Goal: Task Accomplishment & Management: Manage account settings

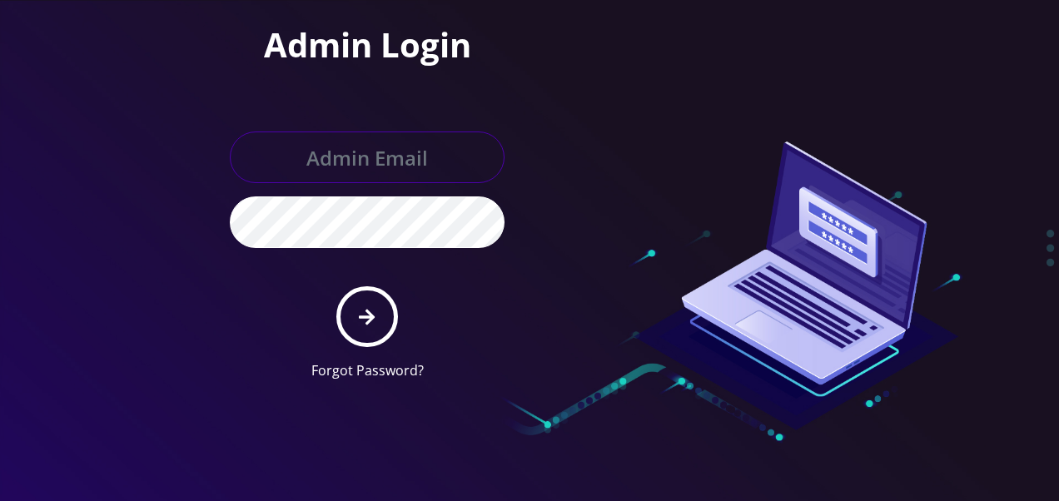
type input "[EMAIL_ADDRESS][DOMAIN_NAME]"
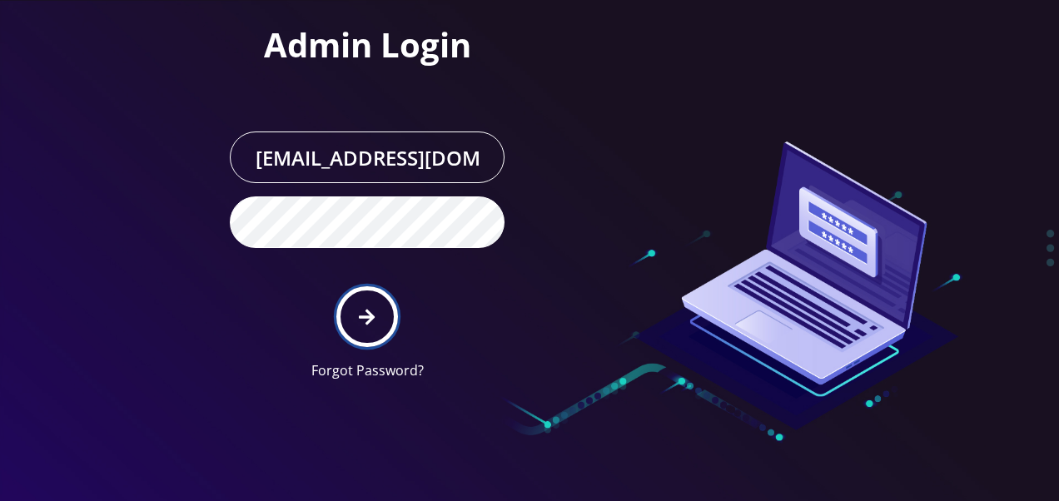
click at [359, 298] on button "submit" at bounding box center [366, 316] width 61 height 61
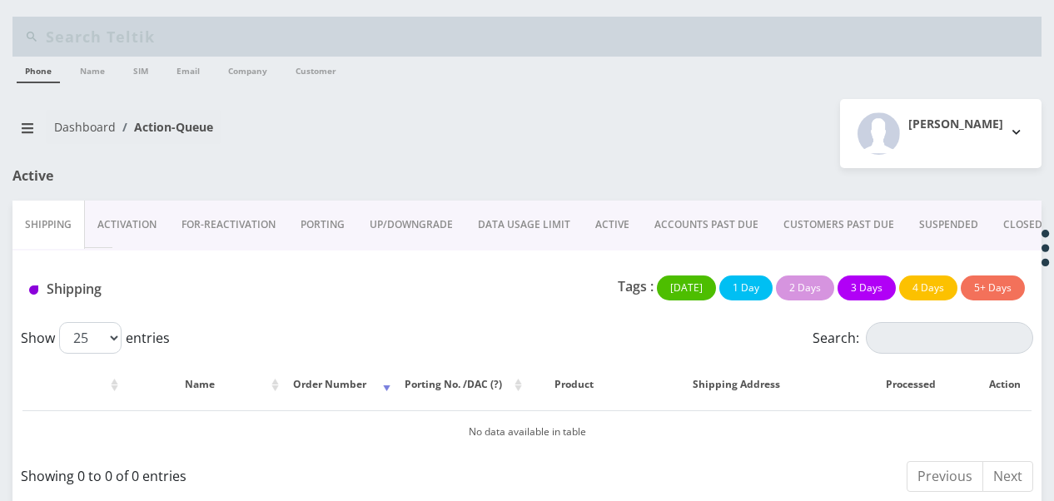
click at [630, 231] on link "ACTIVE" at bounding box center [612, 225] width 59 height 48
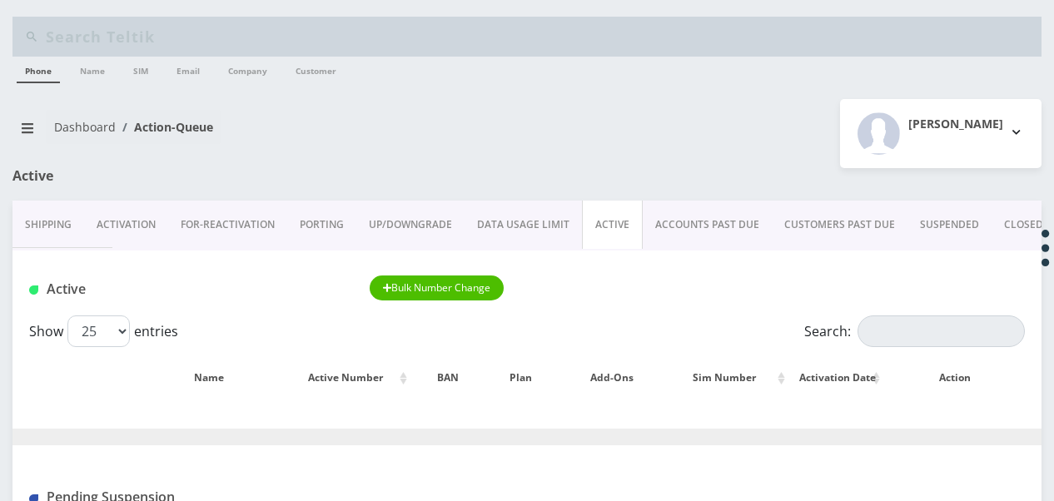
click at [678, 228] on link "ACCOUNTS PAST DUE" at bounding box center [707, 225] width 129 height 48
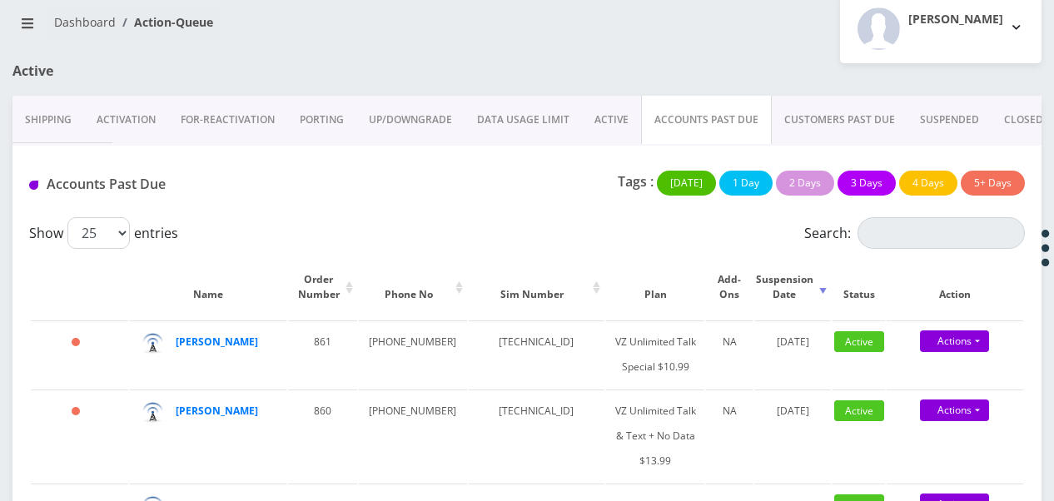
scroll to position [167, 0]
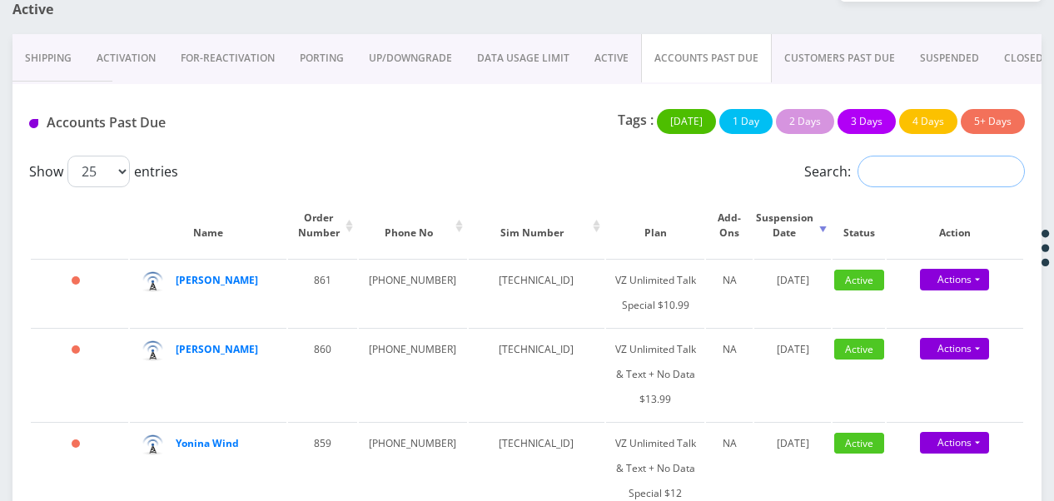
click at [896, 161] on input "Search:" at bounding box center [940, 172] width 167 height 32
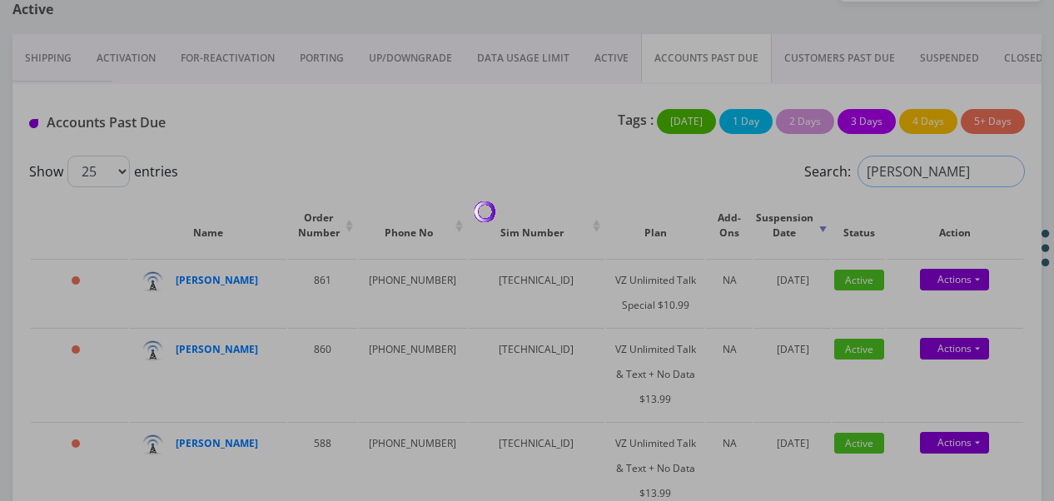
scroll to position [127, 0]
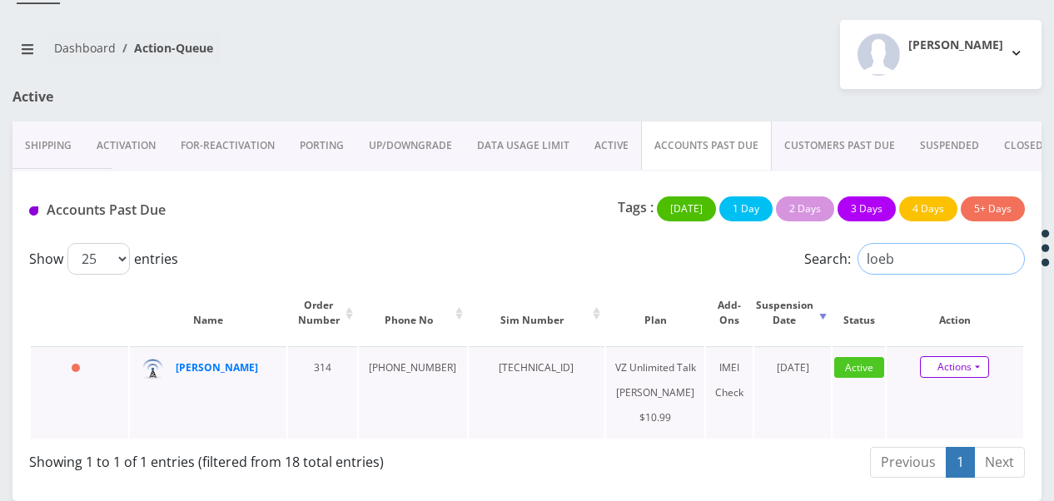
type input "loeb"
click at [979, 356] on link "Actions" at bounding box center [954, 367] width 69 height 22
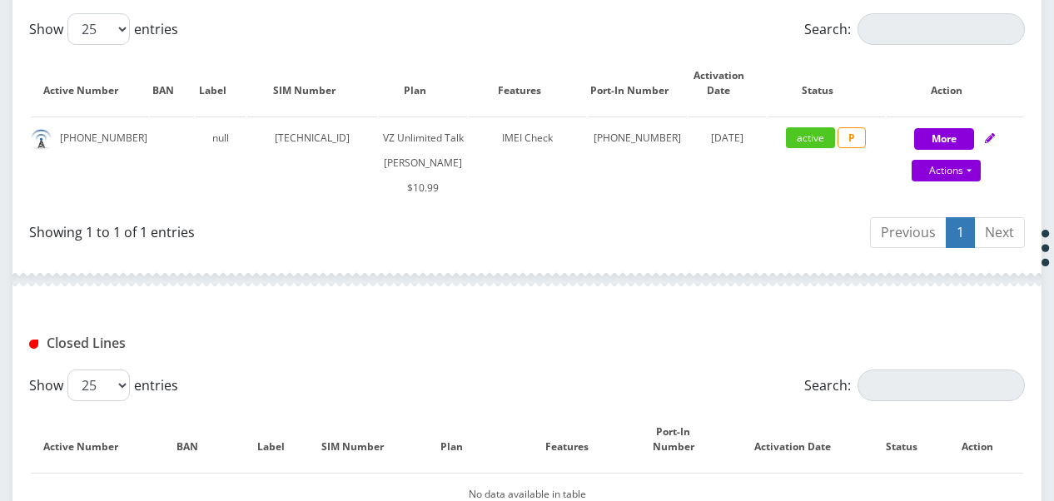
scroll to position [500, 0]
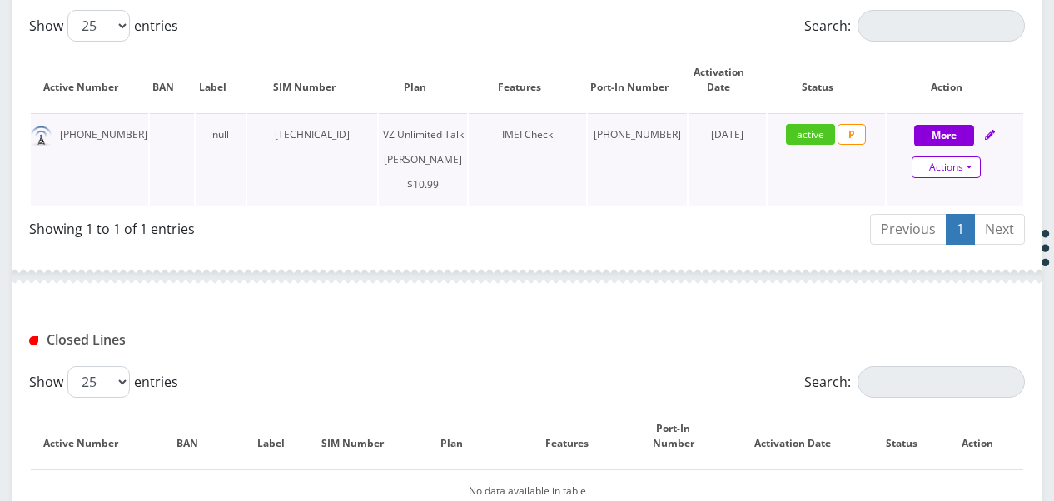
click at [978, 166] on link "Actions" at bounding box center [946, 168] width 69 height 22
select select "366"
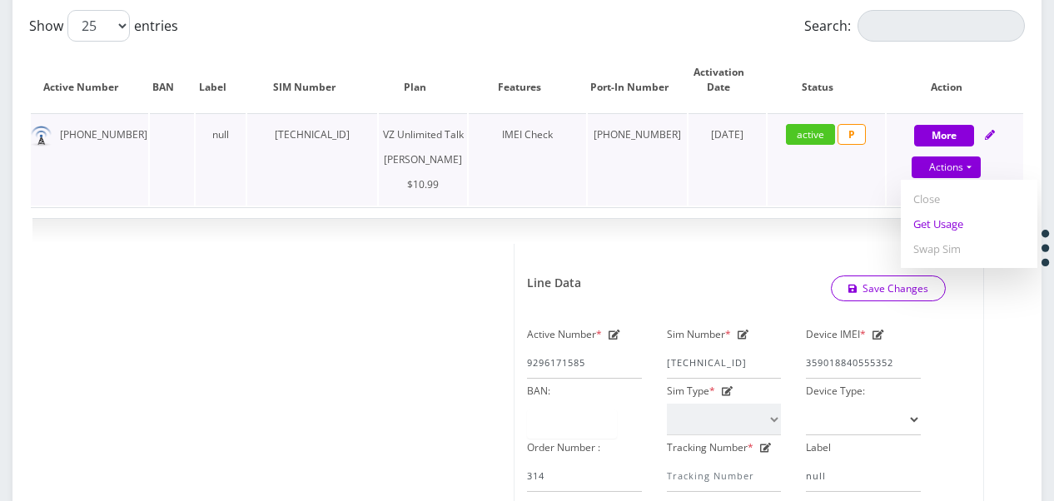
click at [962, 218] on link "Get Usage" at bounding box center [969, 223] width 137 height 25
select select "366"
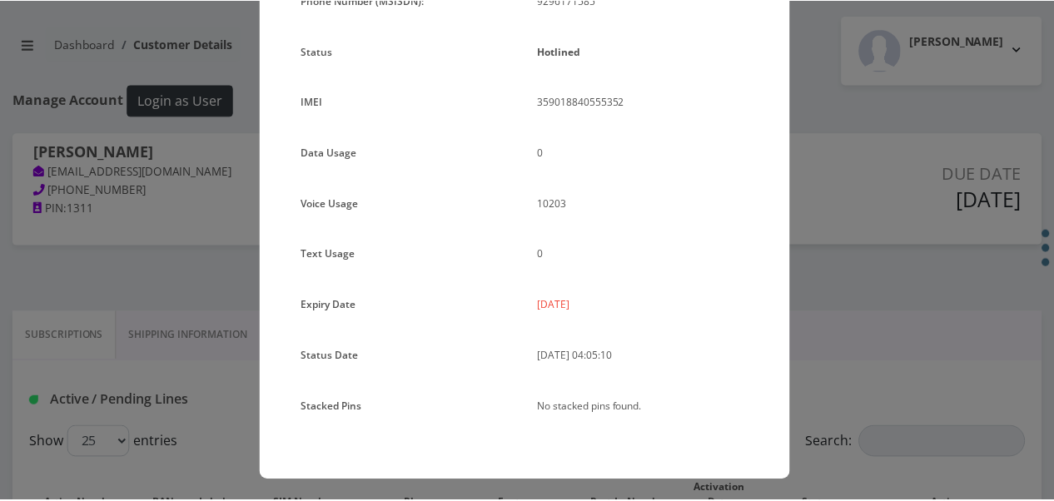
scroll to position [204, 0]
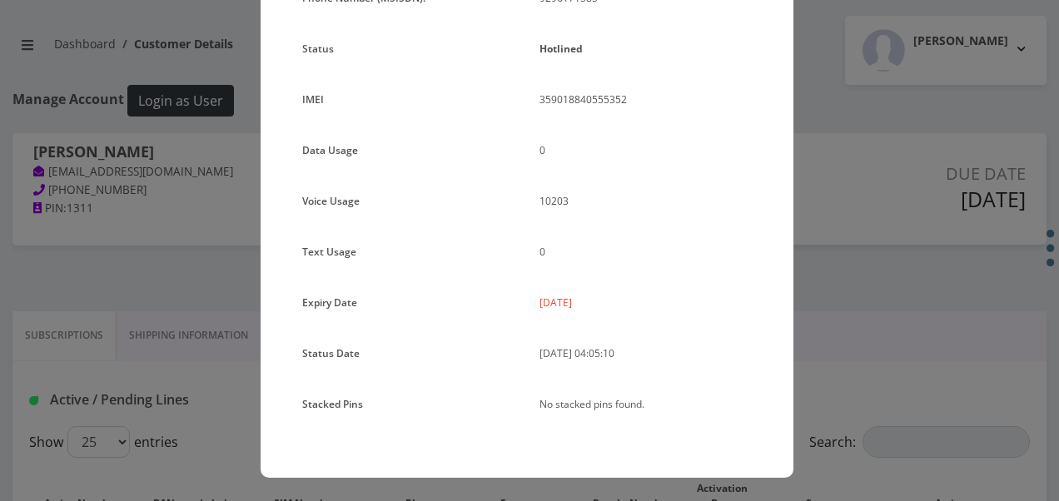
click at [851, 276] on div "× Subscription Info Plan Name TT 4G Monthly Unlimited Voice Plan Phone Number (…" at bounding box center [529, 250] width 1059 height 501
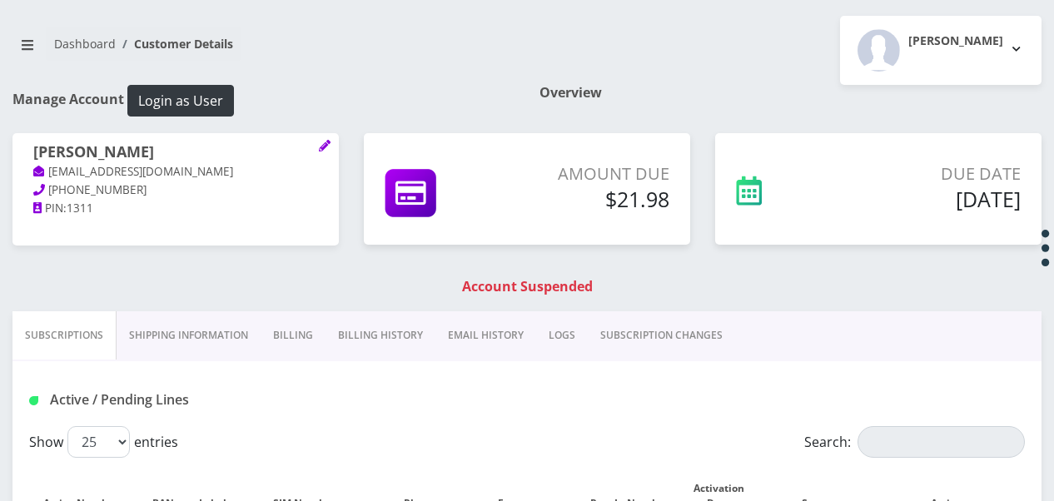
click at [290, 328] on link "Billing" at bounding box center [293, 335] width 65 height 48
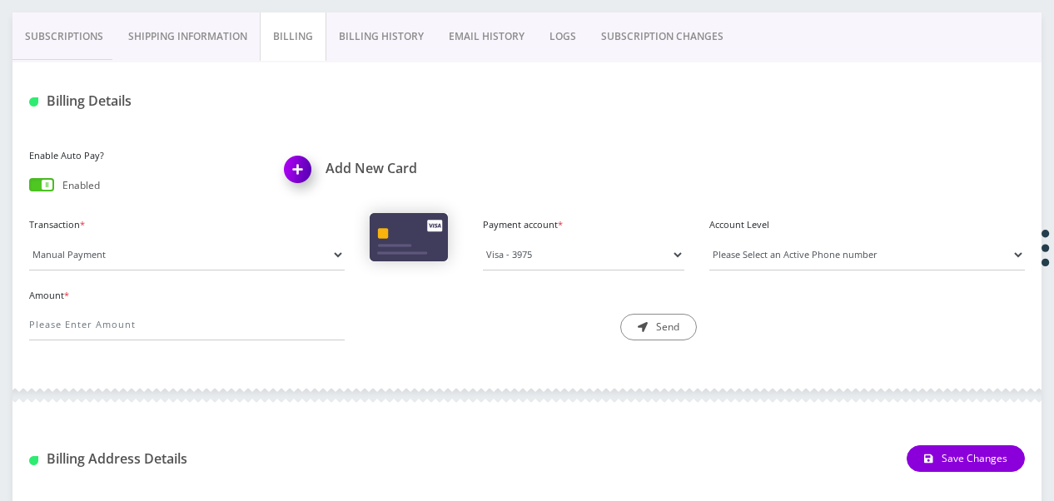
scroll to position [320, 0]
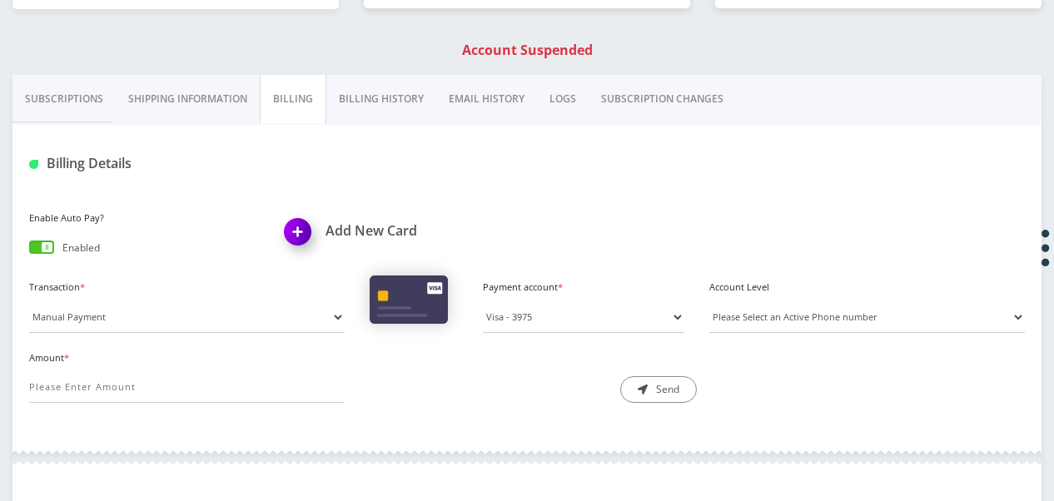
click at [362, 97] on link "Billing History" at bounding box center [381, 99] width 110 height 48
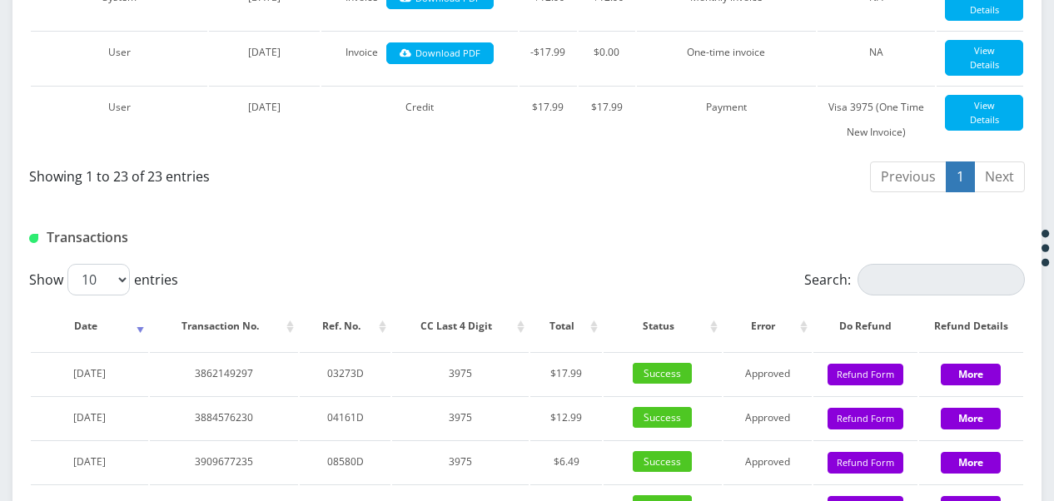
scroll to position [1985, 0]
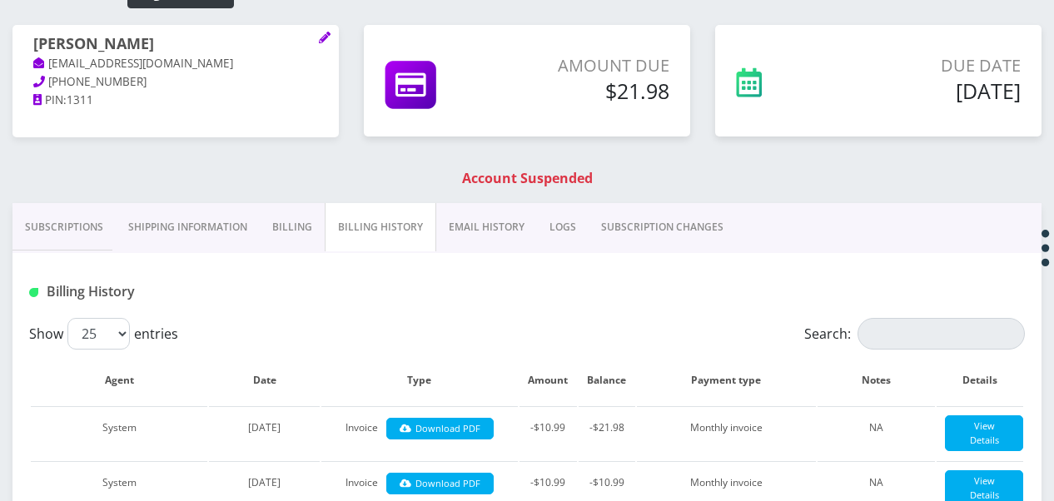
scroll to position [49, 0]
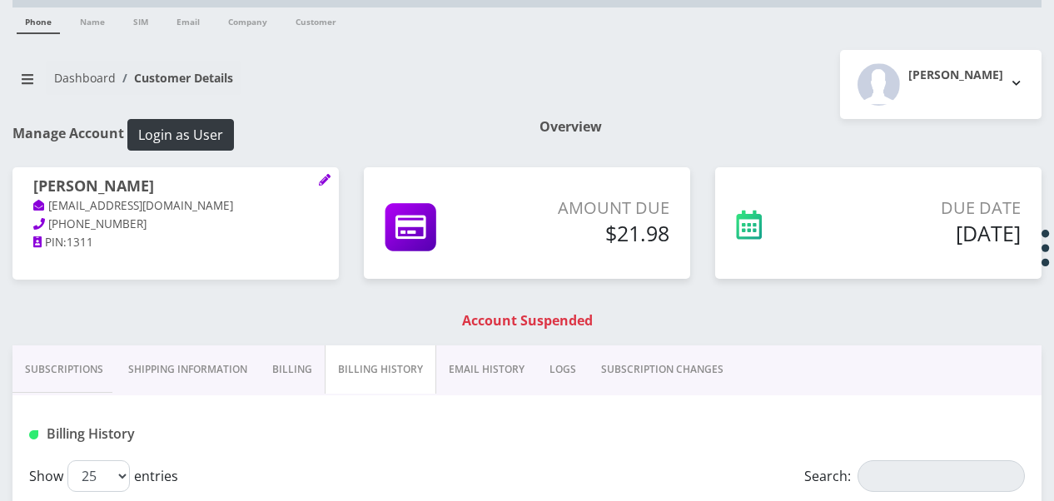
click at [288, 370] on link "Billing" at bounding box center [292, 369] width 65 height 48
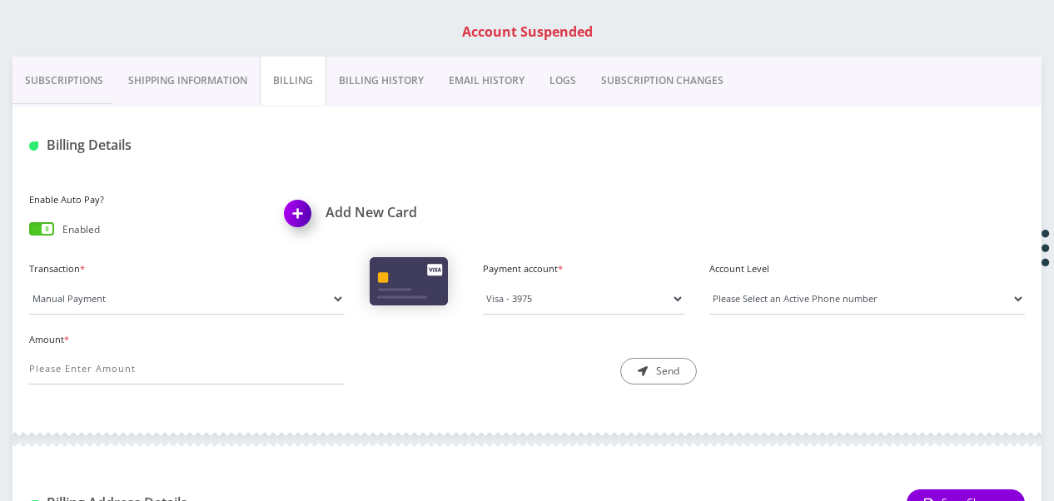
scroll to position [382, 0]
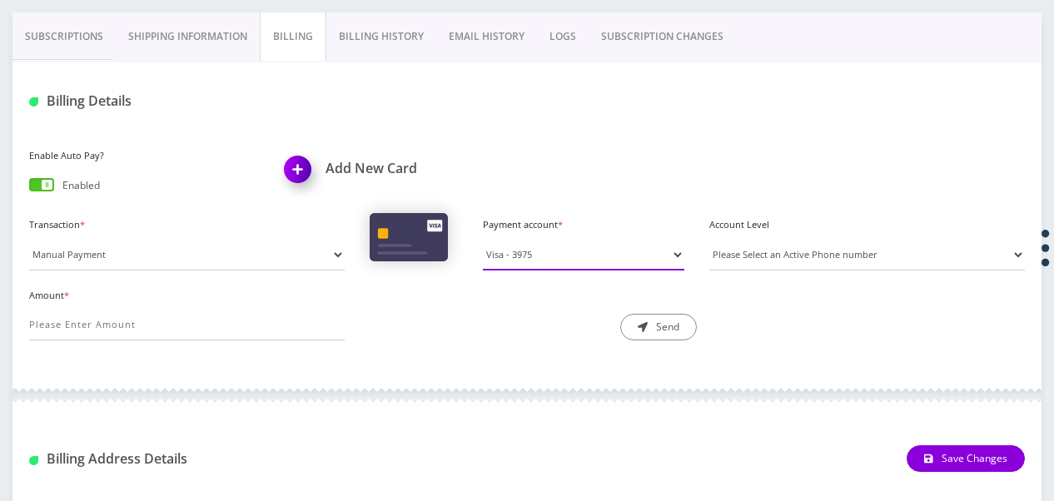
click at [510, 259] on select "Visa - 3975" at bounding box center [583, 255] width 201 height 32
click at [326, 300] on label "Amount *" at bounding box center [187, 296] width 316 height 14
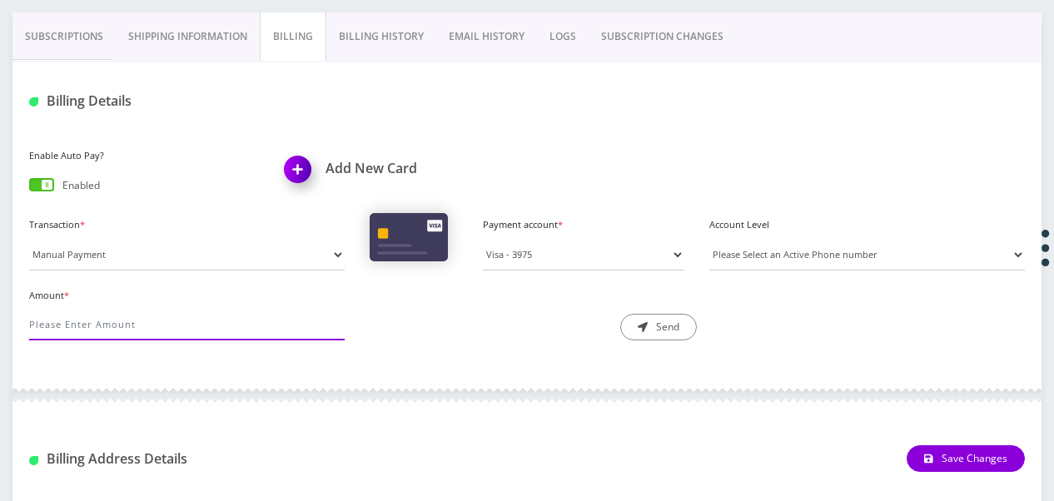
click at [326, 309] on input "Amount *" at bounding box center [187, 325] width 316 height 32
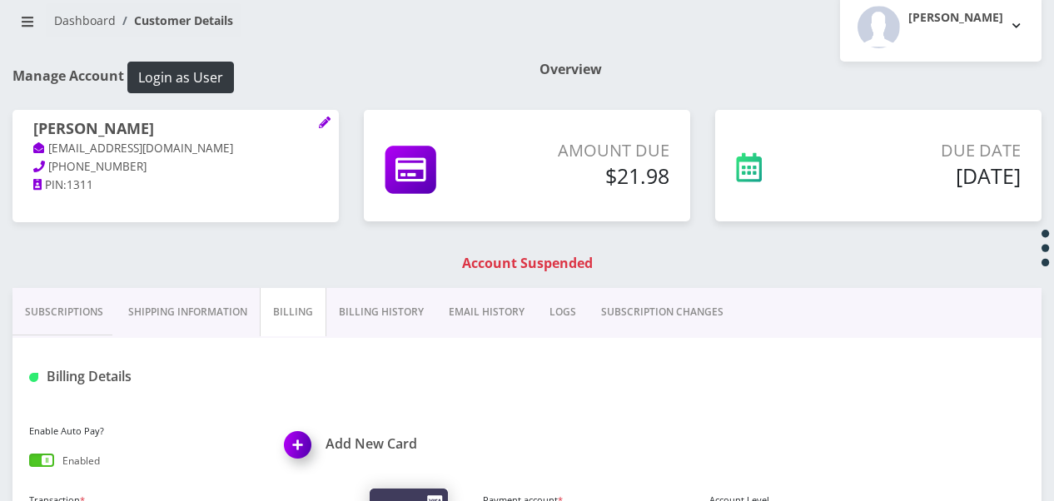
scroll to position [83, 0]
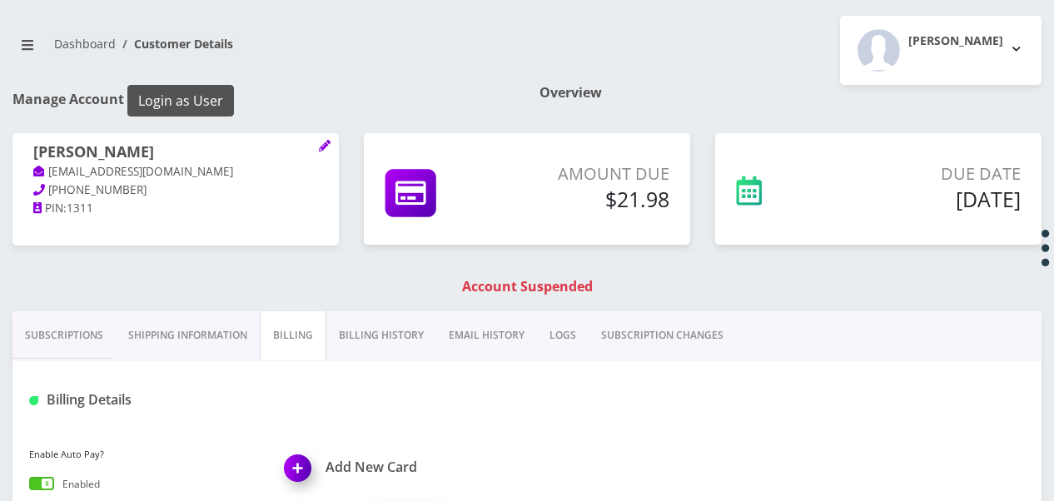
click at [215, 95] on button "Login as User" at bounding box center [180, 101] width 107 height 32
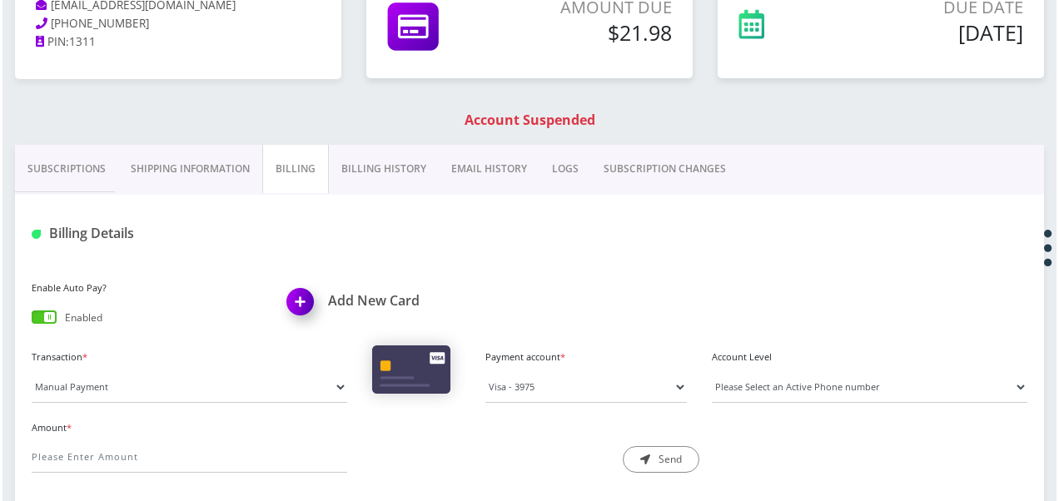
scroll to position [416, 0]
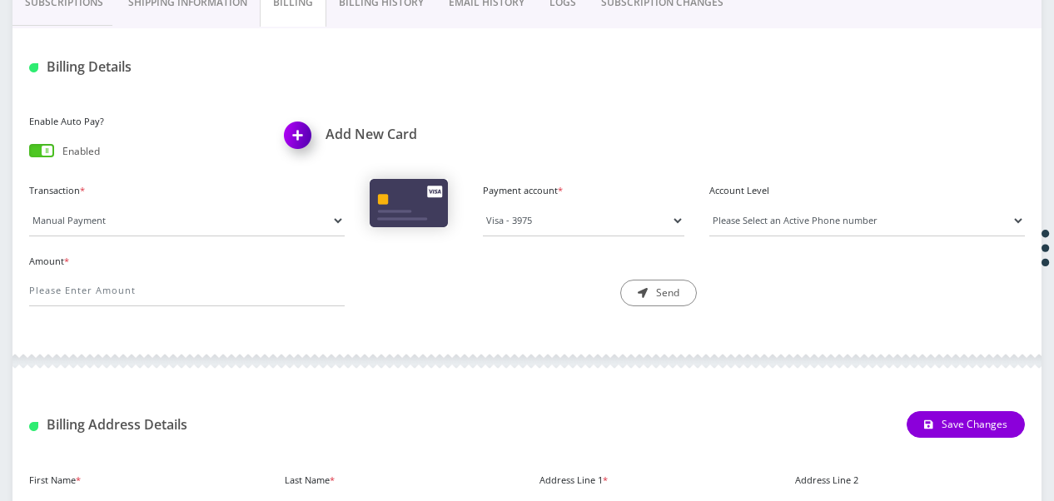
click at [342, 135] on h1 "Add New Card" at bounding box center [400, 135] width 231 height 16
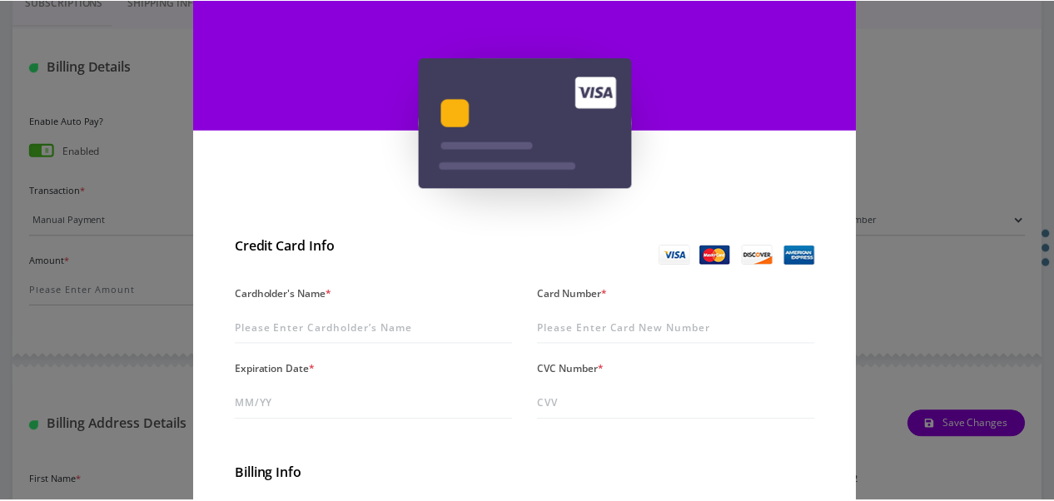
scroll to position [167, 0]
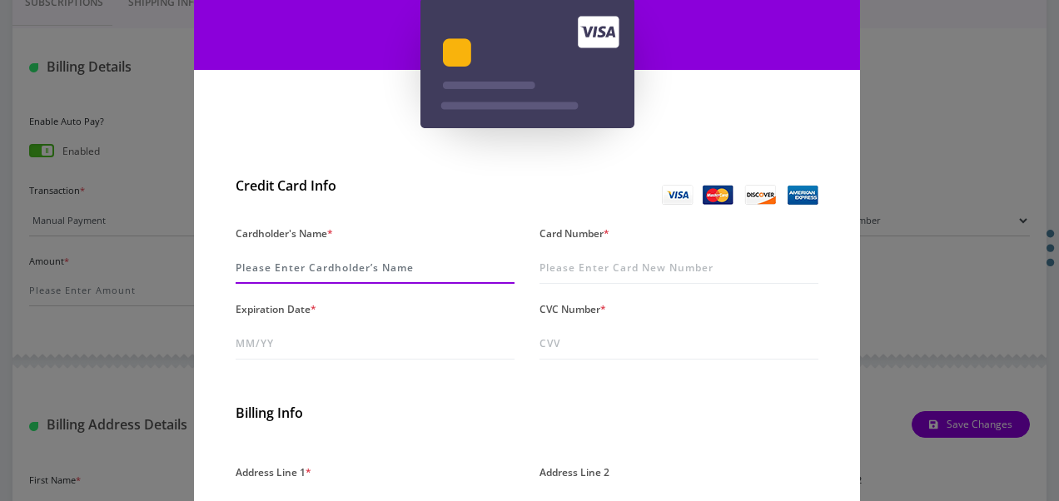
click at [438, 283] on input "Cardholder's Name *" at bounding box center [375, 268] width 279 height 32
type input "loeb"
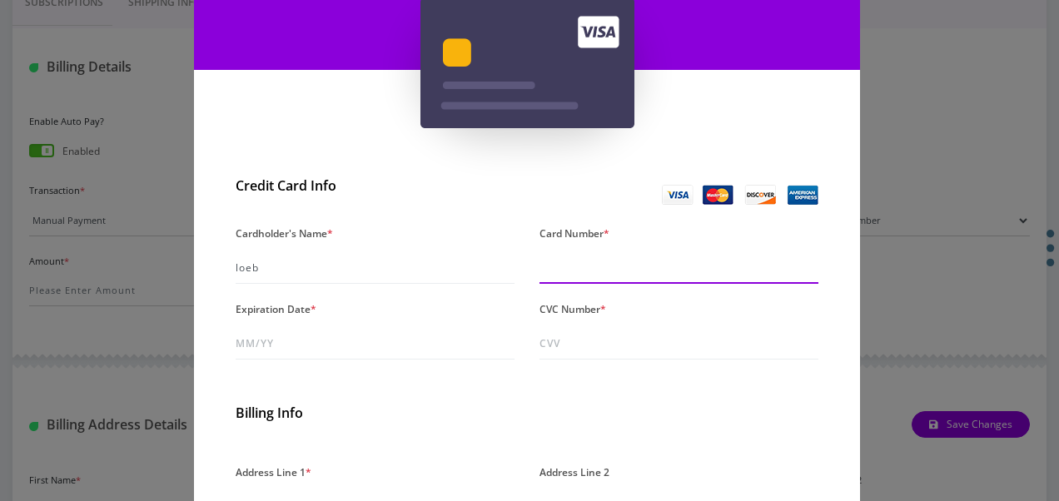
click at [570, 262] on input "Card Number *" at bounding box center [678, 268] width 279 height 32
click at [897, 234] on div "× Add A New Card Credit Card Info Cardholder's Name * loeb Card Number * Expira…" at bounding box center [529, 250] width 1059 height 501
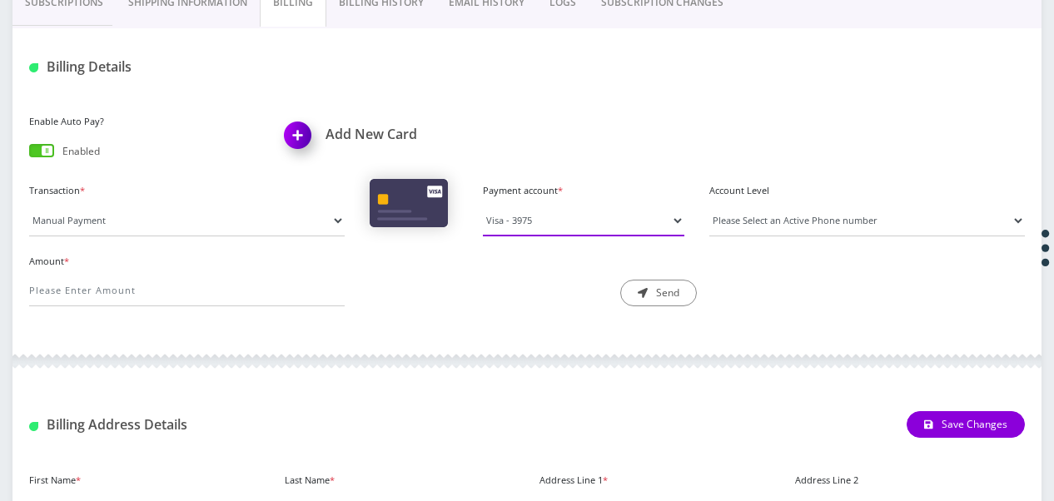
click at [548, 221] on select "Visa - 3975" at bounding box center [583, 221] width 201 height 32
click at [540, 145] on div "Enable Auto Pay? Enabled Add New Card" at bounding box center [527, 144] width 1021 height 69
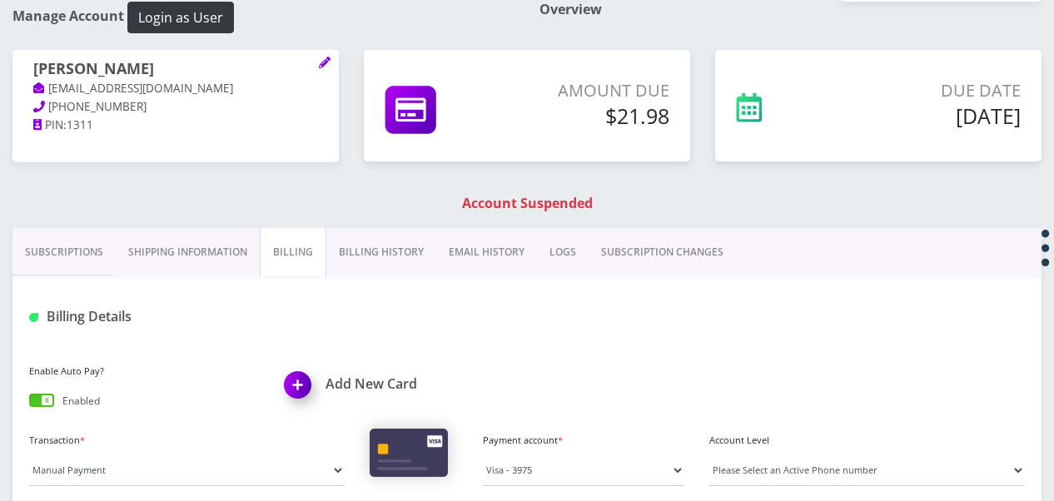
click at [95, 243] on link "Subscriptions" at bounding box center [63, 252] width 103 height 48
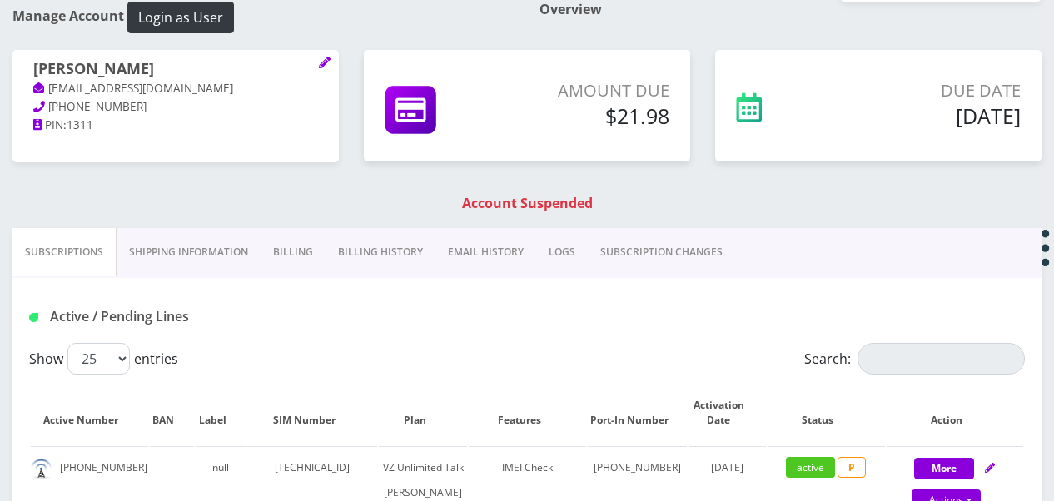
click at [310, 253] on link "Billing" at bounding box center [293, 252] width 65 height 48
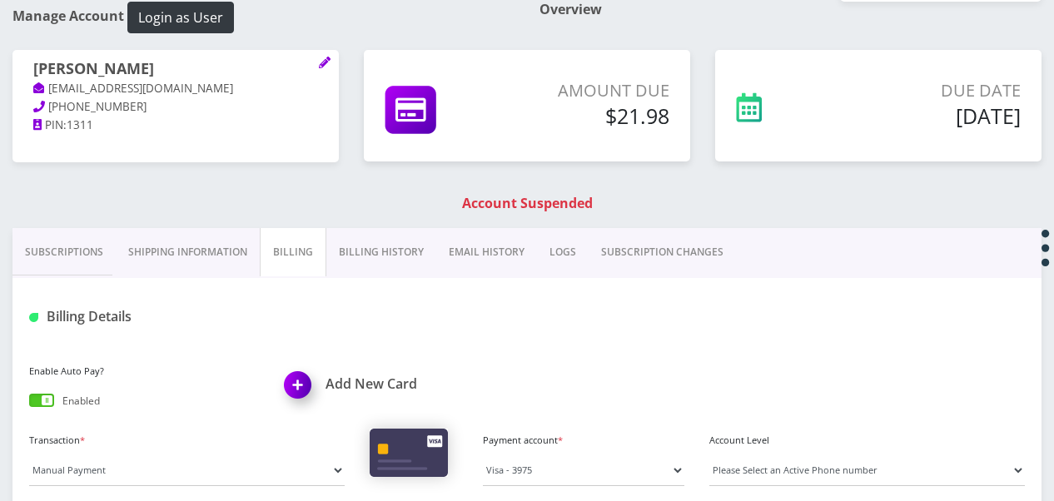
scroll to position [416, 0]
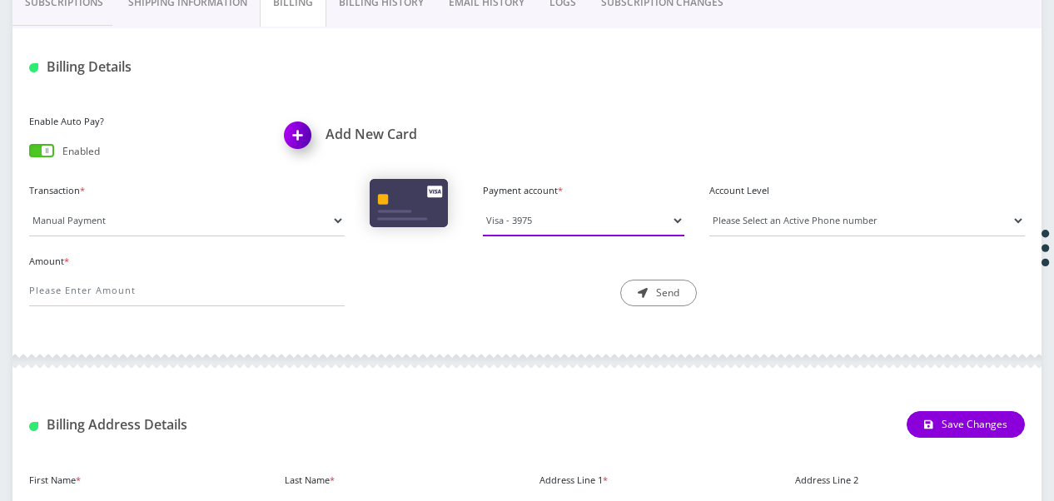
click at [586, 220] on select "Visa - 3975" at bounding box center [583, 221] width 201 height 32
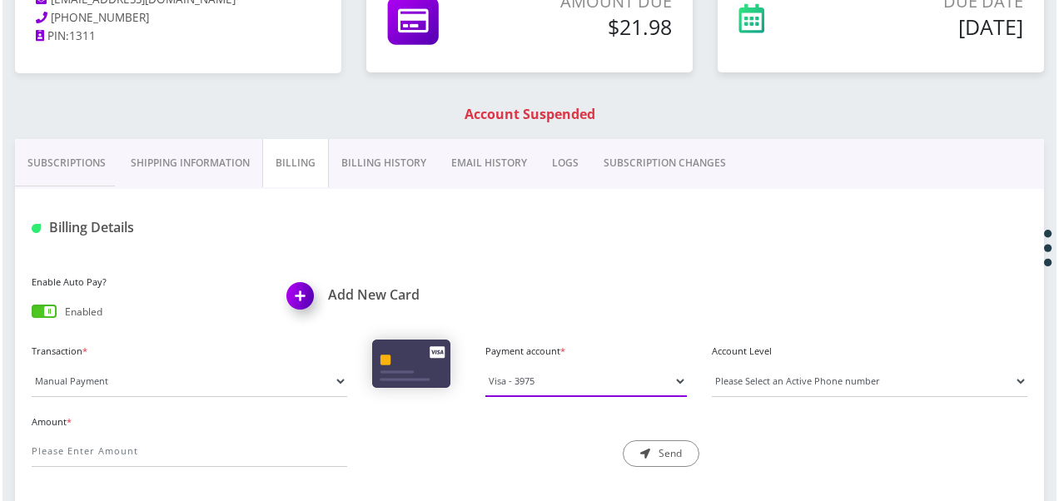
scroll to position [250, 0]
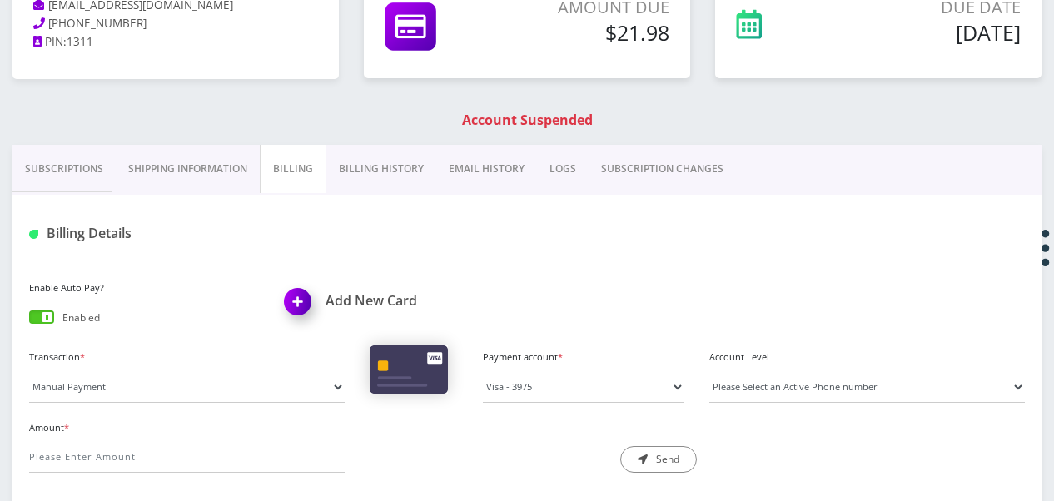
click at [322, 295] on img at bounding box center [300, 307] width 49 height 49
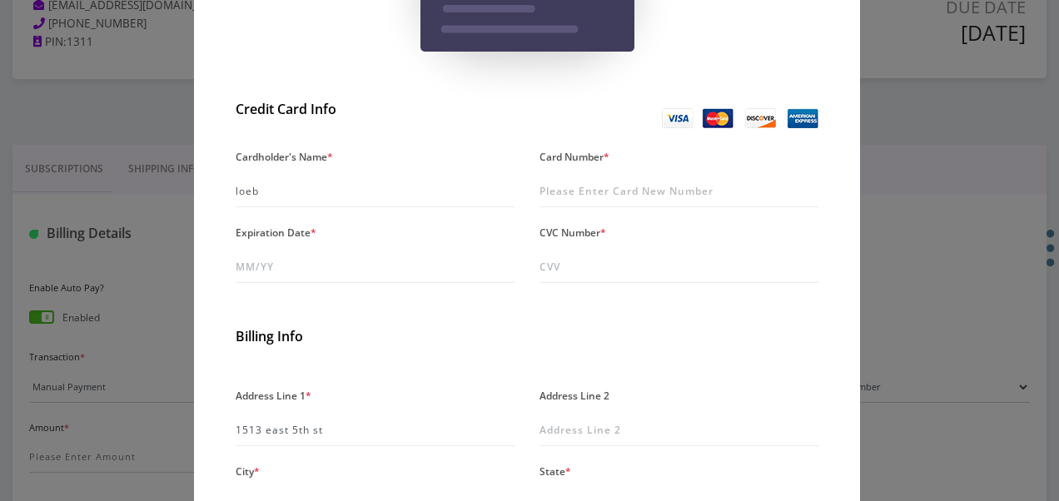
scroll to position [242, 0]
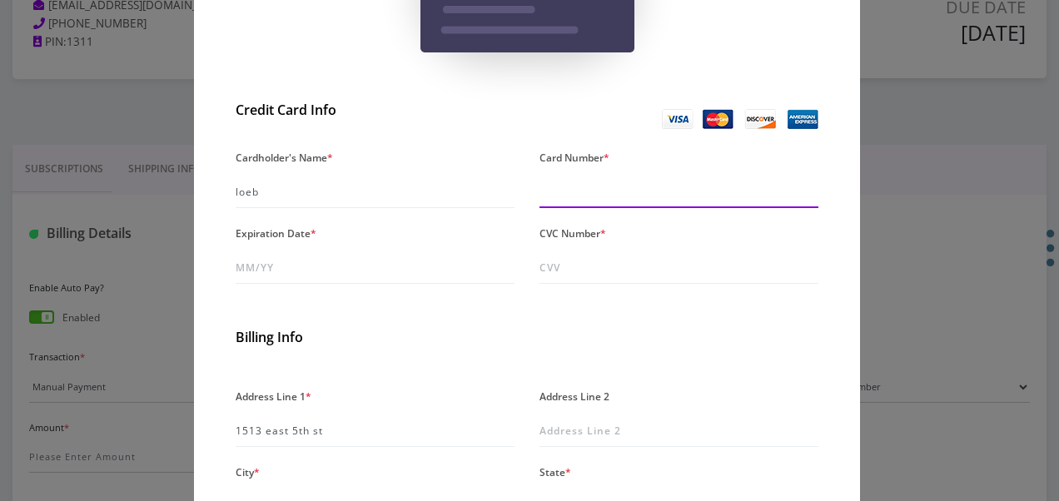
click at [576, 199] on input "Card Number *" at bounding box center [678, 192] width 279 height 32
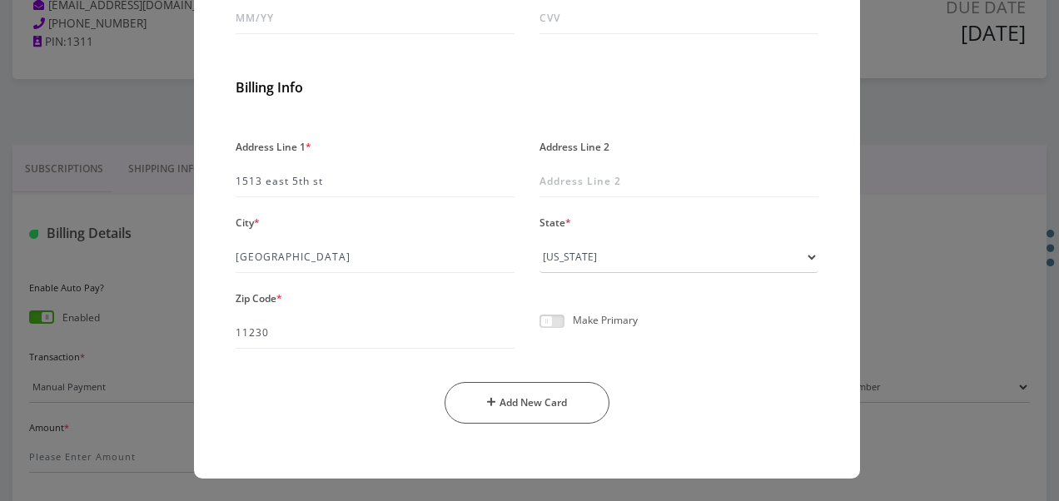
click at [543, 326] on span at bounding box center [551, 321] width 25 height 13
click at [539, 331] on input "checkbox" at bounding box center [539, 331] width 0 height 0
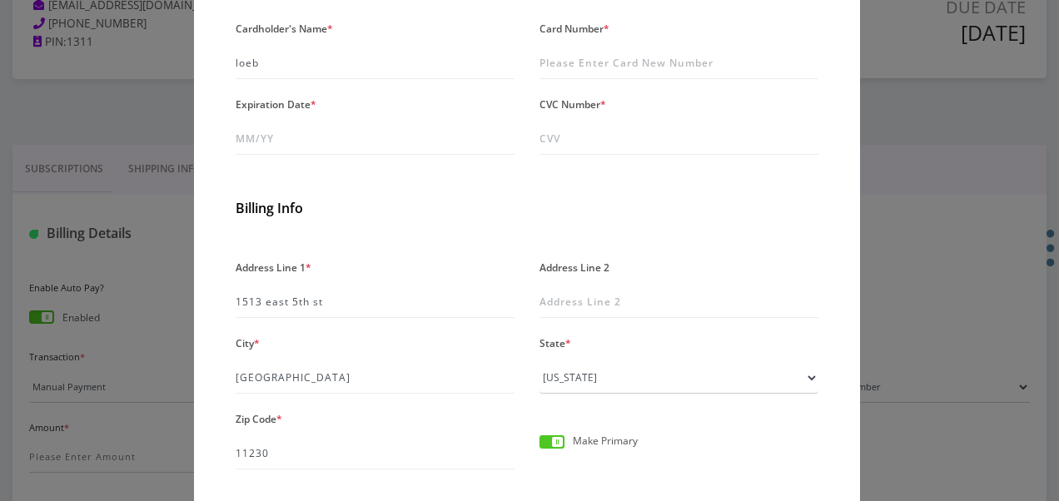
scroll to position [326, 0]
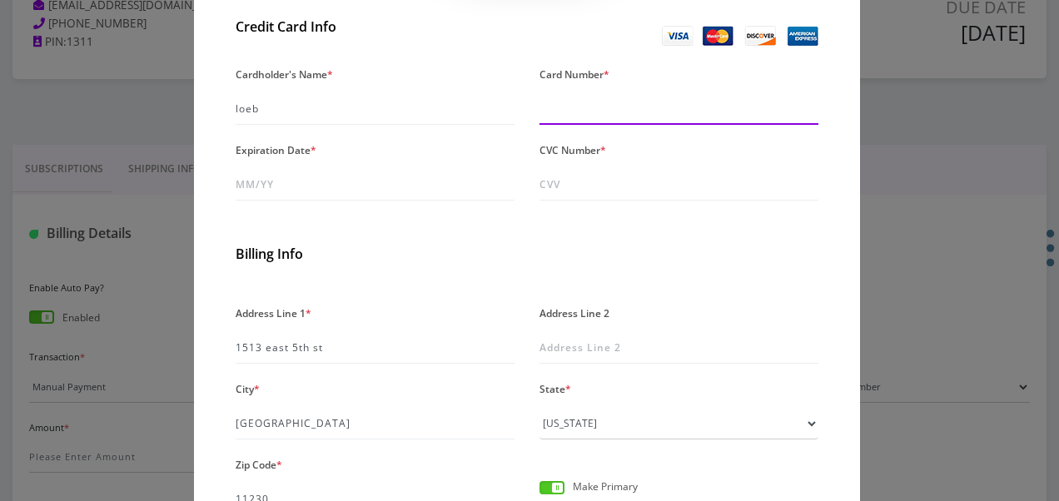
click at [576, 115] on input "Card Number *" at bounding box center [678, 109] width 279 height 32
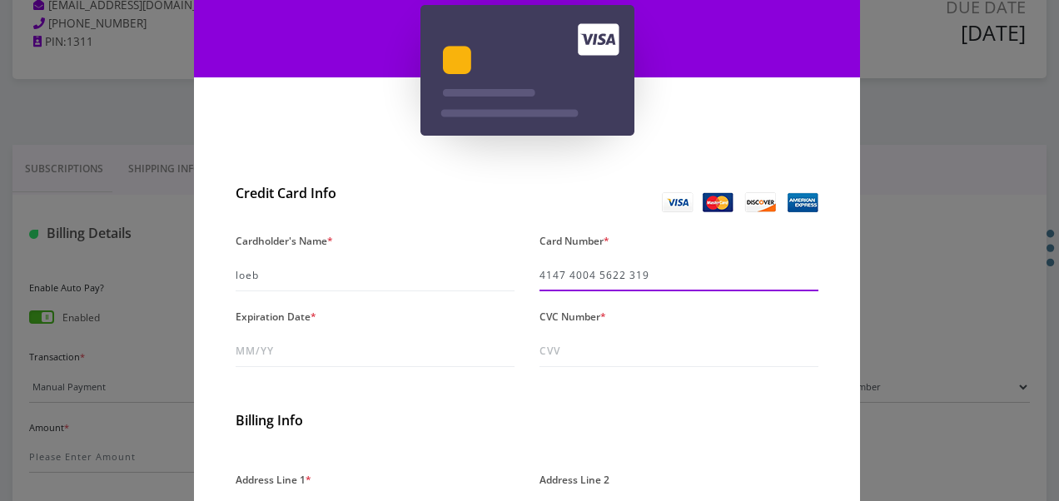
type input "4147 4004 5622 3195"
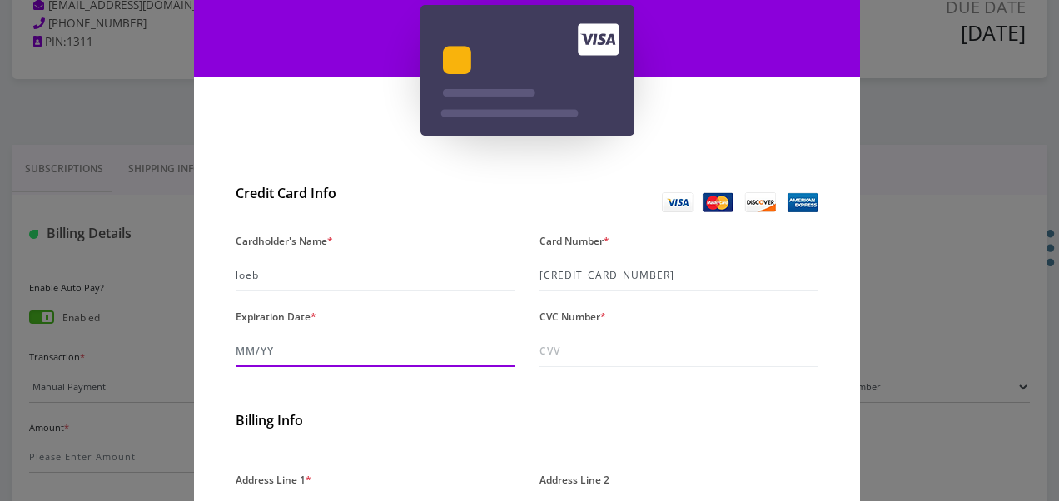
scroll to position [242, 0]
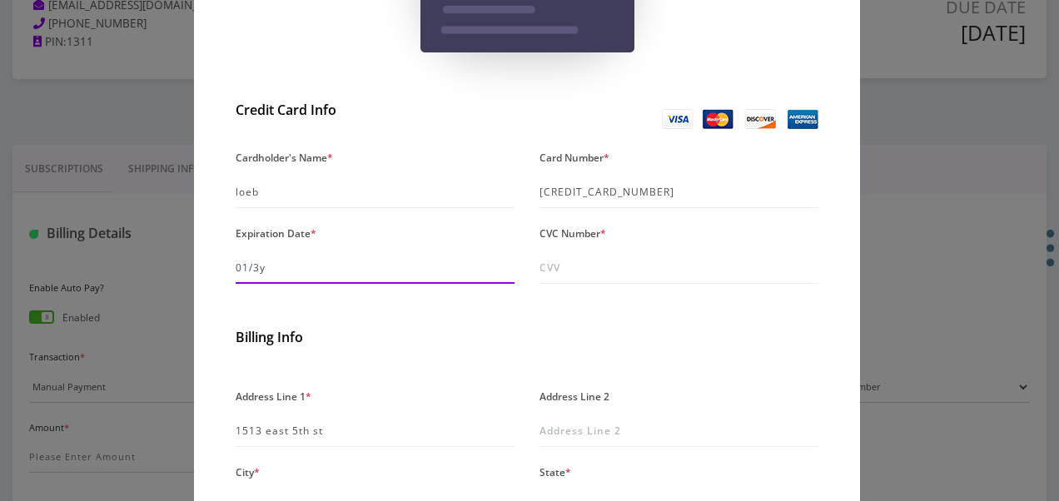
type input "01/30"
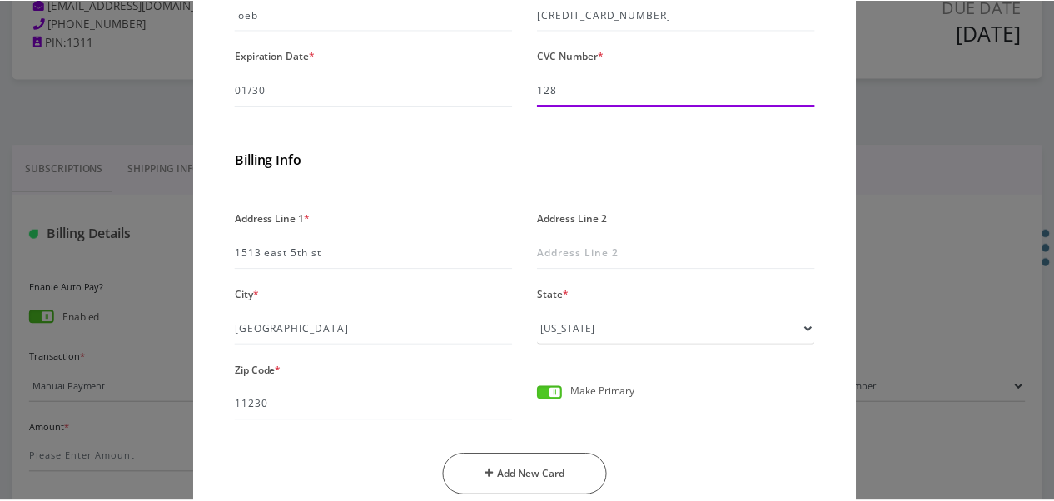
scroll to position [492, 0]
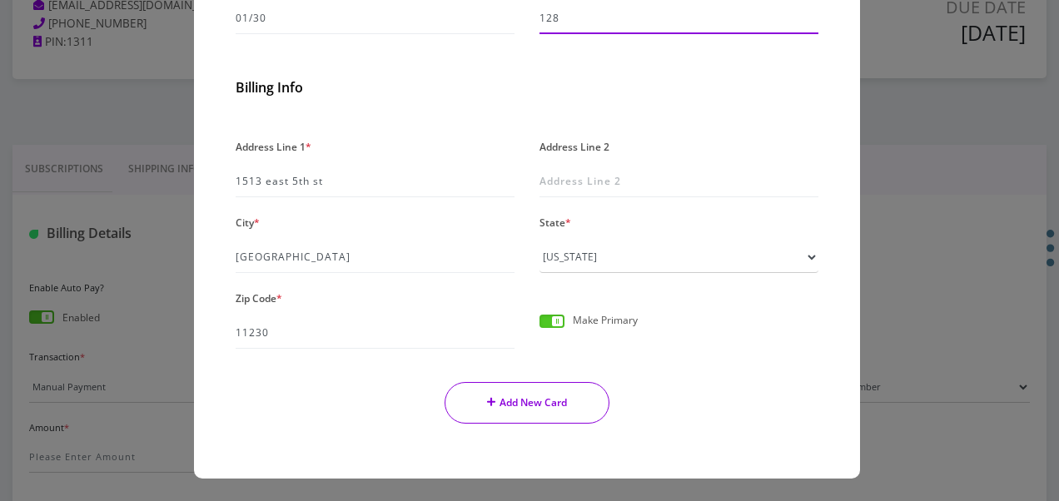
type input "128"
click at [577, 392] on button "Add New Card" at bounding box center [528, 403] width 166 height 42
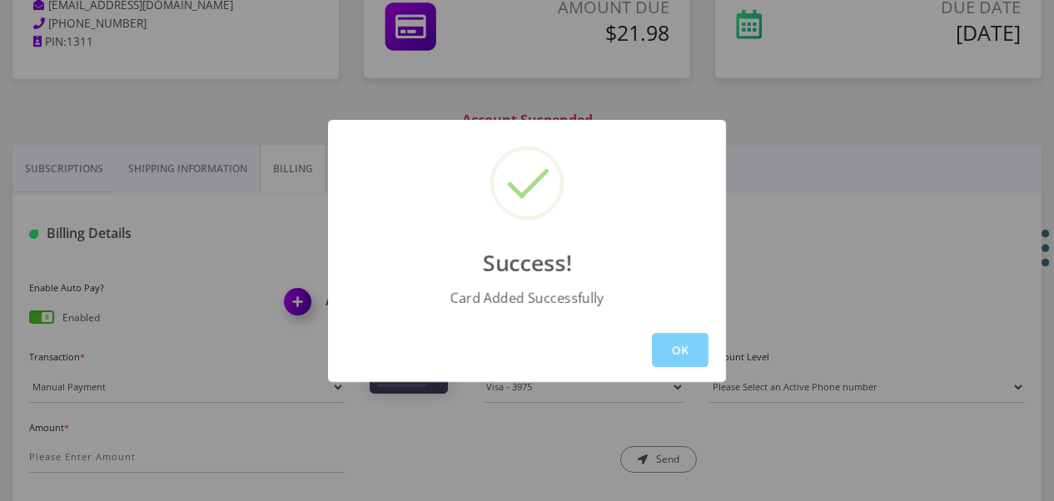
click at [647, 343] on div "OK" at bounding box center [527, 350] width 398 height 64
click at [700, 364] on button "OK" at bounding box center [680, 350] width 57 height 34
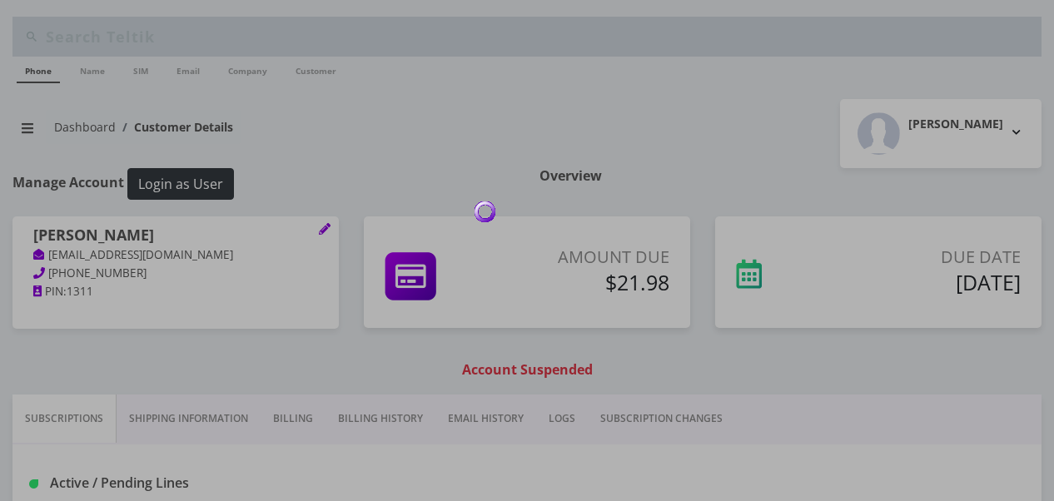
scroll to position [250, 0]
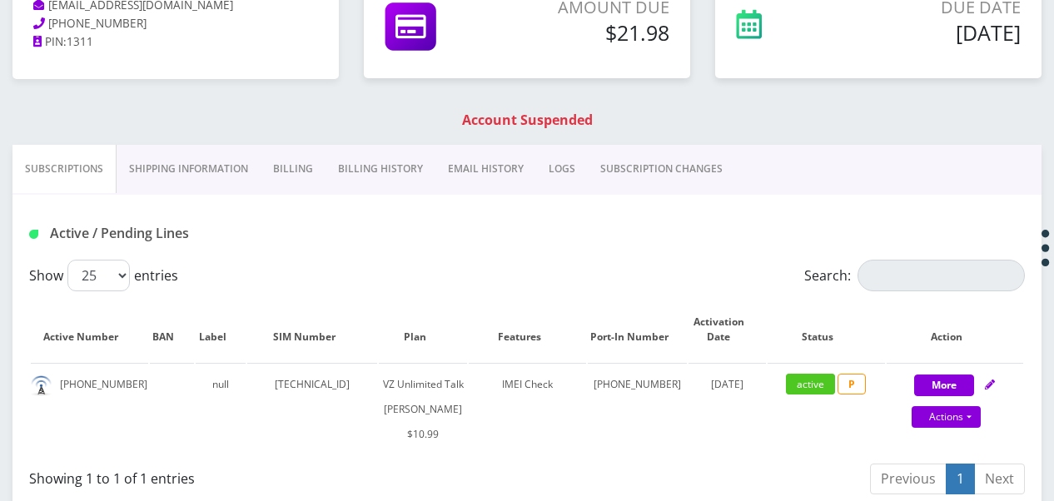
click at [296, 167] on link "Billing" at bounding box center [293, 169] width 65 height 48
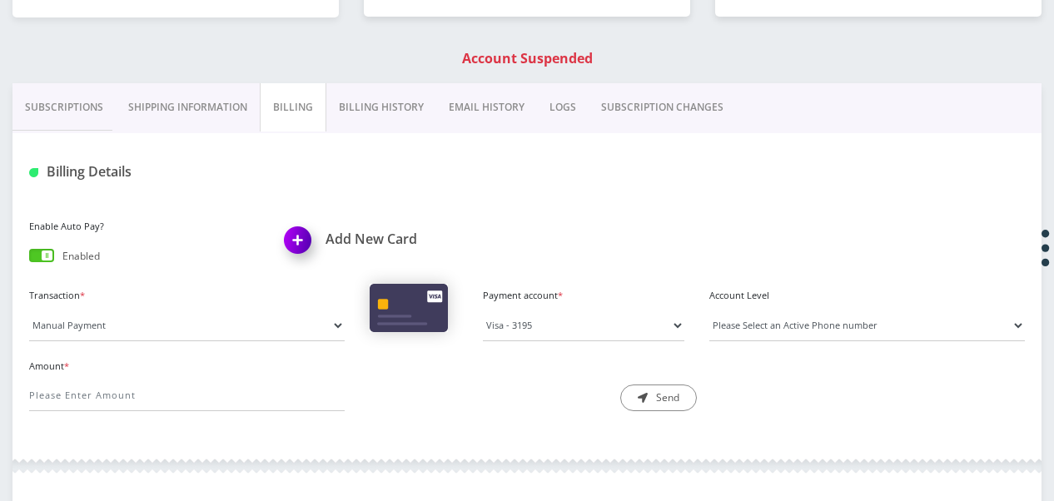
scroll to position [333, 0]
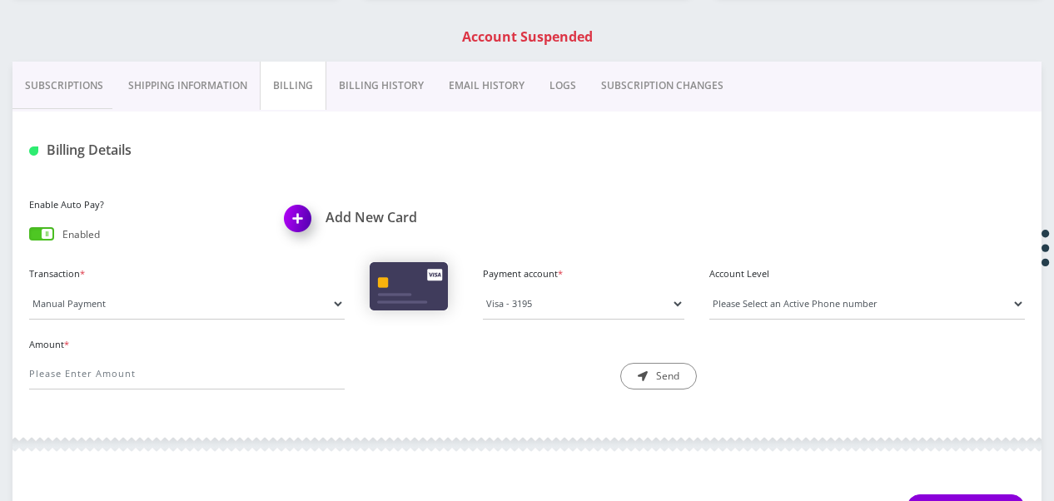
click at [393, 96] on link "Billing History" at bounding box center [381, 86] width 110 height 48
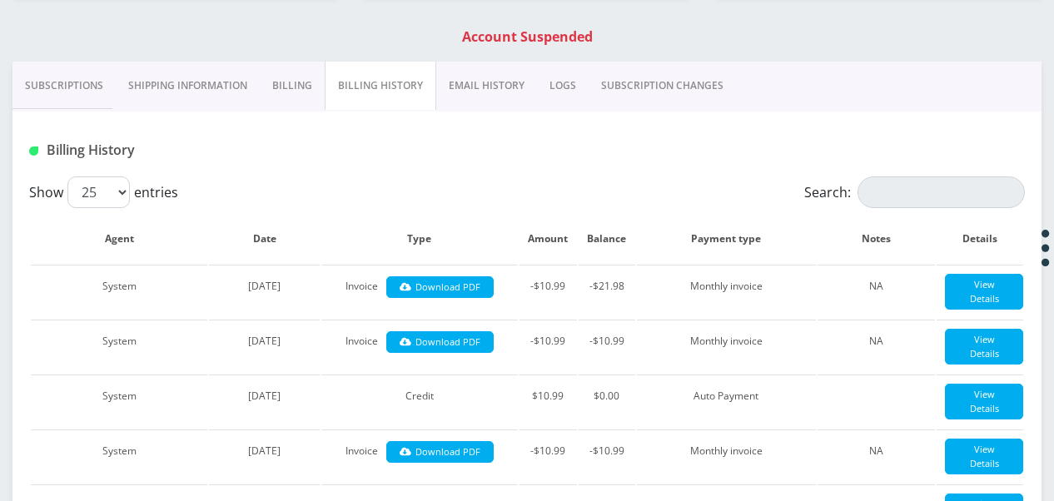
click at [261, 92] on link "Billing" at bounding box center [292, 86] width 65 height 48
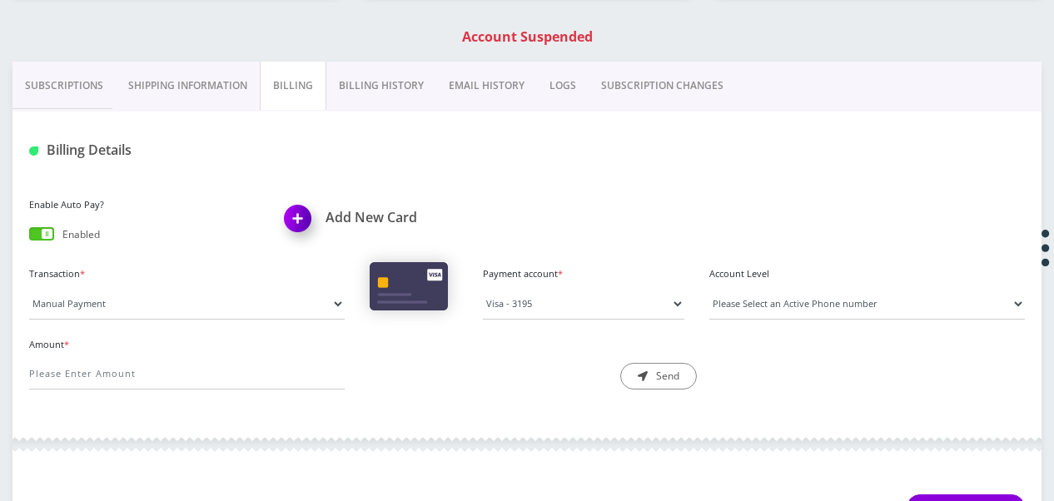
click at [211, 76] on link "Shipping Information" at bounding box center [188, 86] width 144 height 48
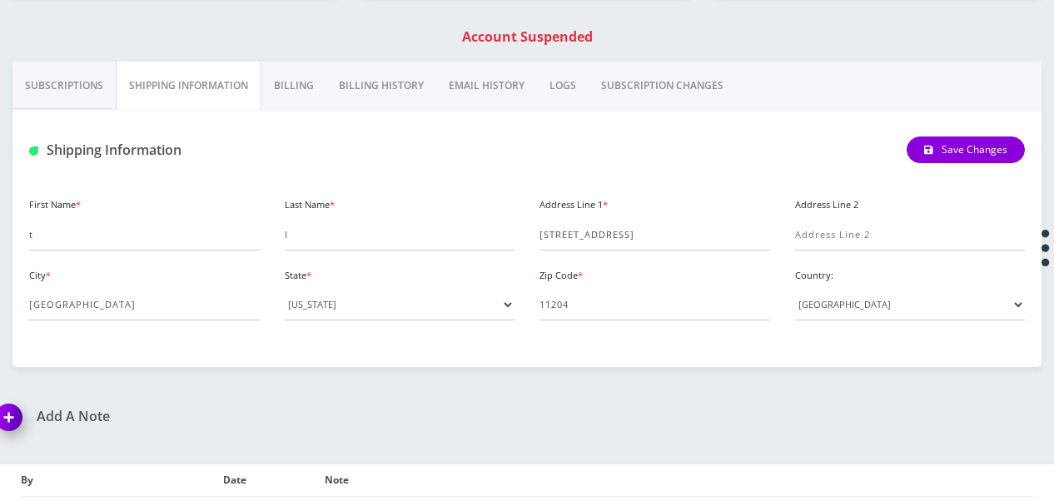
click at [266, 79] on link "Billing" at bounding box center [293, 86] width 65 height 48
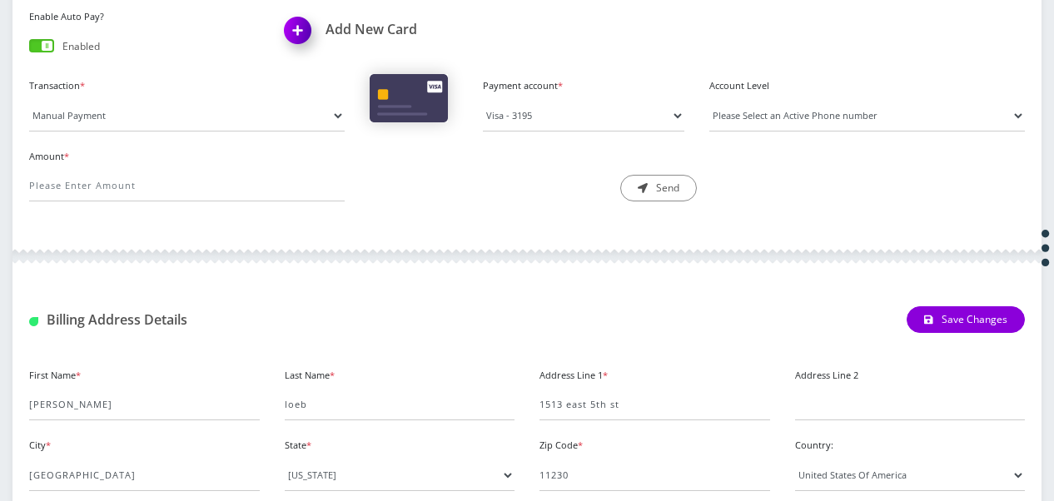
scroll to position [403, 0]
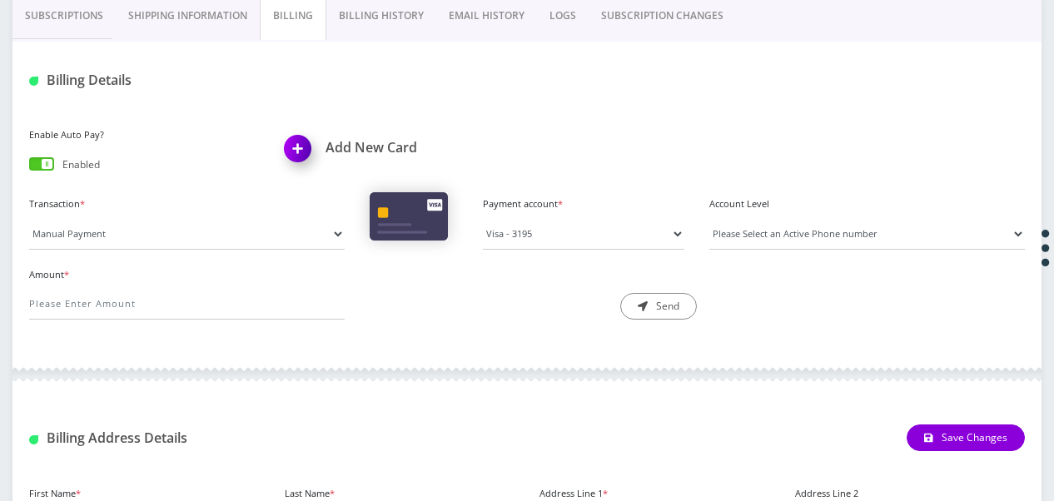
click at [361, 35] on link "Billing History" at bounding box center [381, 16] width 110 height 48
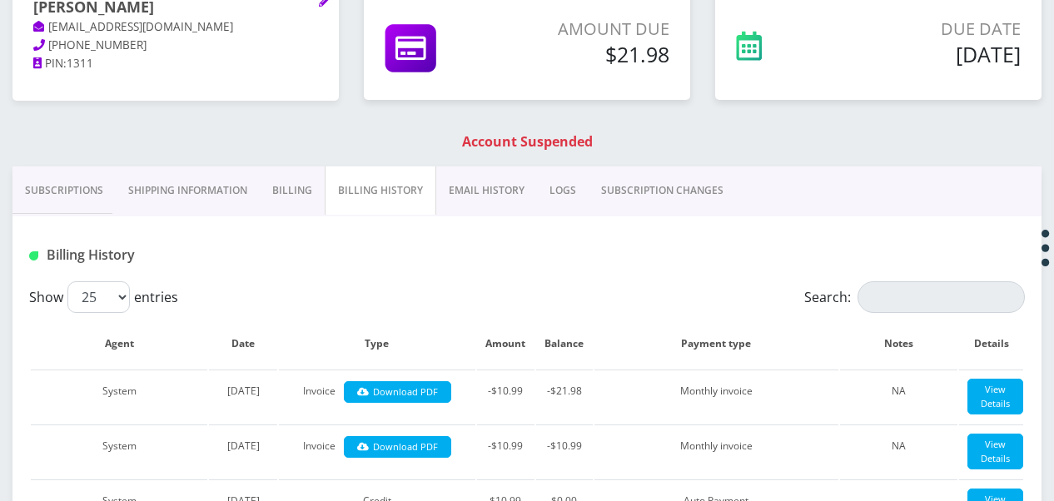
scroll to position [153, 0]
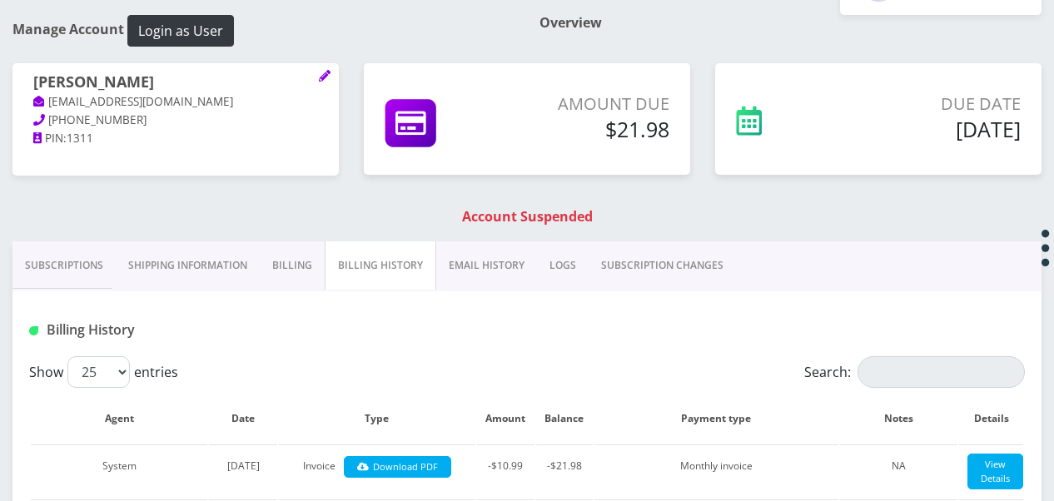
click at [308, 261] on link "Billing" at bounding box center [292, 265] width 65 height 48
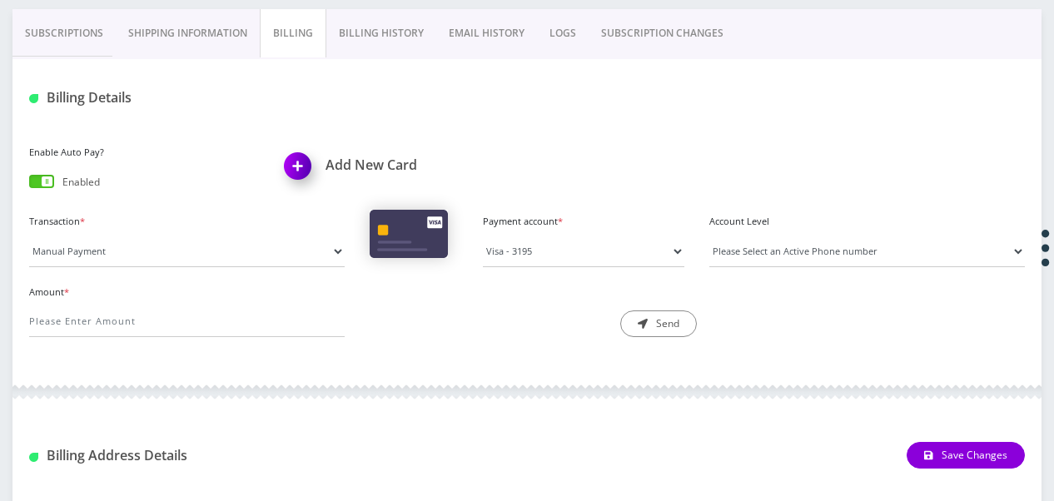
scroll to position [403, 0]
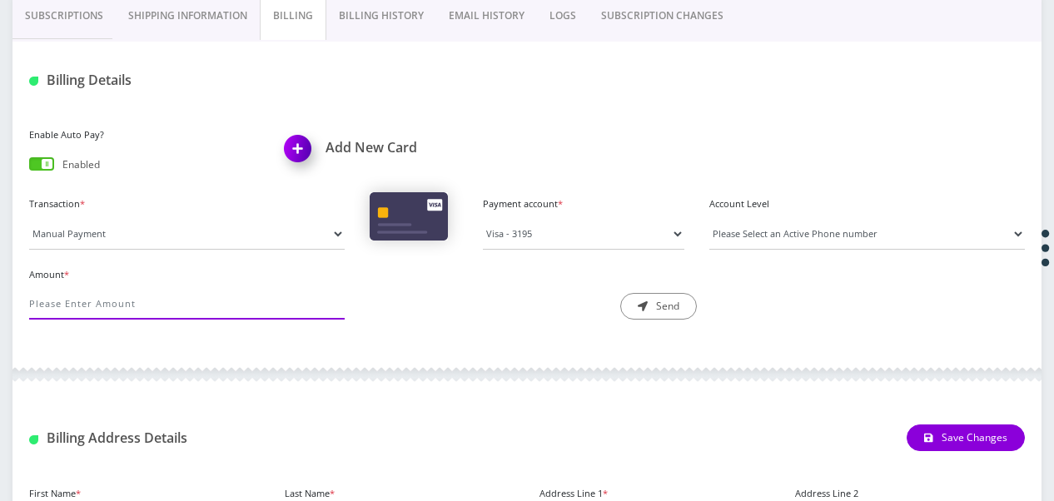
click at [178, 290] on input "Amount *" at bounding box center [187, 304] width 316 height 32
click at [224, 309] on input "Amount *" at bounding box center [187, 304] width 316 height 32
click at [195, 309] on input "Amount *" at bounding box center [187, 304] width 316 height 32
type input "21.98"
click at [757, 234] on select "Please Select an Active Phone number 9296171585" at bounding box center [867, 234] width 316 height 32
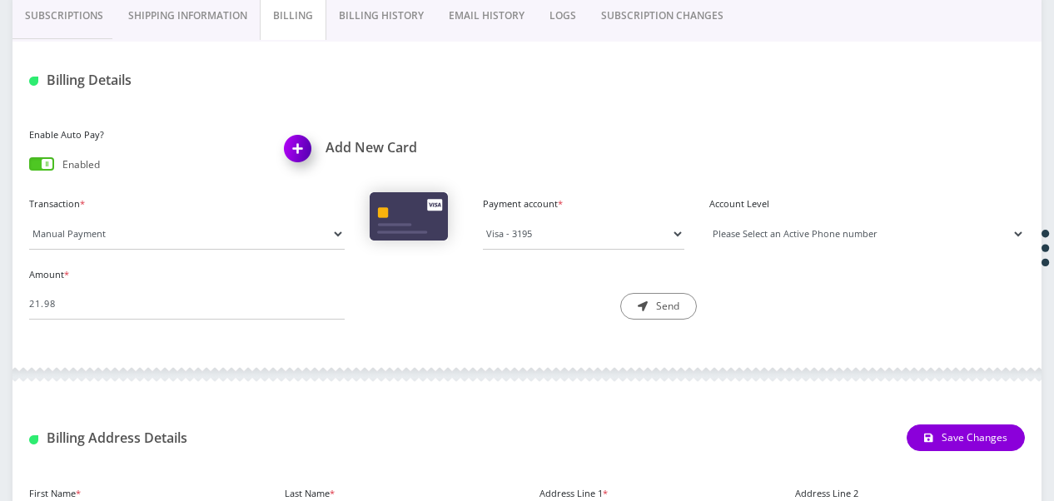
select select "93936"
click at [709, 218] on select "Please Select an Active Phone number 9296171585" at bounding box center [867, 234] width 316 height 32
click at [664, 295] on button "Send" at bounding box center [658, 306] width 77 height 27
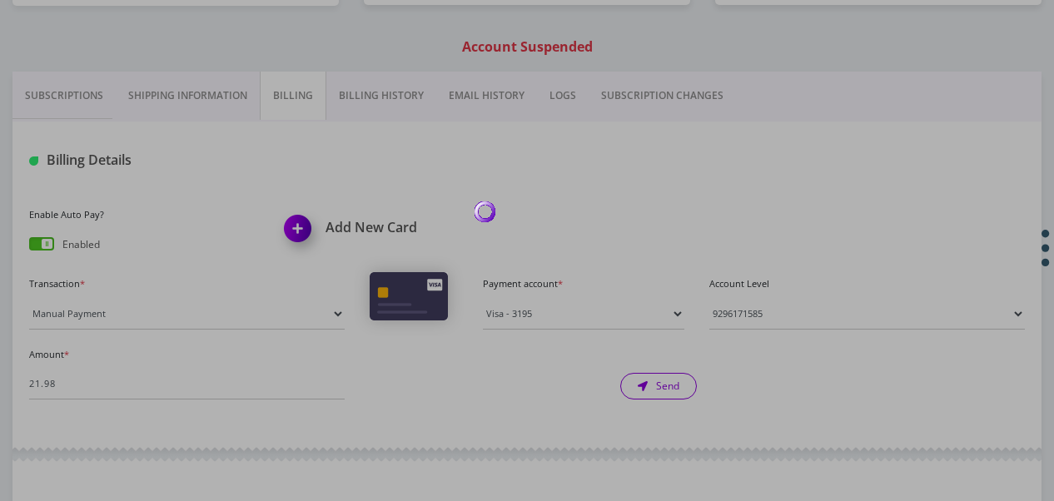
scroll to position [153, 0]
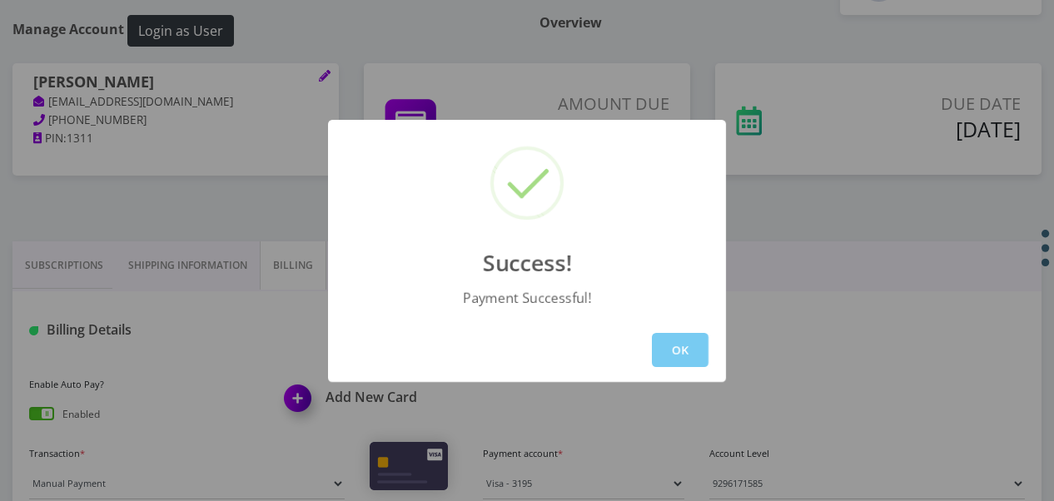
click at [689, 345] on button "OK" at bounding box center [680, 350] width 57 height 34
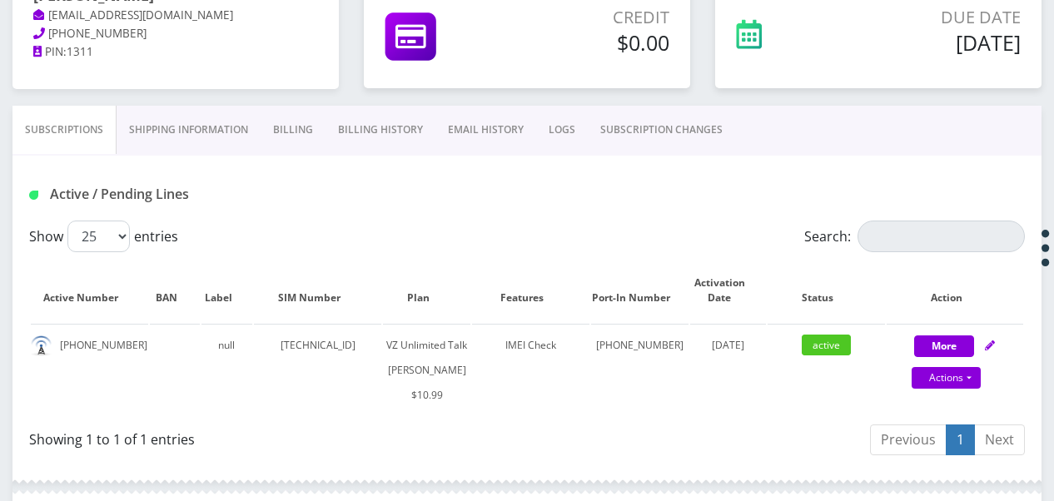
scroll to position [320, 0]
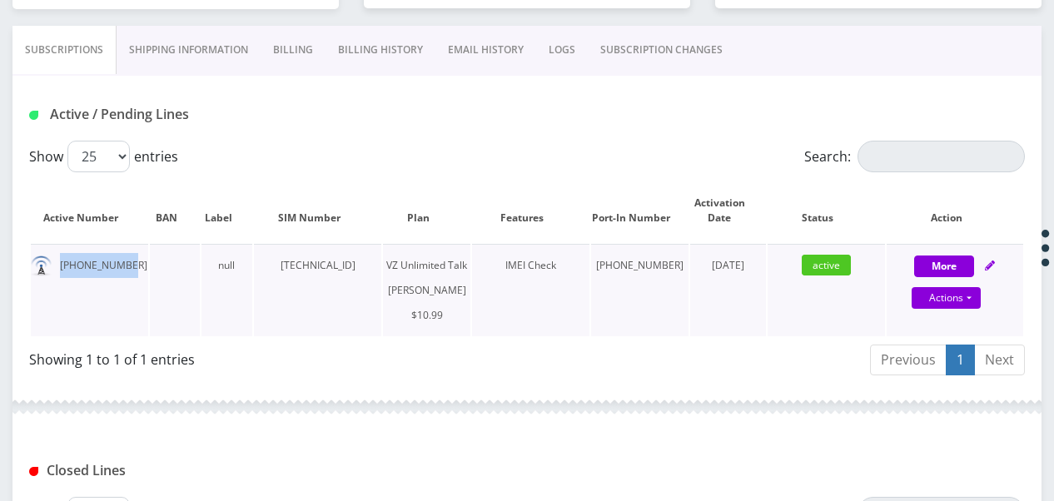
drag, startPoint x: 60, startPoint y: 266, endPoint x: 132, endPoint y: 266, distance: 72.4
click at [132, 266] on td "[PHONE_NUMBER]" at bounding box center [89, 290] width 117 height 92
drag, startPoint x: 132, startPoint y: 266, endPoint x: 111, endPoint y: 263, distance: 21.8
copy td "[PHONE_NUMBER]"
click at [281, 49] on link "Billing" at bounding box center [293, 50] width 65 height 48
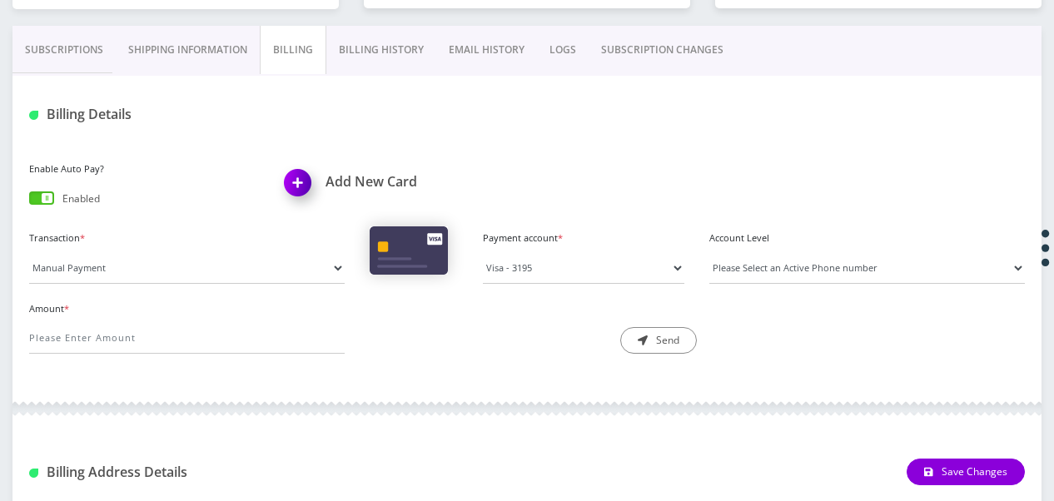
click at [34, 200] on span at bounding box center [41, 197] width 25 height 13
click at [29, 201] on input "checkbox" at bounding box center [29, 201] width 0 height 0
click at [80, 42] on link "Subscriptions" at bounding box center [63, 50] width 103 height 48
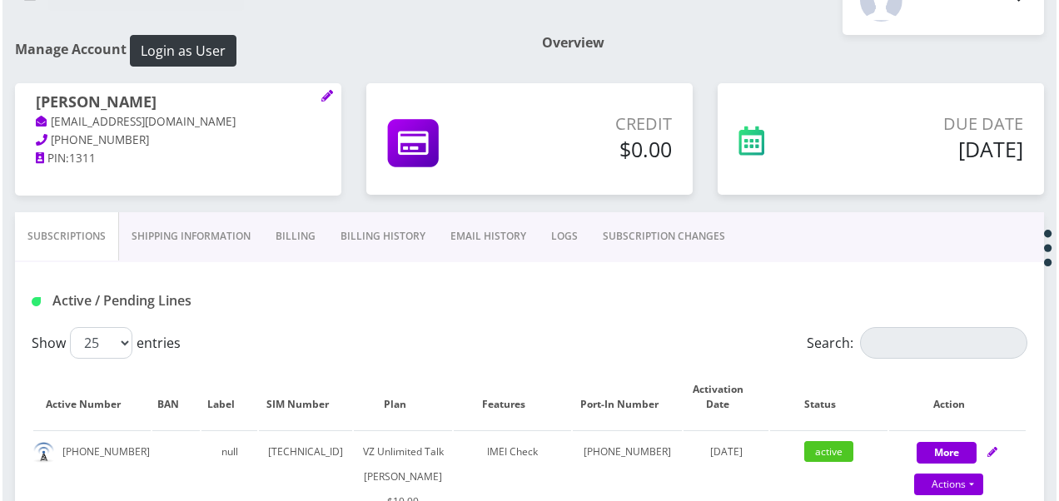
scroll to position [320, 0]
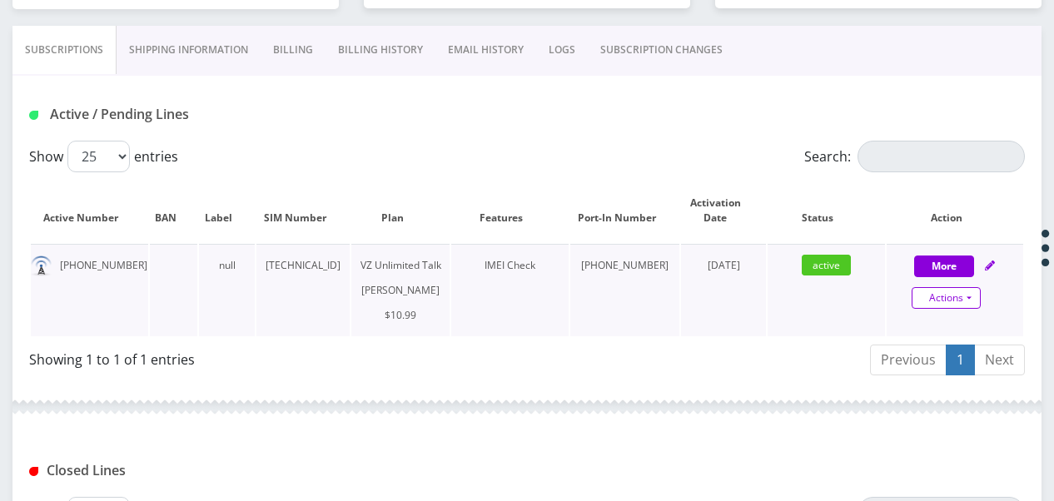
click at [967, 306] on link "Actions" at bounding box center [946, 298] width 69 height 22
select select "366"
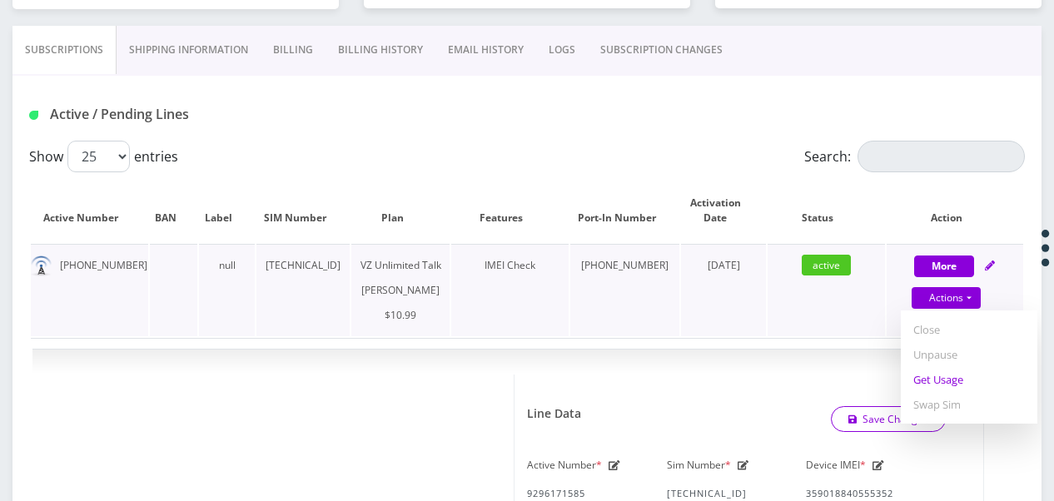
click at [972, 389] on link "Get Usage" at bounding box center [969, 379] width 137 height 25
select select "366"
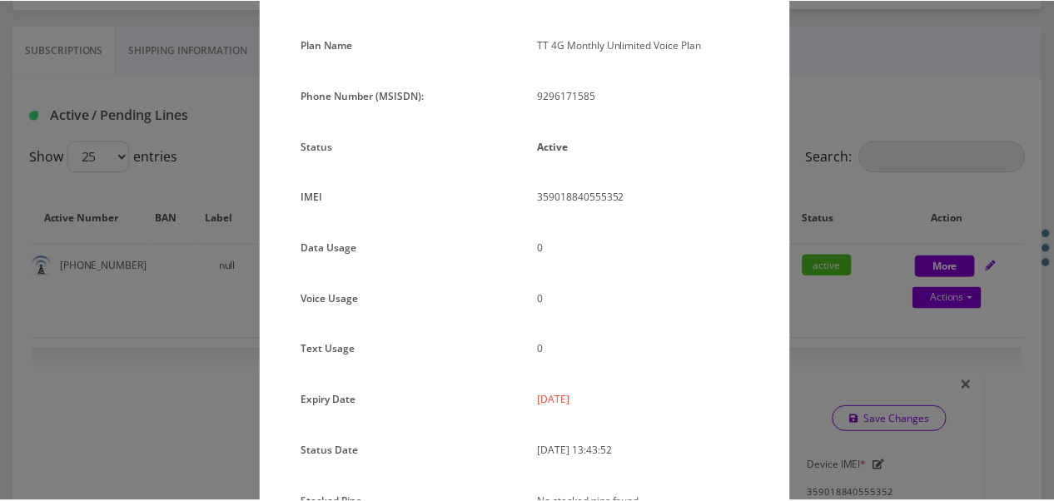
scroll to position [167, 0]
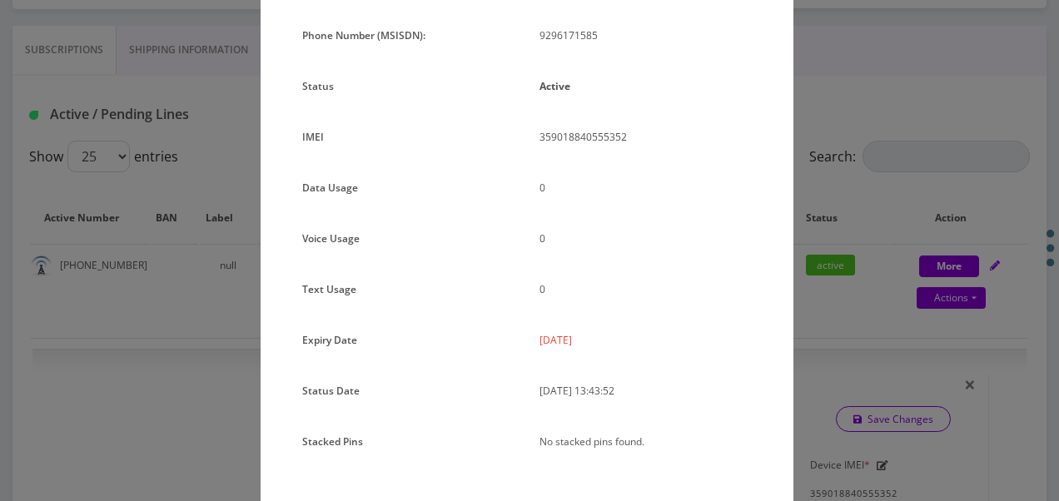
click at [833, 180] on div "× Subscription Info Plan Name TT 4G Monthly Unlimited Voice Plan Phone Number (…" at bounding box center [529, 250] width 1059 height 501
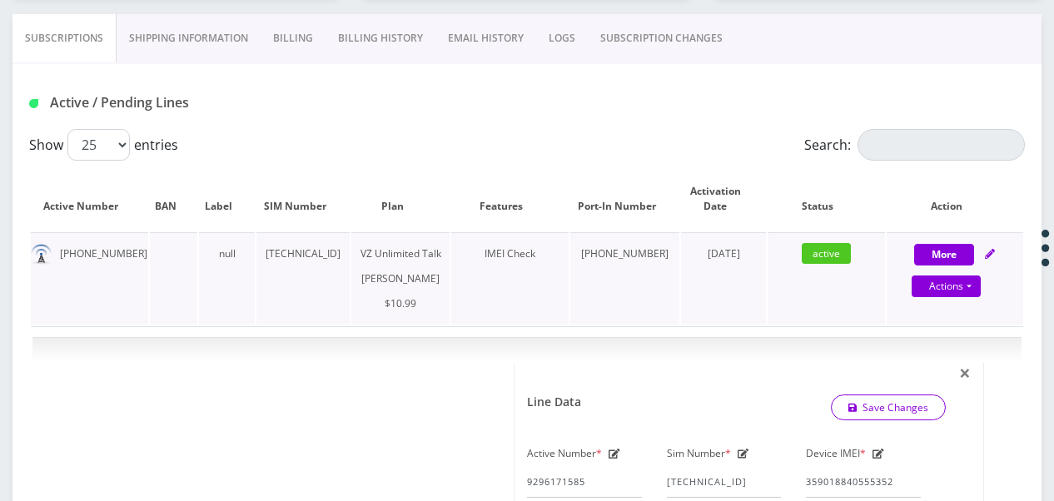
scroll to position [333, 0]
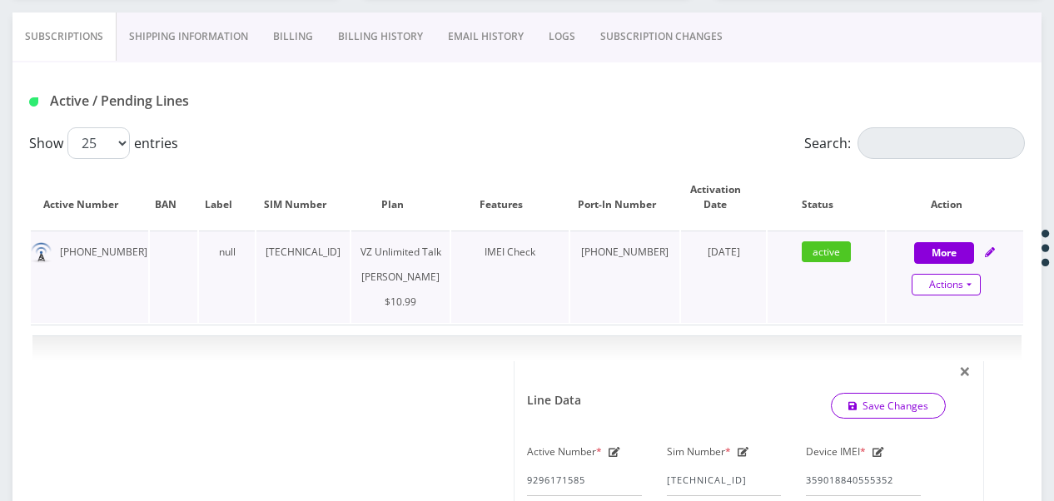
click at [967, 284] on link "Actions" at bounding box center [946, 285] width 69 height 22
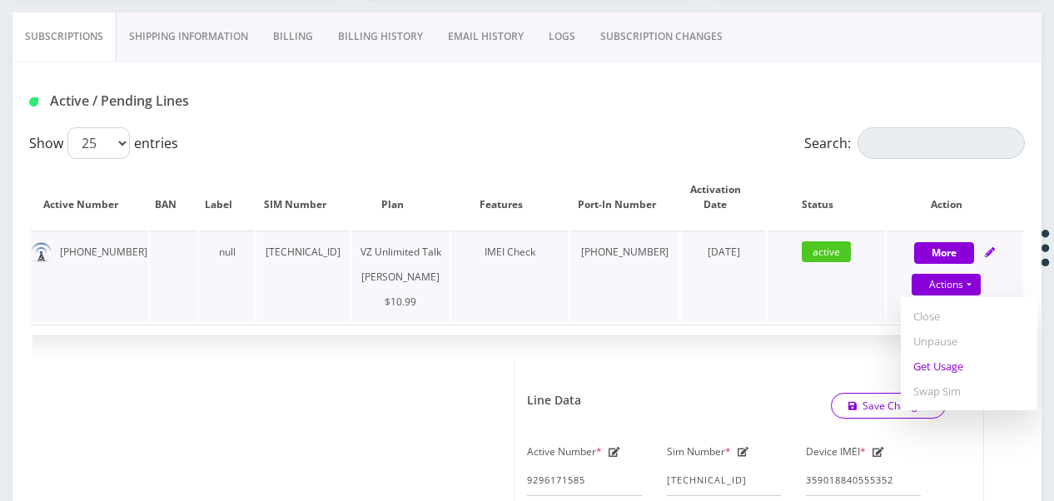
click at [944, 360] on link "Get Usage" at bounding box center [969, 366] width 137 height 25
select select "366"
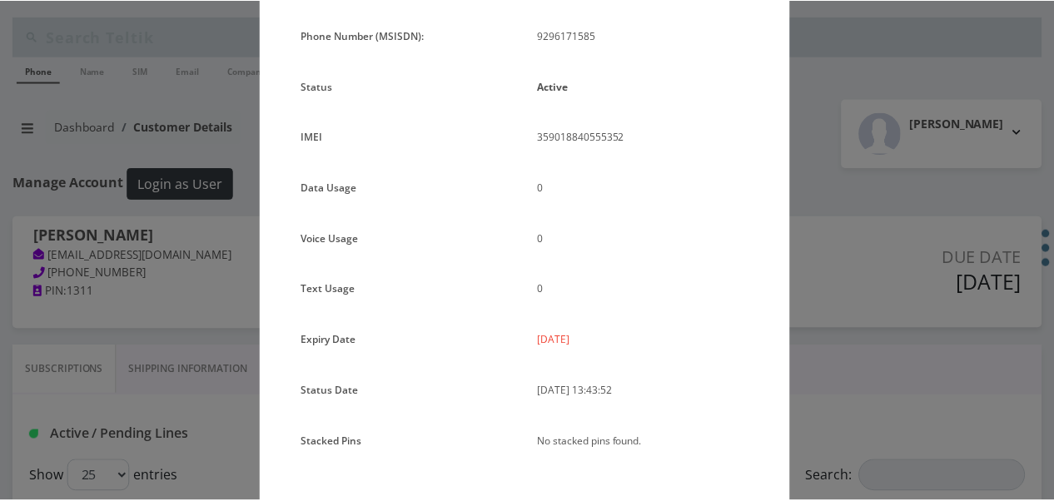
scroll to position [0, 0]
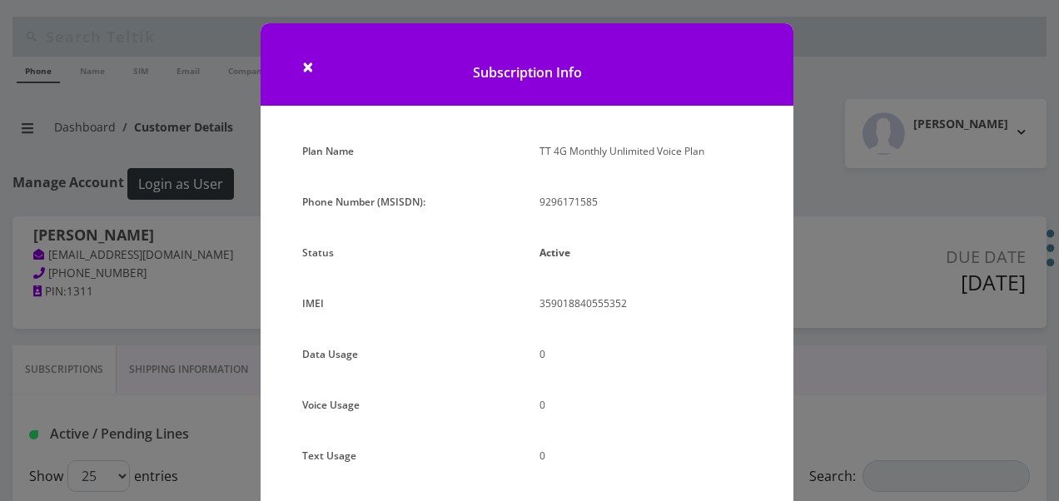
click at [887, 113] on div "× Subscription Info Plan Name TT 4G Monthly Unlimited Voice Plan Phone Number (…" at bounding box center [529, 250] width 1059 height 501
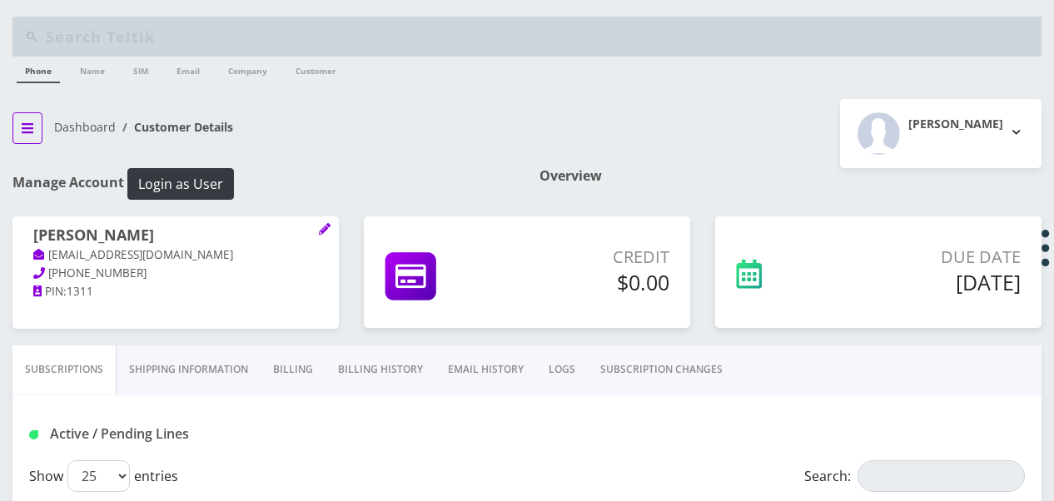
click at [23, 130] on icon "breadcrumb" at bounding box center [28, 128] width 12 height 10
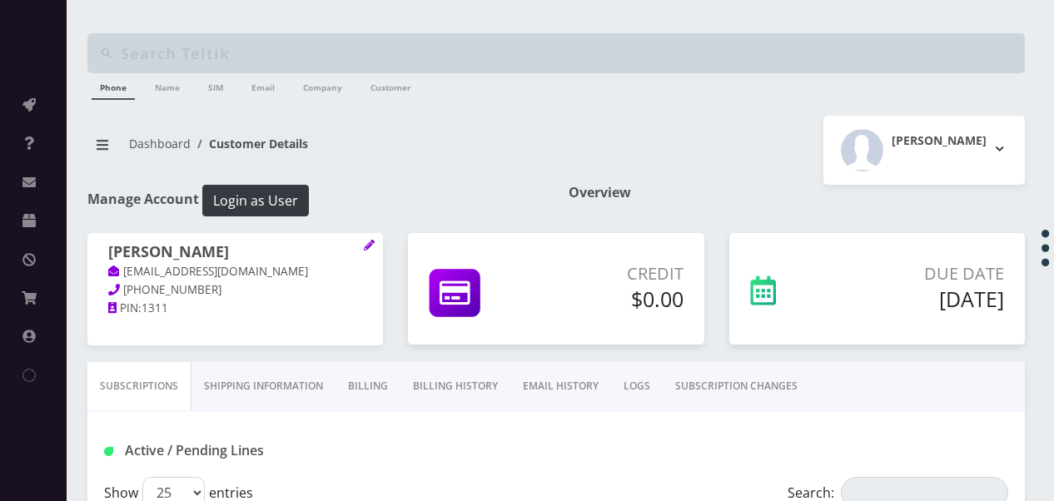
click at [13, 83] on ul "Action Queues Support Email Template Email Template Canned Response Port Error …" at bounding box center [33, 241] width 67 height 342
click at [31, 107] on icon at bounding box center [28, 104] width 13 height 13
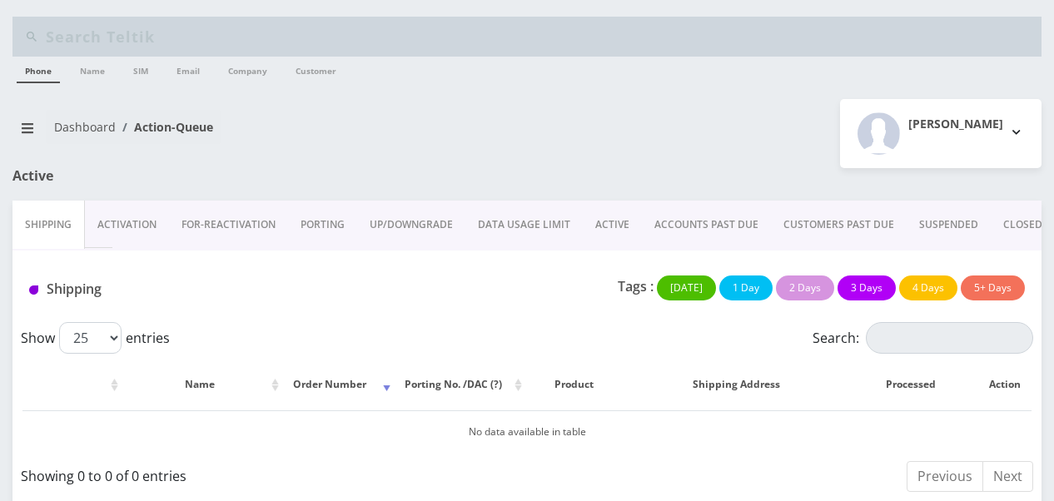
click at [611, 206] on link "ACTIVE" at bounding box center [612, 225] width 59 height 48
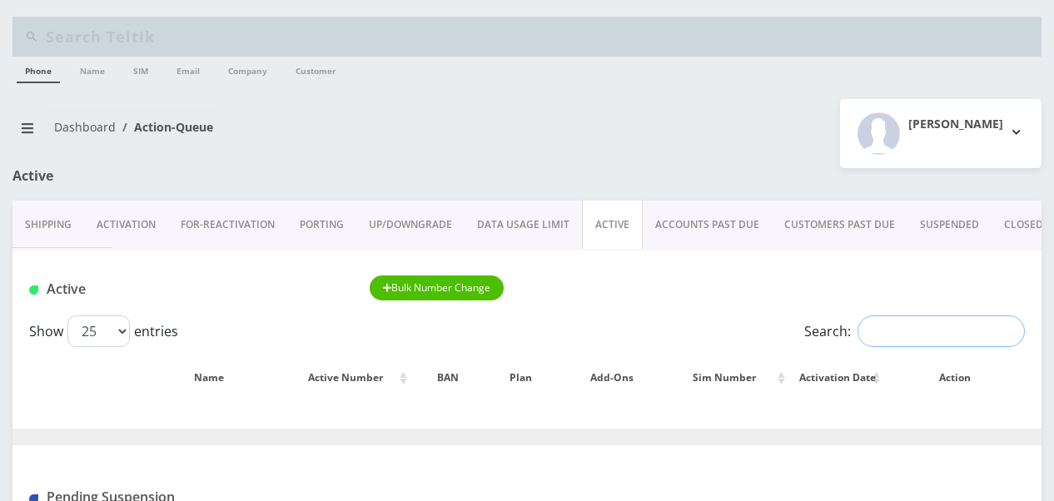
click at [904, 324] on input "Search:" at bounding box center [940, 332] width 167 height 32
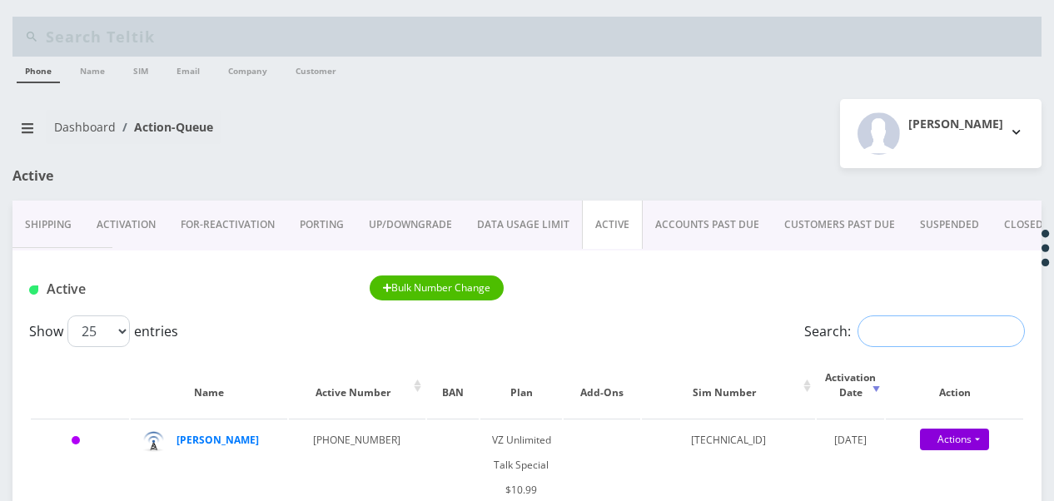
type input "d"
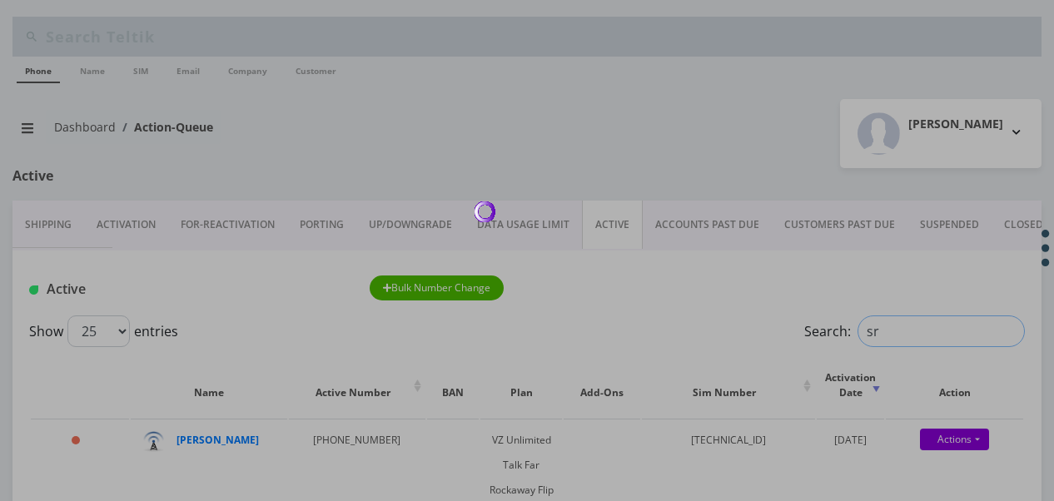
type input "s"
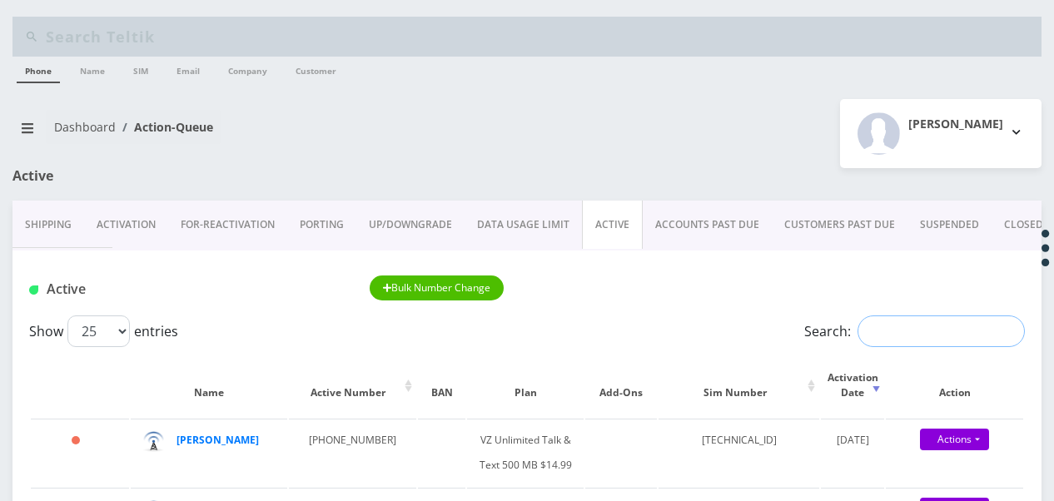
type input "a"
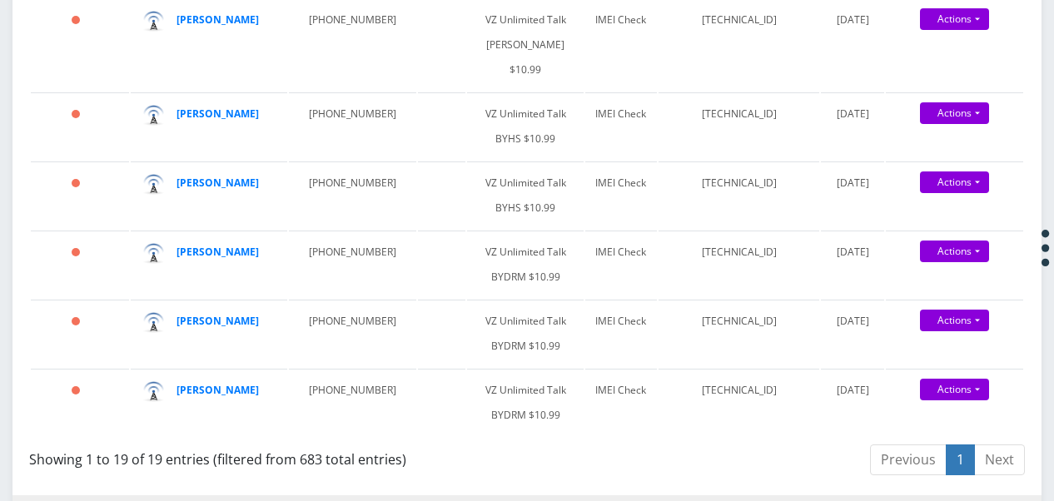
scroll to position [1582, 0]
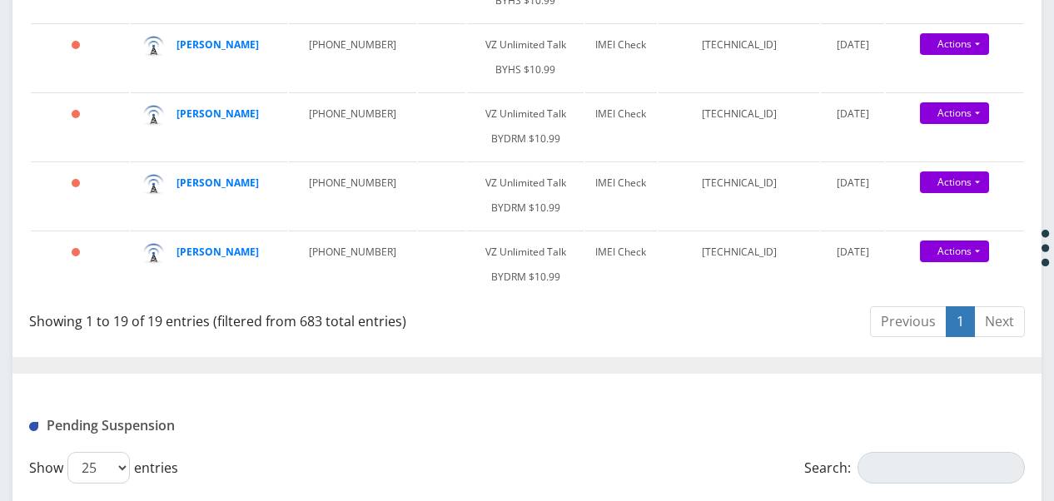
type input "[PERSON_NAME]"
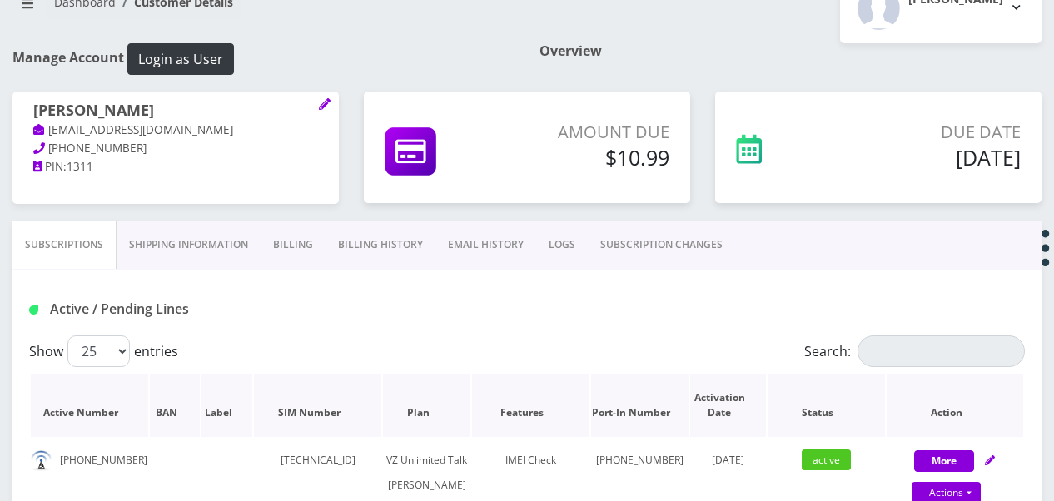
scroll to position [333, 0]
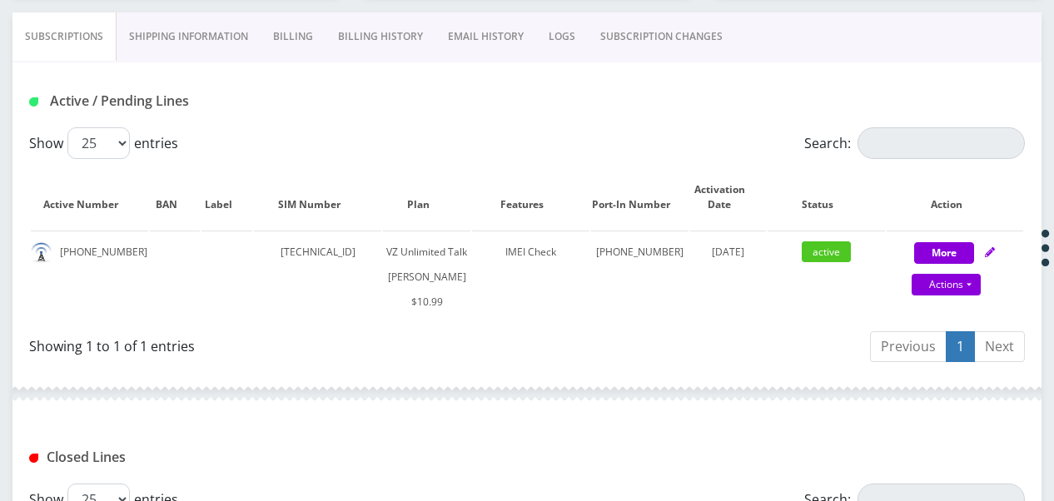
click at [308, 36] on link "Billing" at bounding box center [293, 36] width 65 height 48
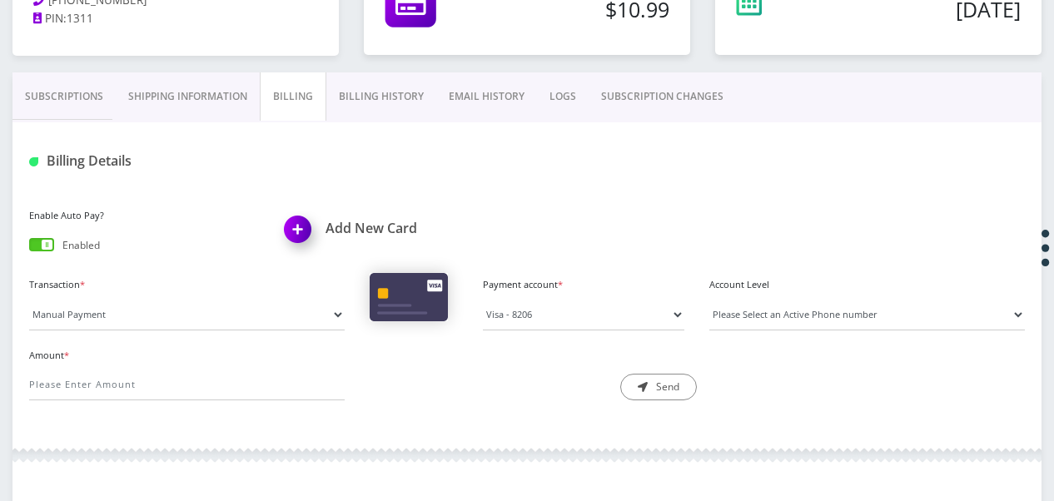
scroll to position [250, 0]
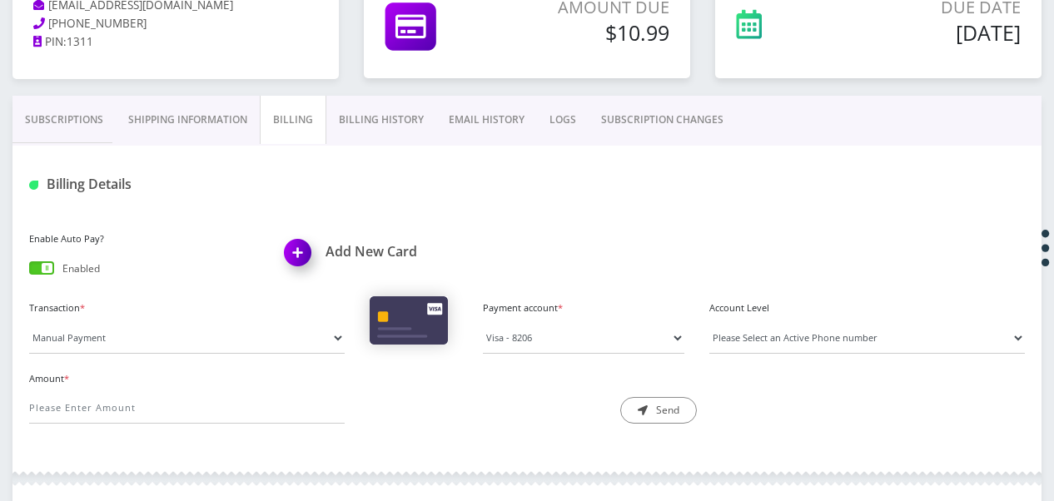
click at [361, 80] on div "Amount Due $10.99" at bounding box center [526, 31] width 351 height 129
click at [374, 113] on link "Billing History" at bounding box center [381, 120] width 110 height 48
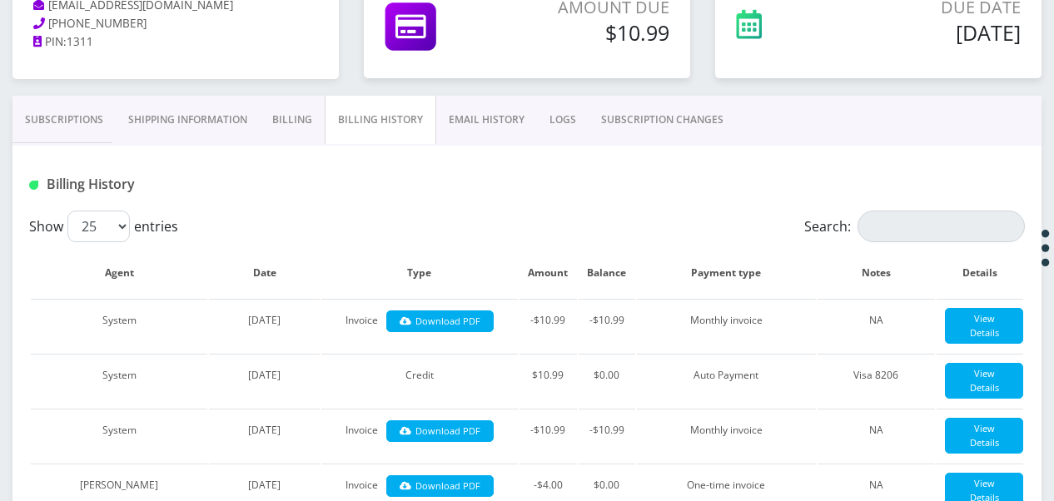
click at [506, 129] on link "EMAIL HISTORY" at bounding box center [486, 120] width 101 height 48
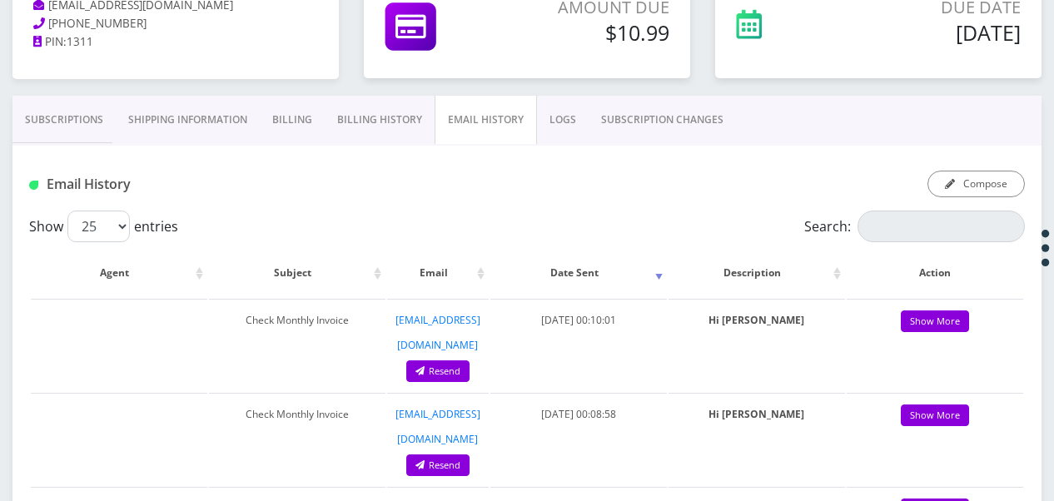
click at [707, 128] on link "SUBSCRIPTION CHANGES" at bounding box center [662, 120] width 147 height 48
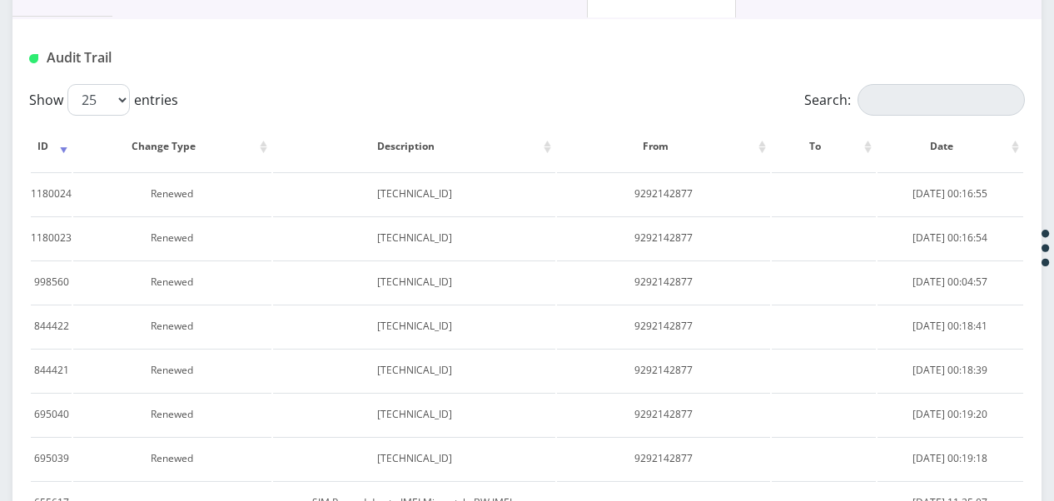
scroll to position [83, 0]
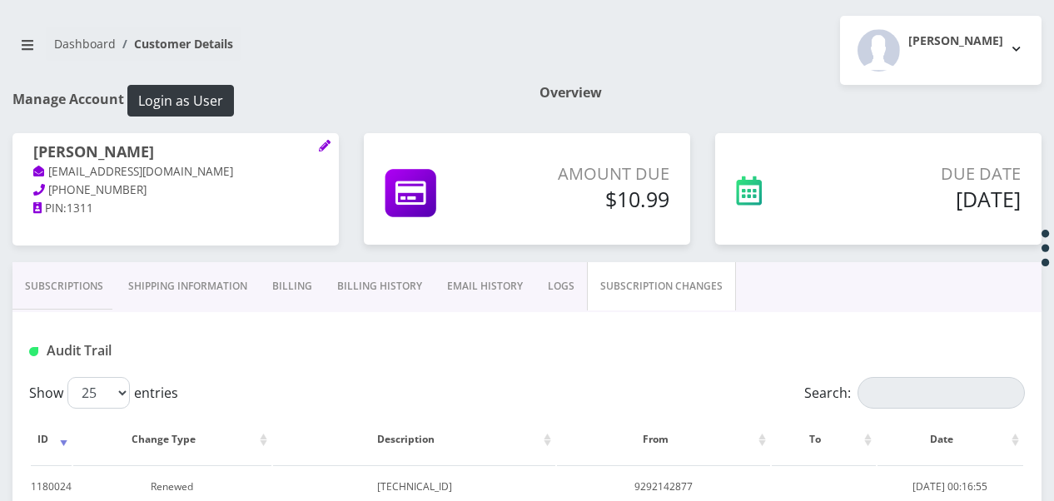
click at [87, 297] on link "Subscriptions" at bounding box center [63, 286] width 103 height 48
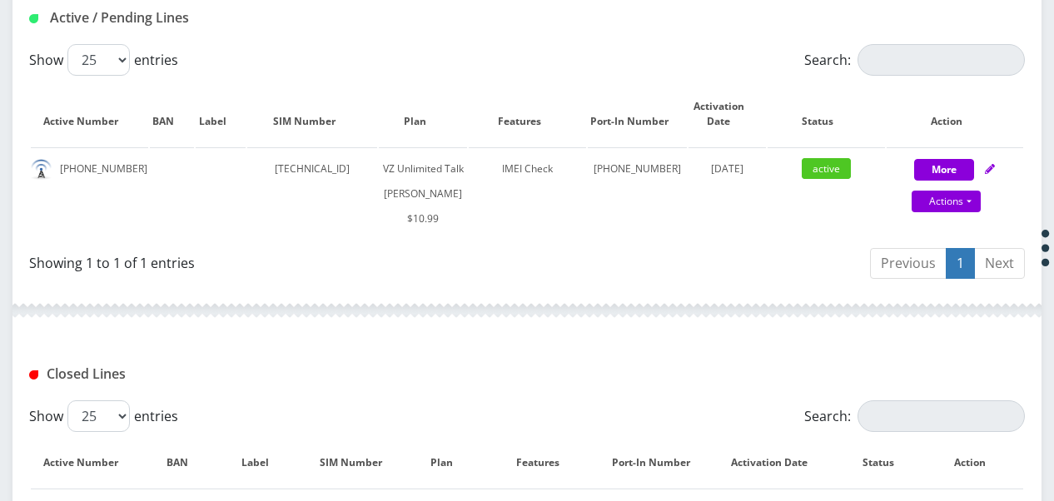
scroll to position [167, 0]
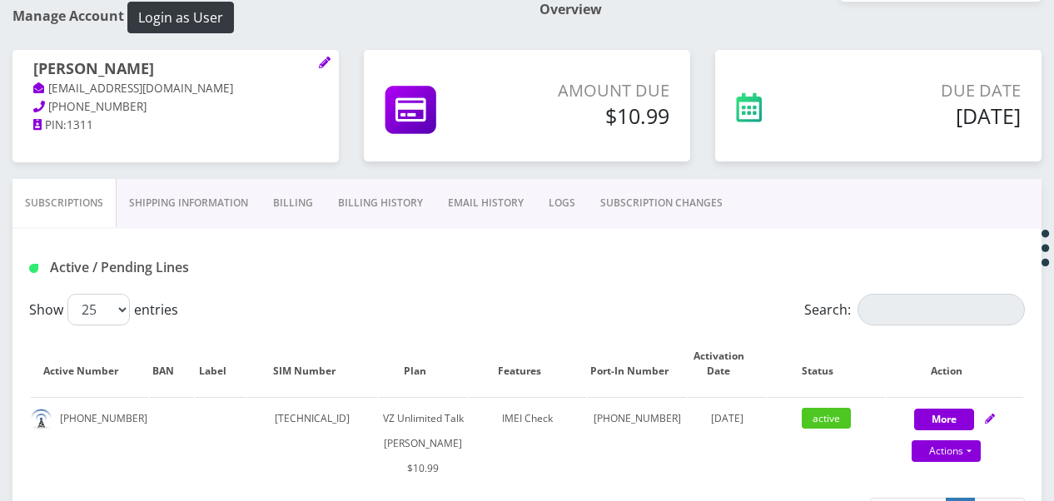
click at [200, 199] on link "Shipping Information" at bounding box center [189, 203] width 144 height 48
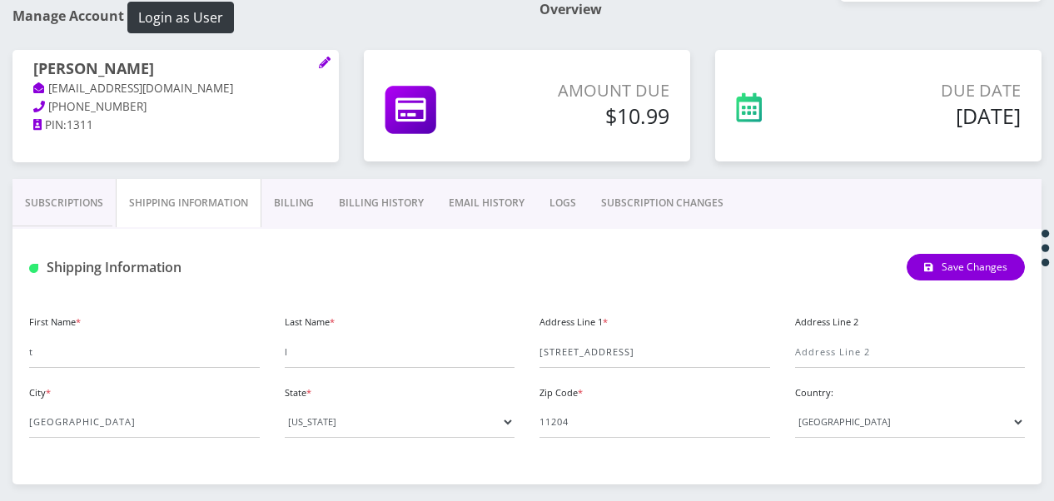
click at [308, 220] on link "Billing" at bounding box center [293, 203] width 65 height 48
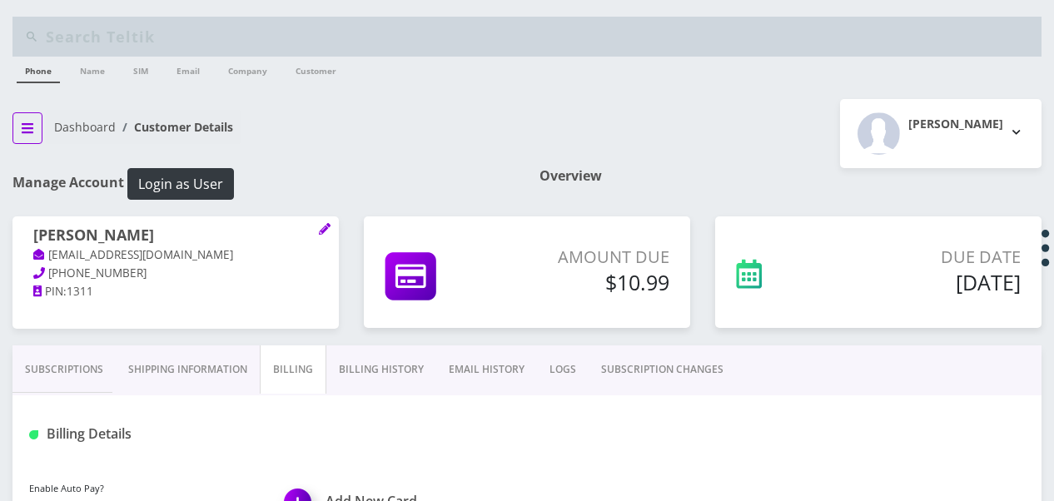
click at [25, 126] on icon "breadcrumb" at bounding box center [28, 128] width 12 height 13
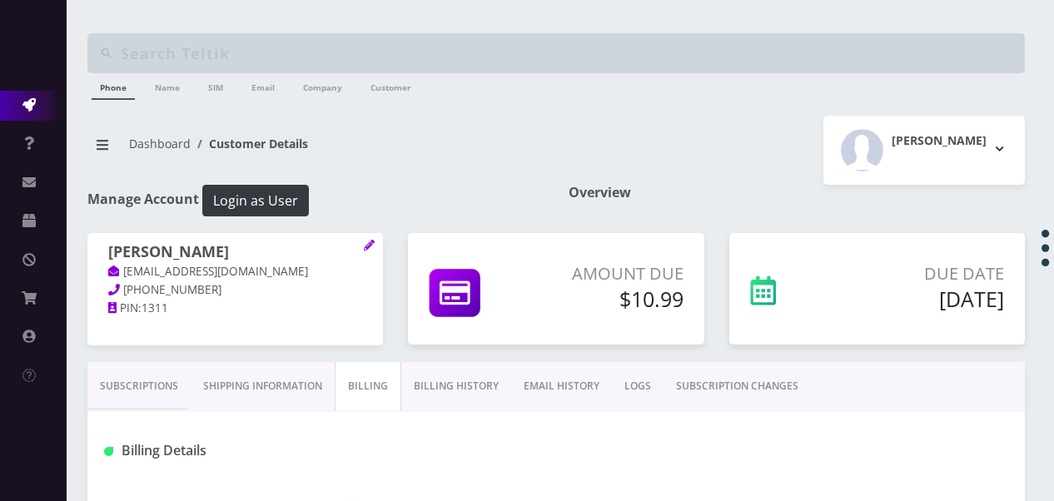
click at [33, 112] on link "Action Queues" at bounding box center [33, 106] width 67 height 30
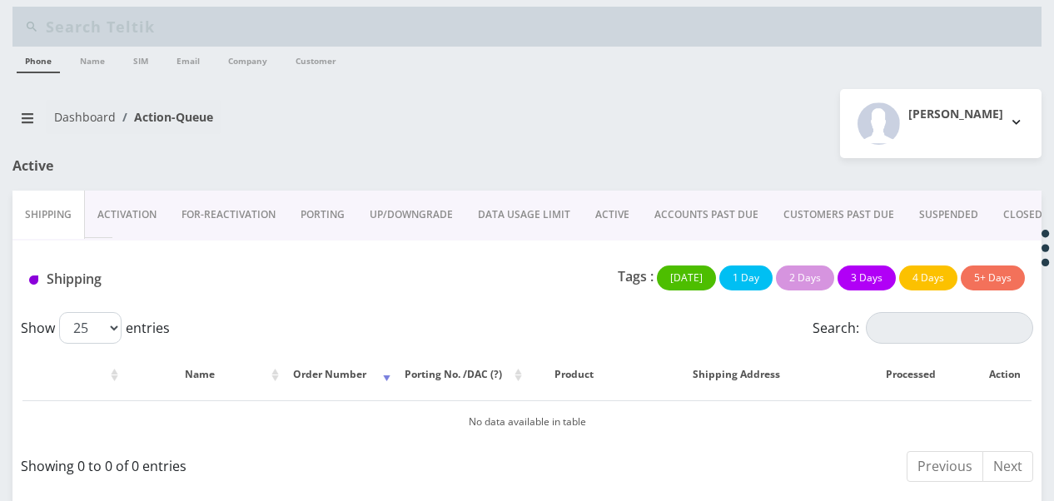
scroll to position [12, 0]
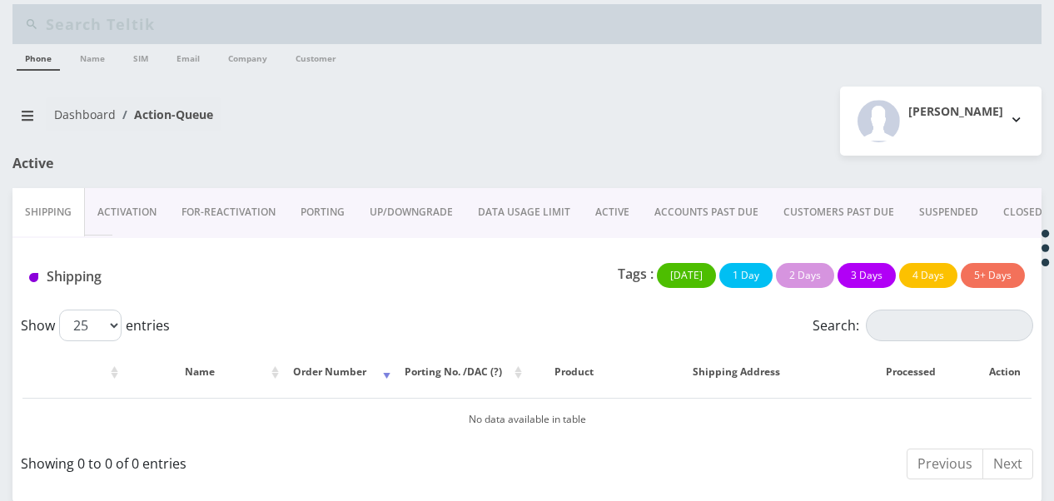
click at [634, 221] on link "ACTIVE" at bounding box center [612, 212] width 59 height 48
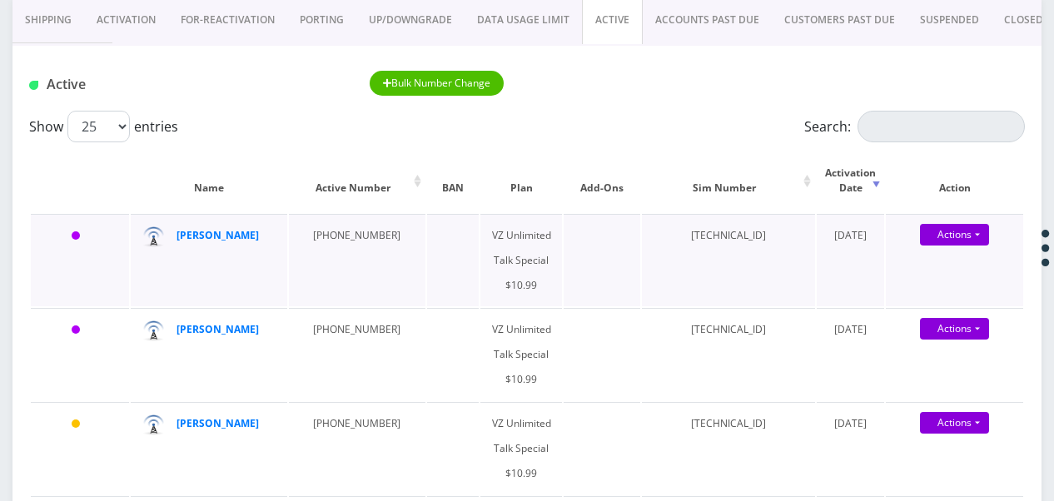
scroll to position [179, 0]
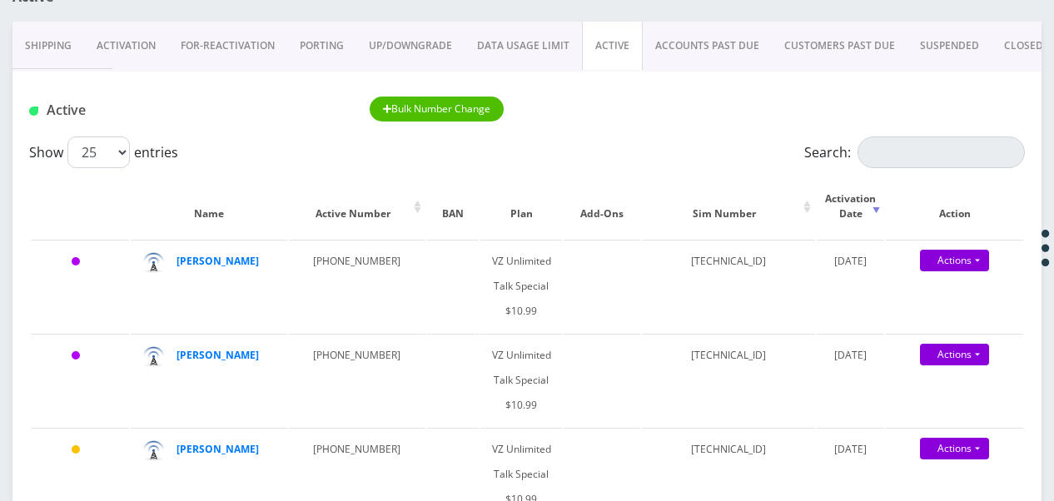
click at [713, 46] on link "ACCOUNTS PAST DUE" at bounding box center [707, 46] width 129 height 48
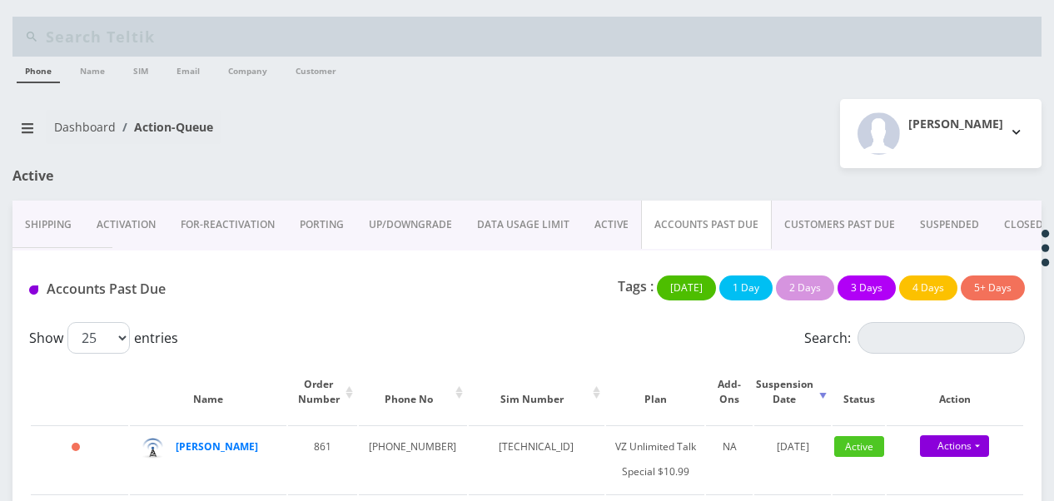
click at [614, 221] on link "ACTIVE" at bounding box center [611, 225] width 59 height 48
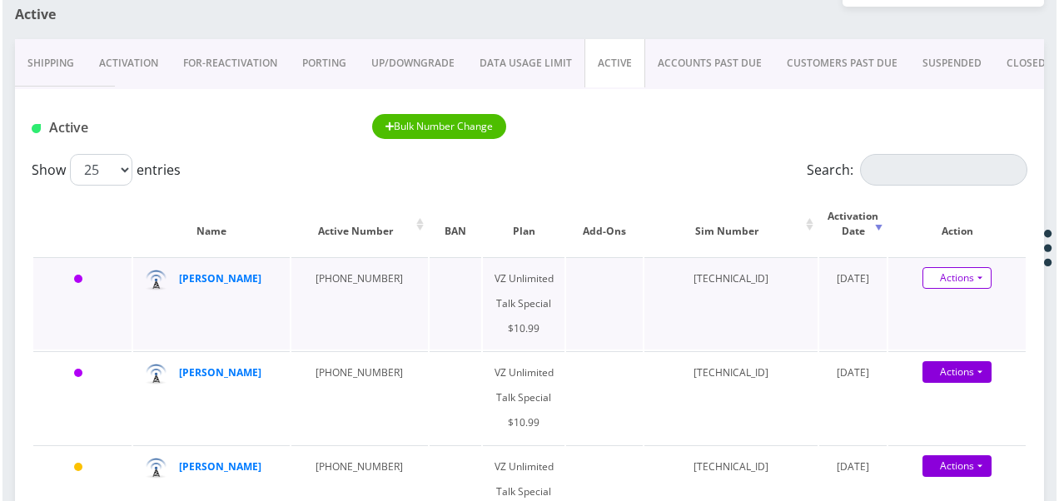
scroll to position [167, 0]
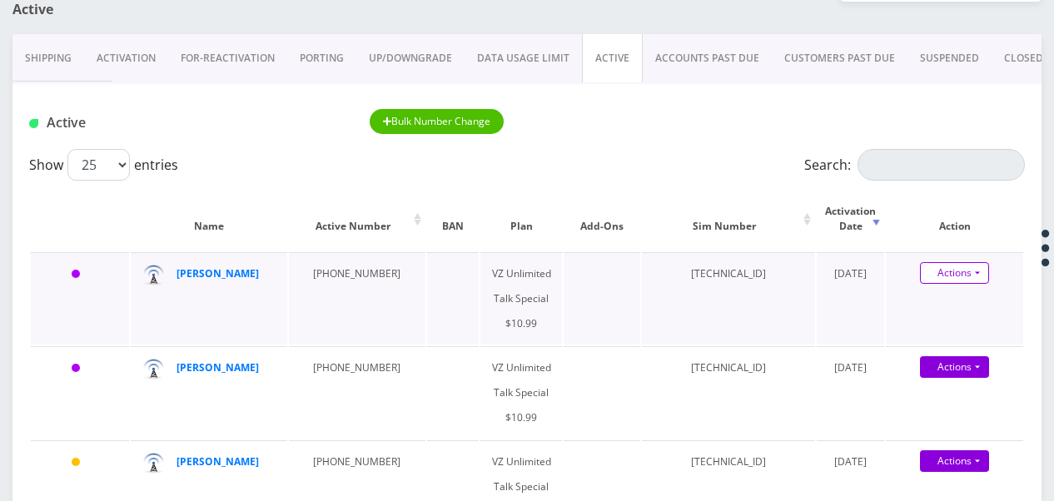
click at [984, 273] on link "Actions" at bounding box center [954, 273] width 69 height 22
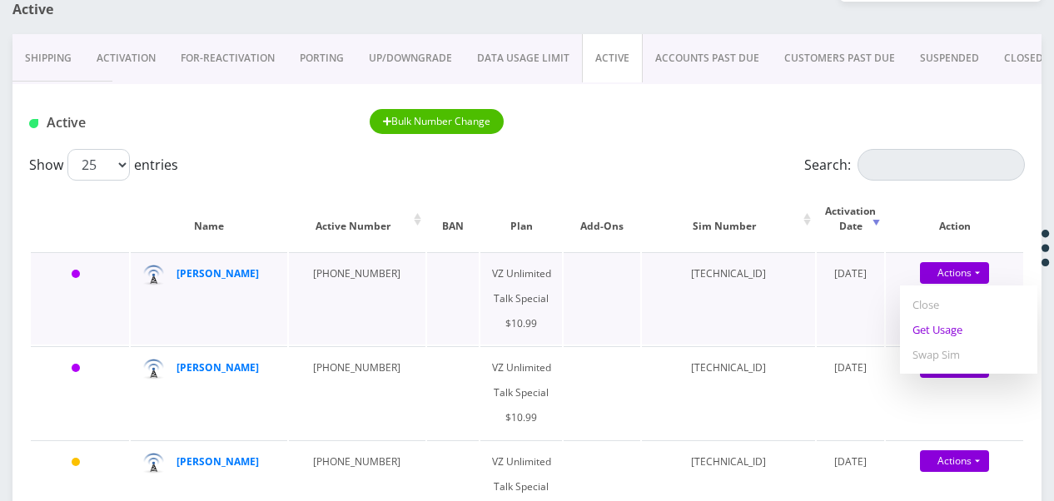
click at [952, 326] on link "Get Usage" at bounding box center [968, 329] width 137 height 25
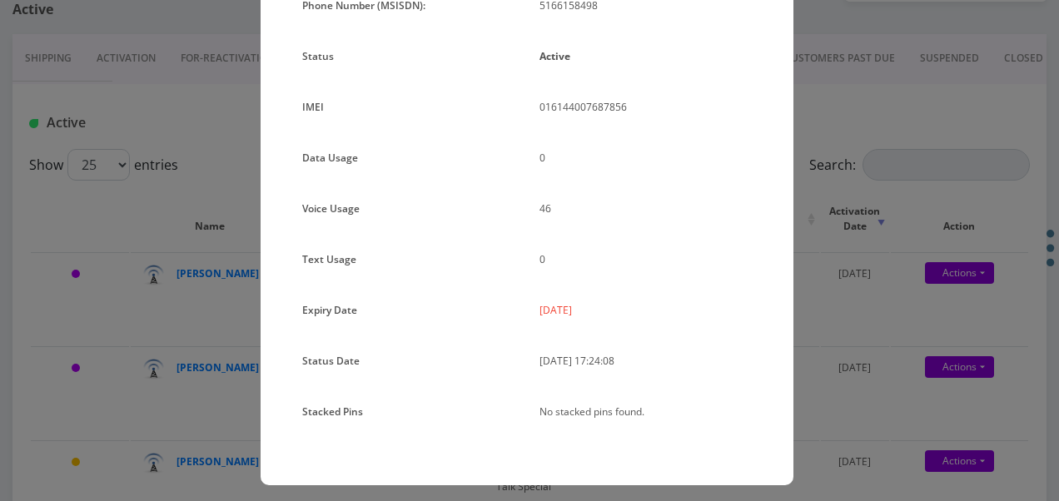
scroll to position [204, 0]
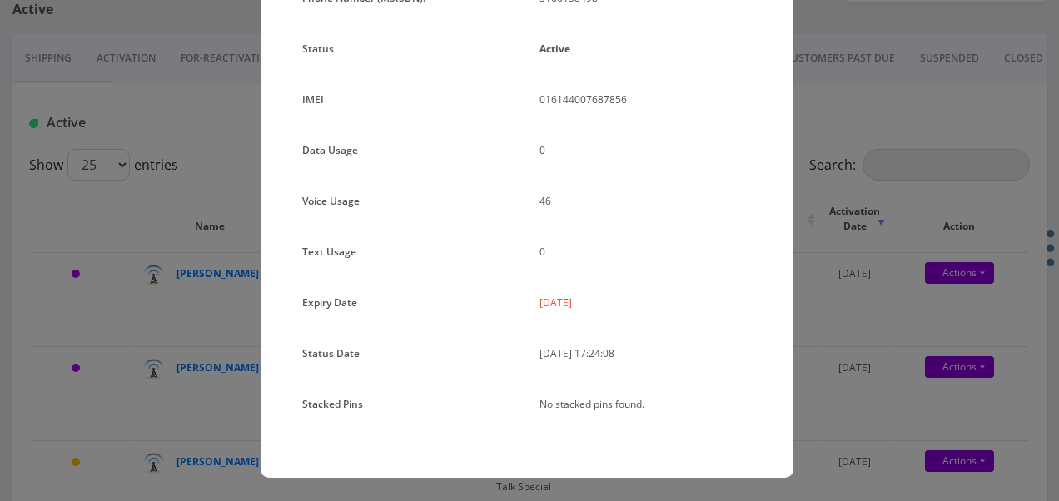
drag, startPoint x: 839, startPoint y: 207, endPoint x: 932, endPoint y: 288, distance: 122.7
click at [838, 207] on div "× Subscription Info Plan Name TT 4G Monthly Unlimited Voice Plan Phone Number (…" at bounding box center [529, 250] width 1059 height 501
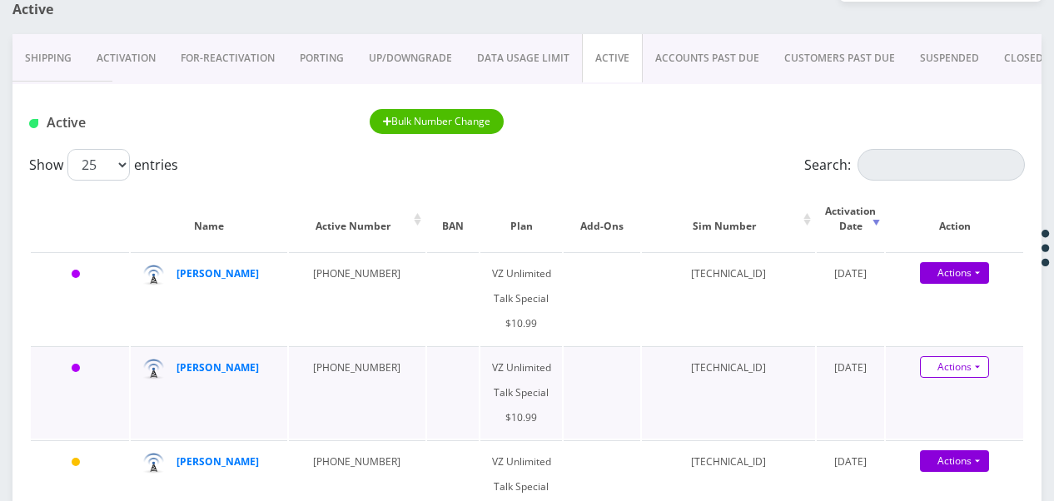
click at [988, 360] on div "Actions Suspend Close Get Usage Swap Sim" at bounding box center [954, 367] width 137 height 25
click at [986, 360] on link "Actions" at bounding box center [954, 367] width 69 height 22
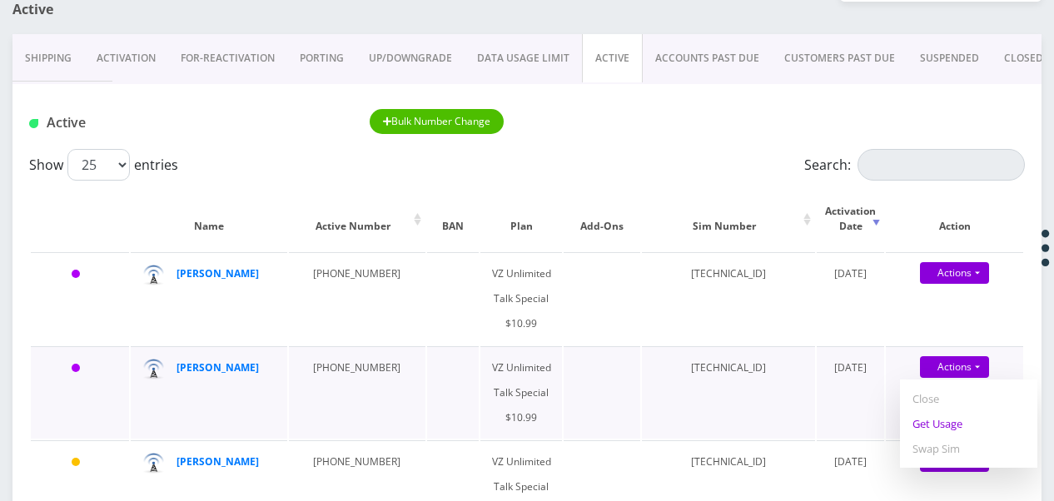
click at [964, 418] on link "Get Usage" at bounding box center [968, 423] width 137 height 25
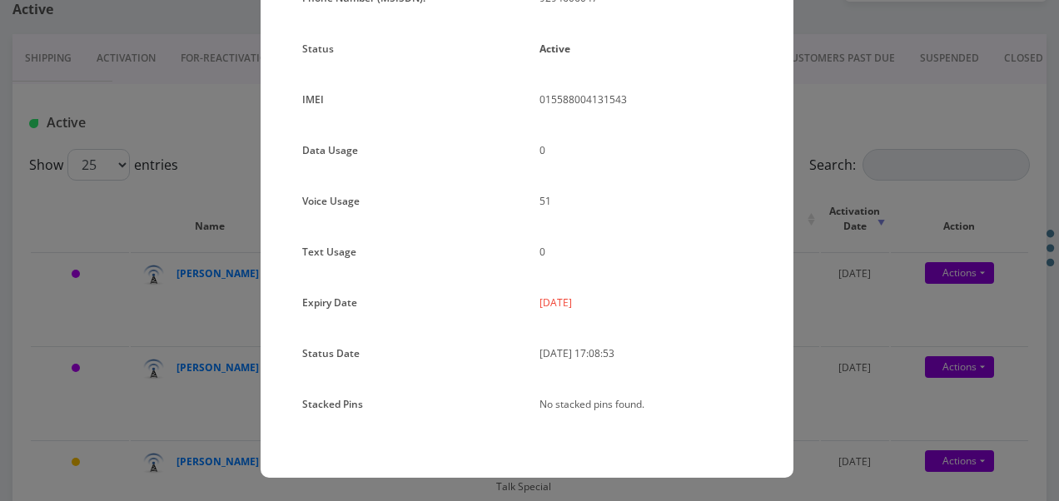
click at [844, 271] on div "× Subscription Info Plan Name TT 4G Monthly Unlimited Voice Plan Phone Number (…" at bounding box center [529, 250] width 1059 height 501
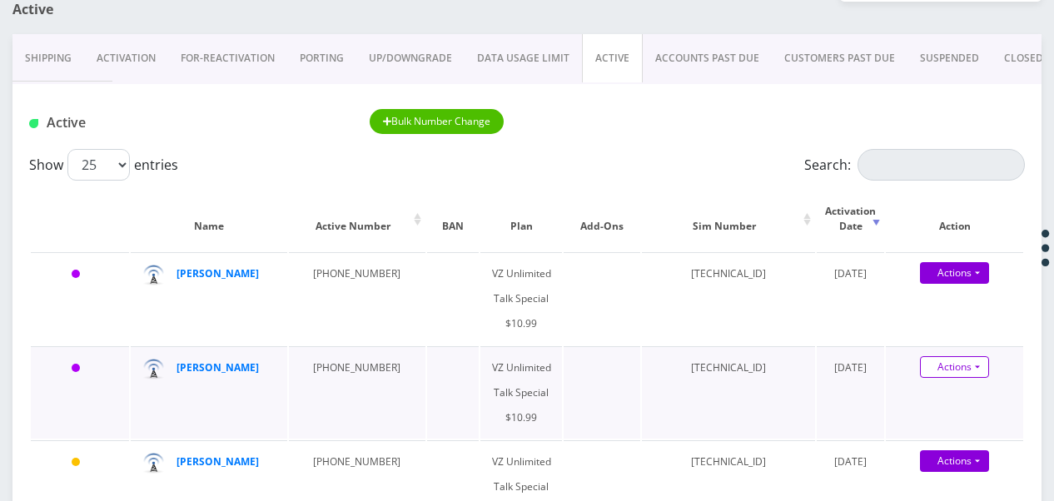
click at [975, 375] on link "Actions" at bounding box center [954, 367] width 69 height 22
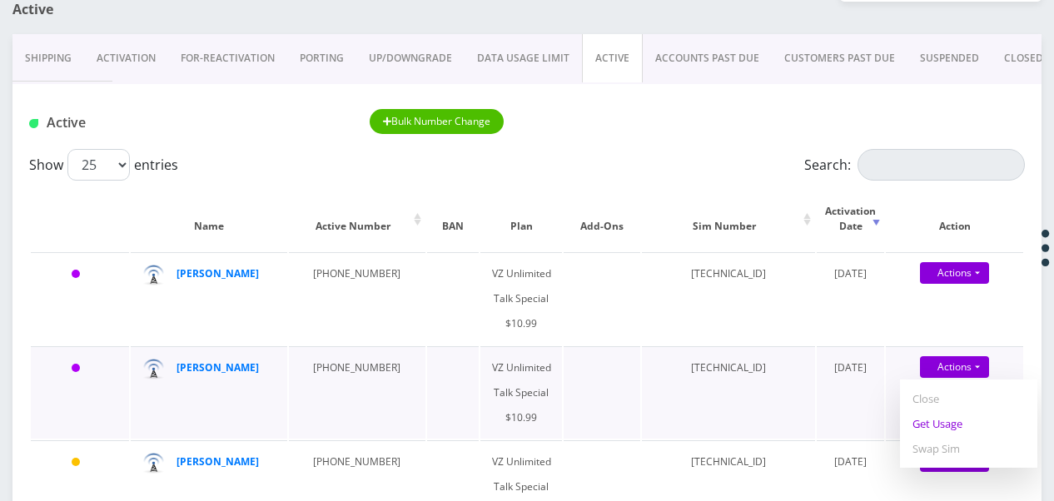
click at [942, 429] on link "Get Usage" at bounding box center [968, 423] width 137 height 25
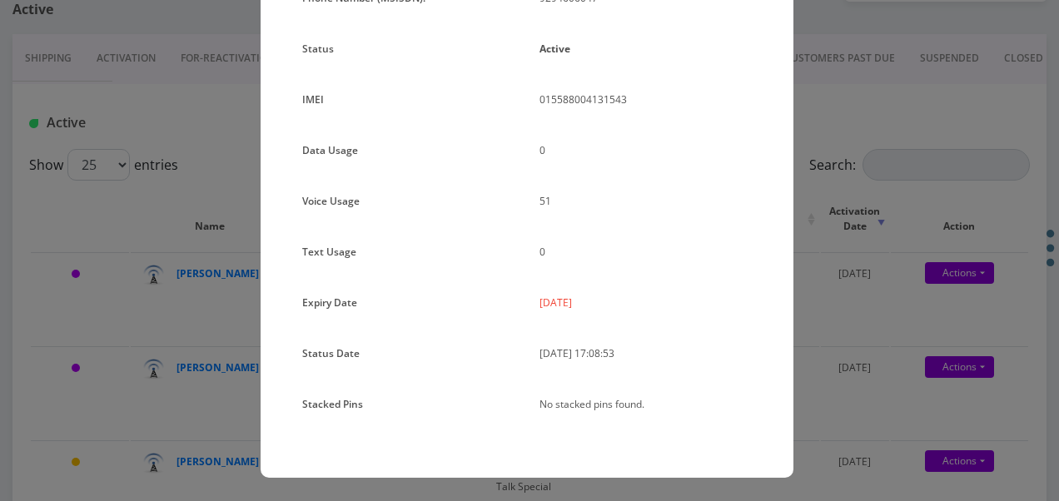
click at [971, 197] on div "× Subscription Info Plan Name TT 4G Monthly Unlimited Voice Plan Phone Number (…" at bounding box center [529, 250] width 1059 height 501
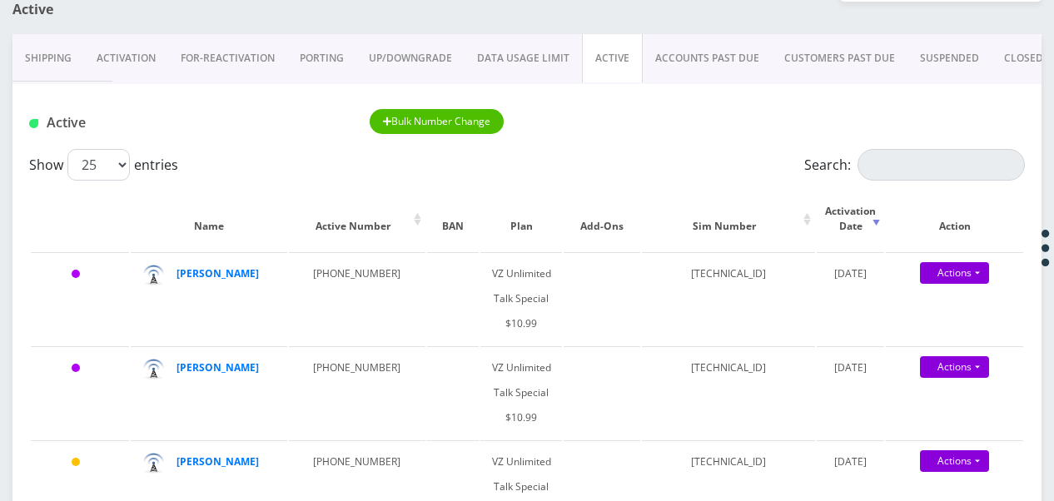
click at [695, 57] on link "ACCOUNTS PAST DUE" at bounding box center [707, 58] width 129 height 48
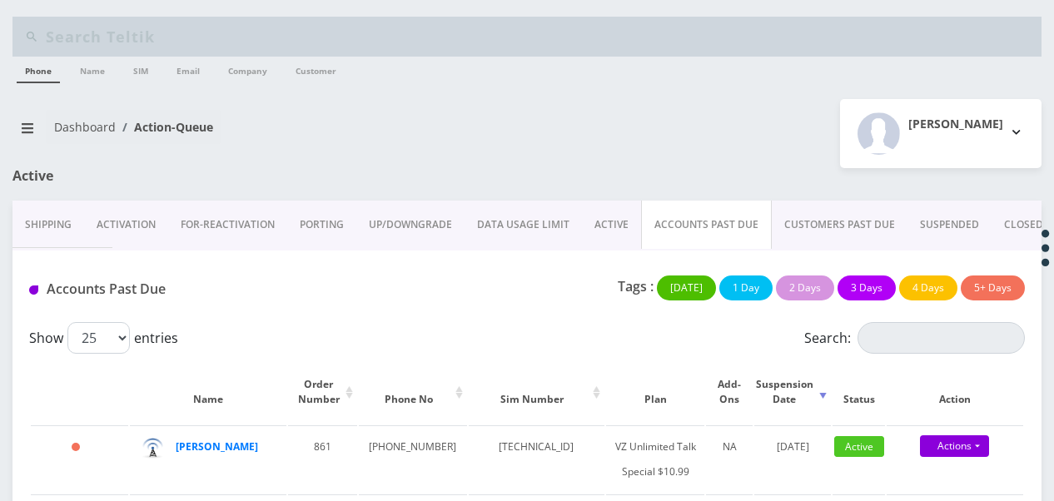
click at [596, 236] on link "ACTIVE" at bounding box center [611, 225] width 59 height 48
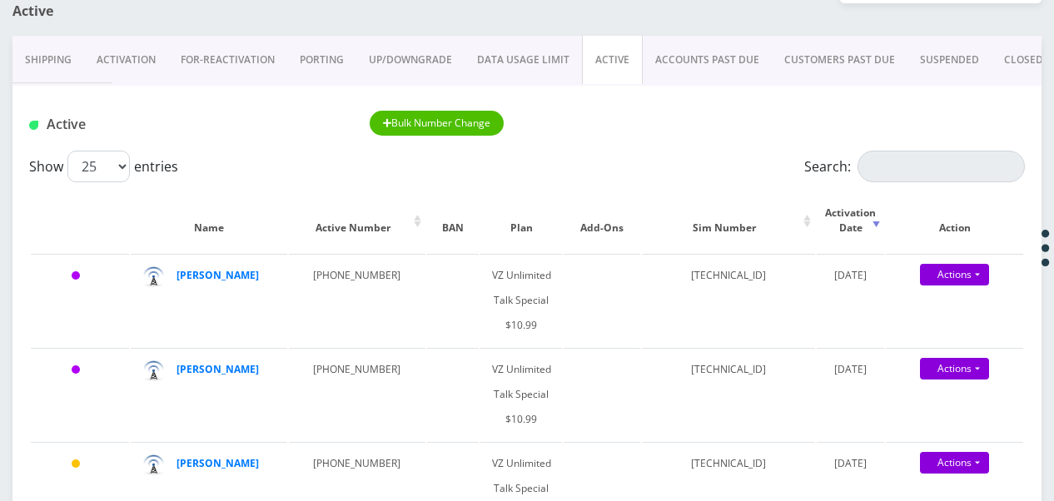
scroll to position [167, 0]
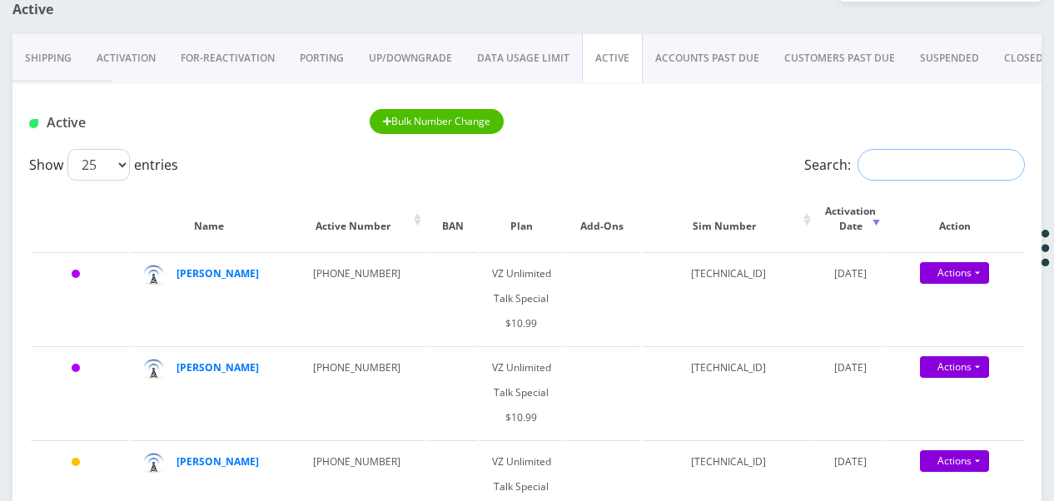
click at [926, 170] on input "Search:" at bounding box center [940, 165] width 167 height 32
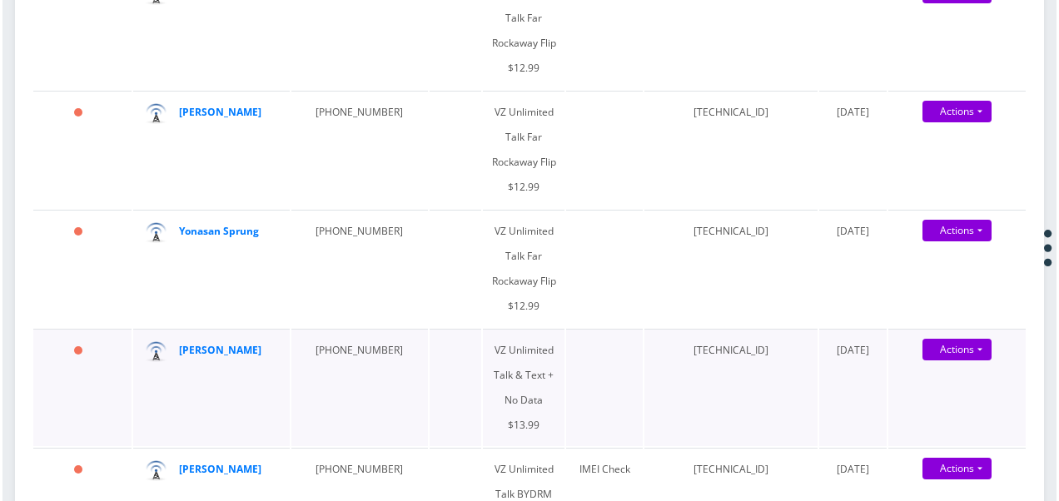
scroll to position [1832, 0]
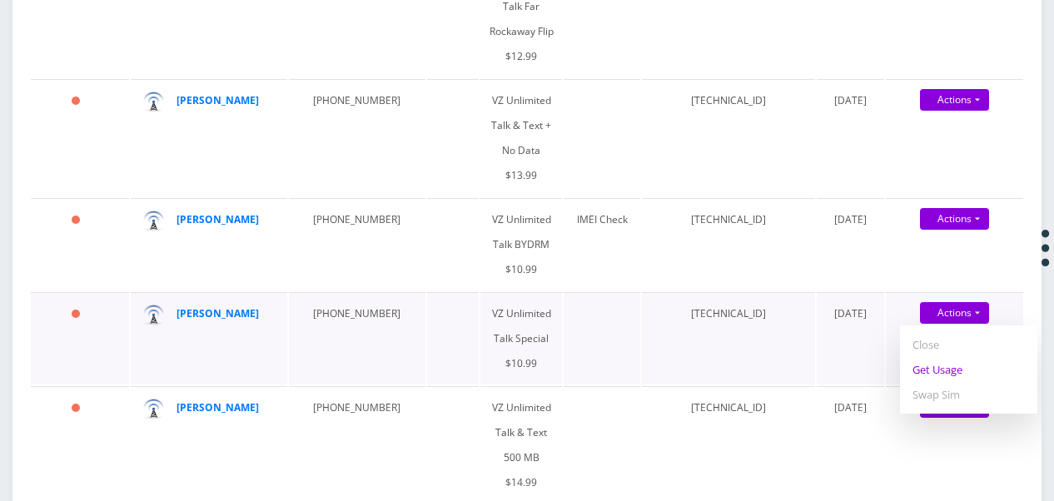
click at [962, 357] on link "Get Usage" at bounding box center [968, 369] width 137 height 25
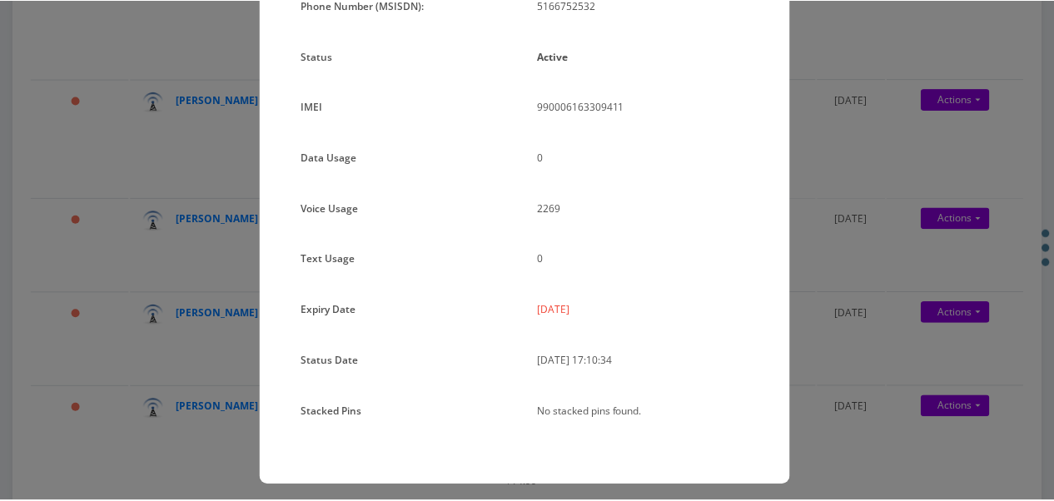
scroll to position [204, 0]
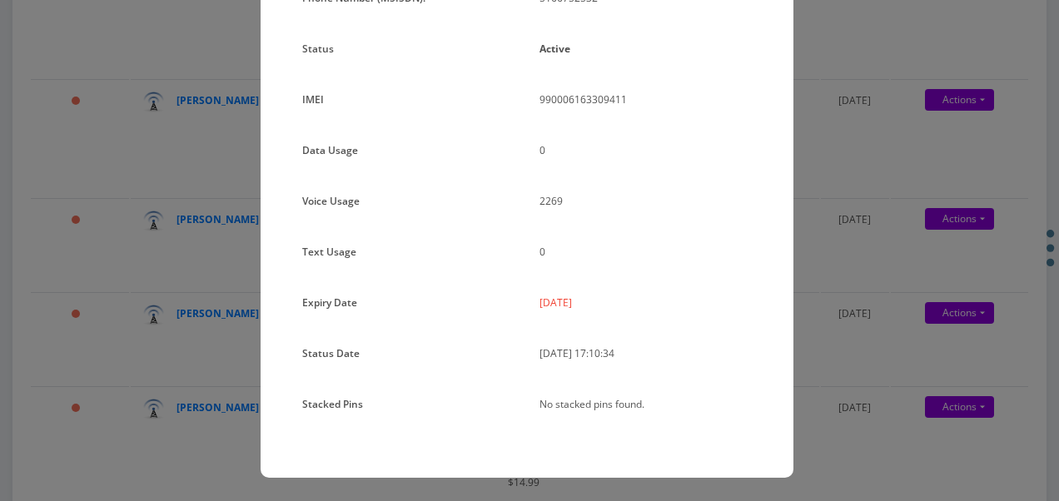
click at [914, 337] on div "× Subscription Info Plan Name TT 4G Monthly Unlimited Voice Plan Phone Number (…" at bounding box center [529, 250] width 1059 height 501
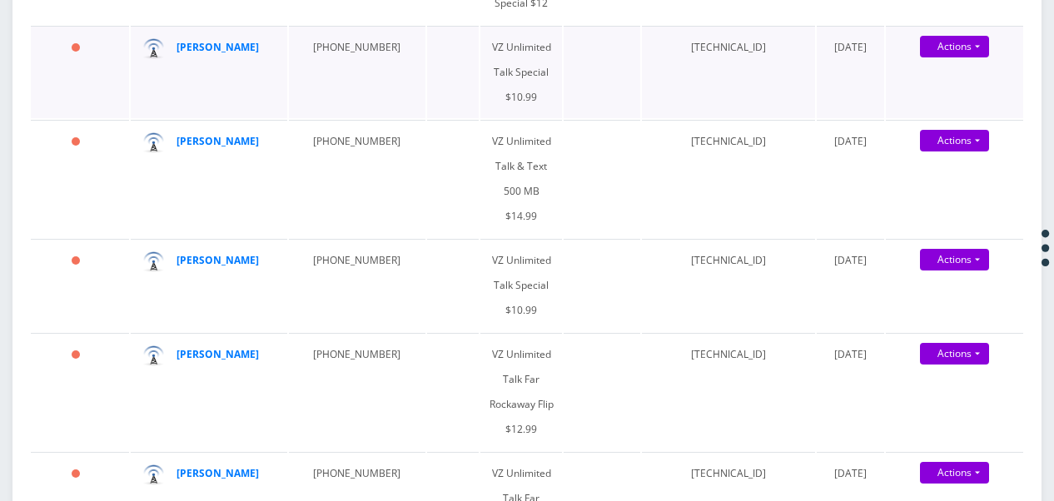
scroll to position [1166, 0]
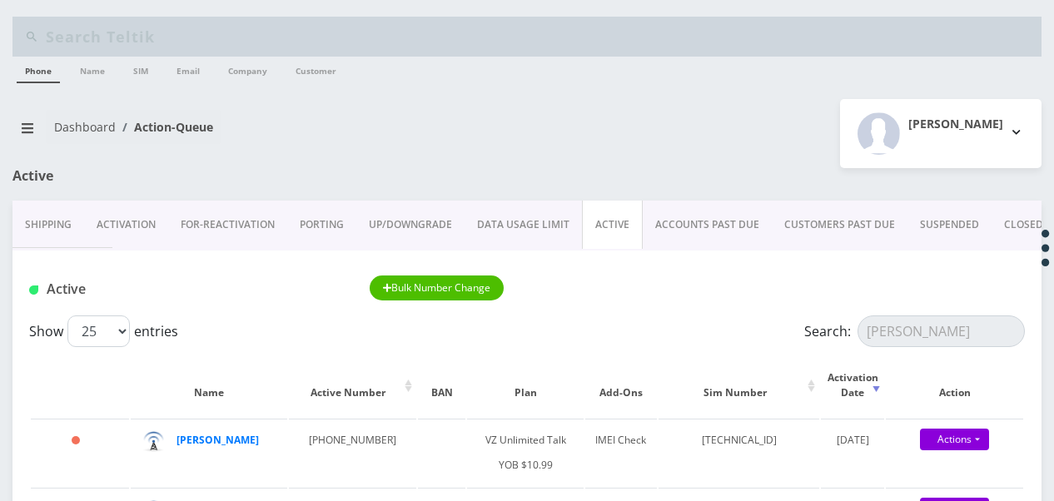
click at [1002, 340] on input "[PERSON_NAME]" at bounding box center [940, 332] width 167 height 32
click at [1009, 331] on input "[PERSON_NAME]" at bounding box center [940, 332] width 167 height 32
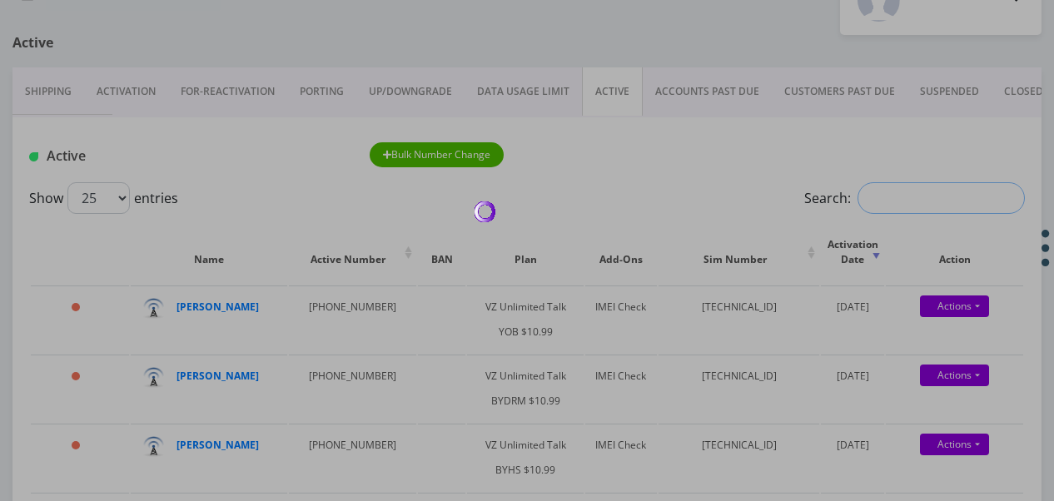
scroll to position [83, 0]
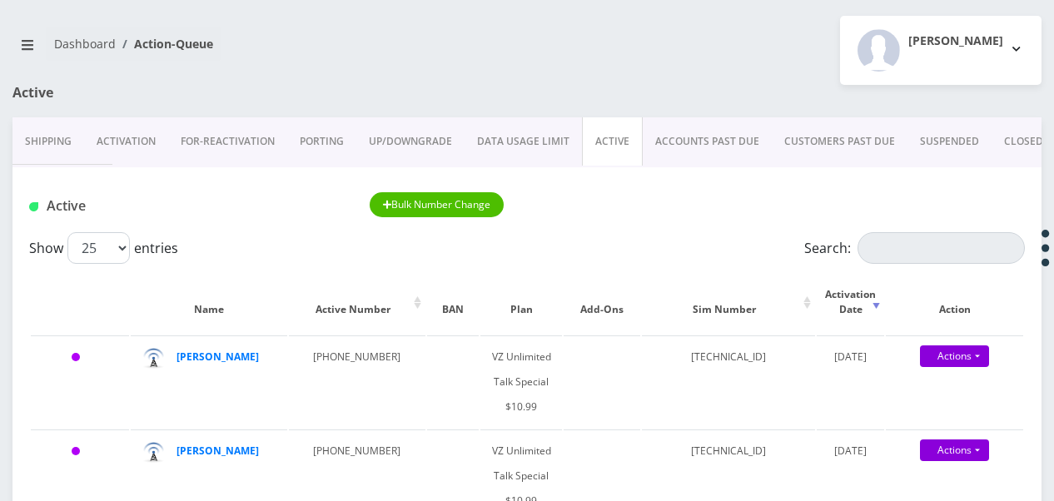
scroll to position [83, 0]
click at [965, 251] on input "Search:" at bounding box center [940, 248] width 167 height 32
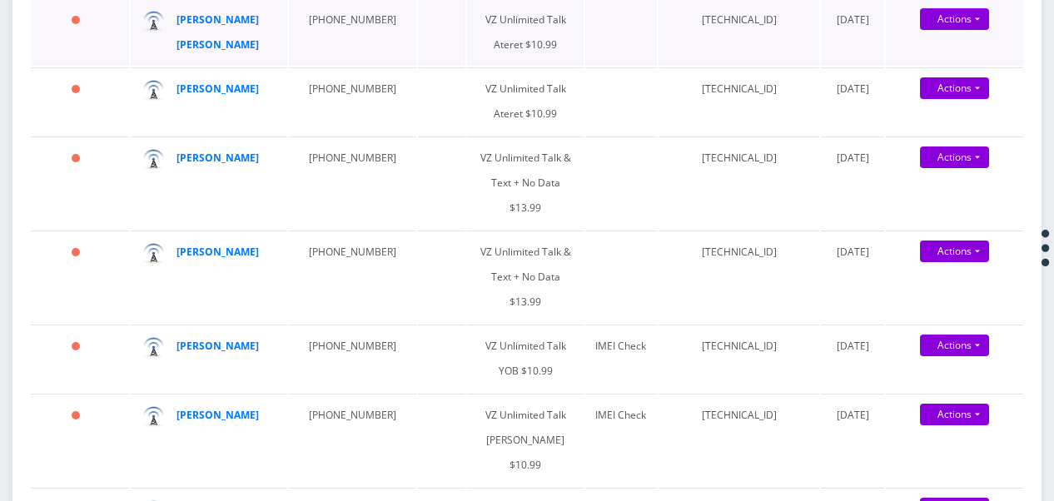
scroll to position [1082, 0]
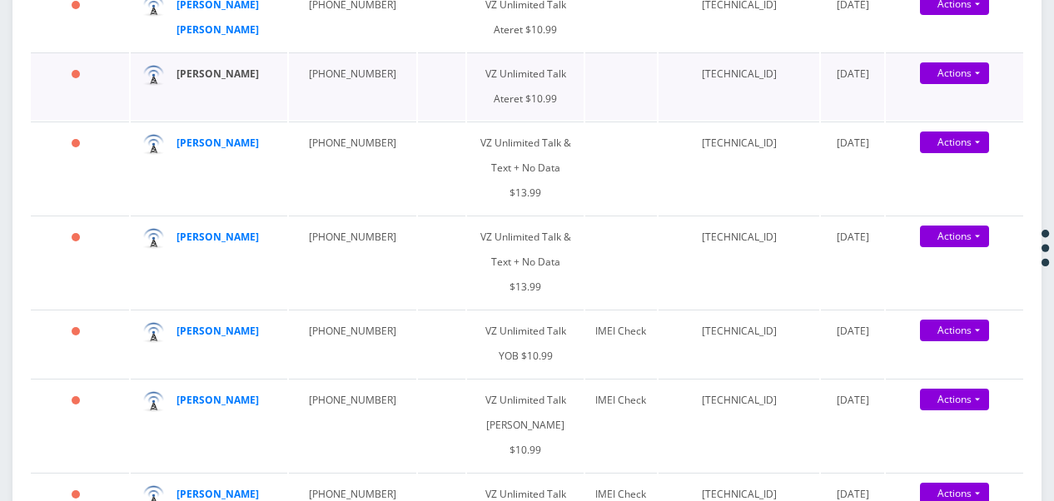
type input "[PERSON_NAME]"
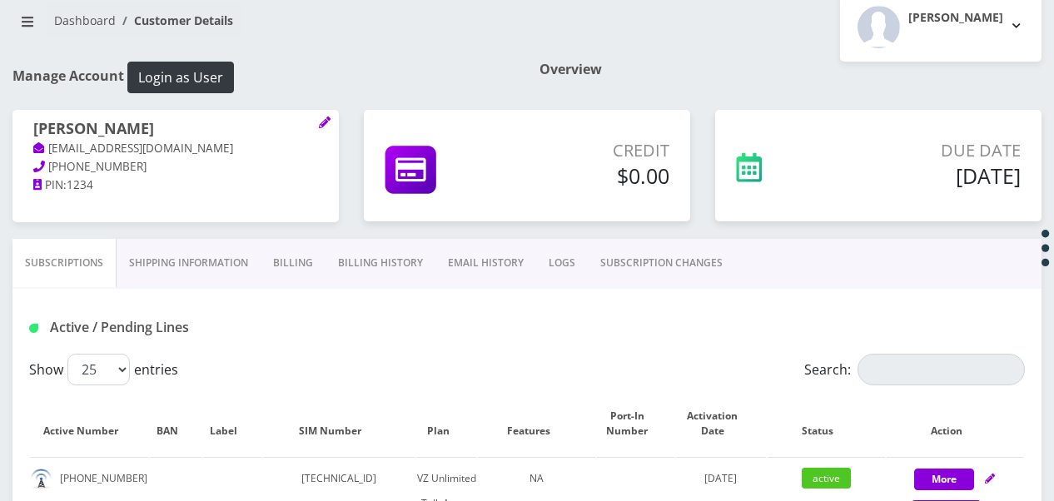
scroll to position [18, 0]
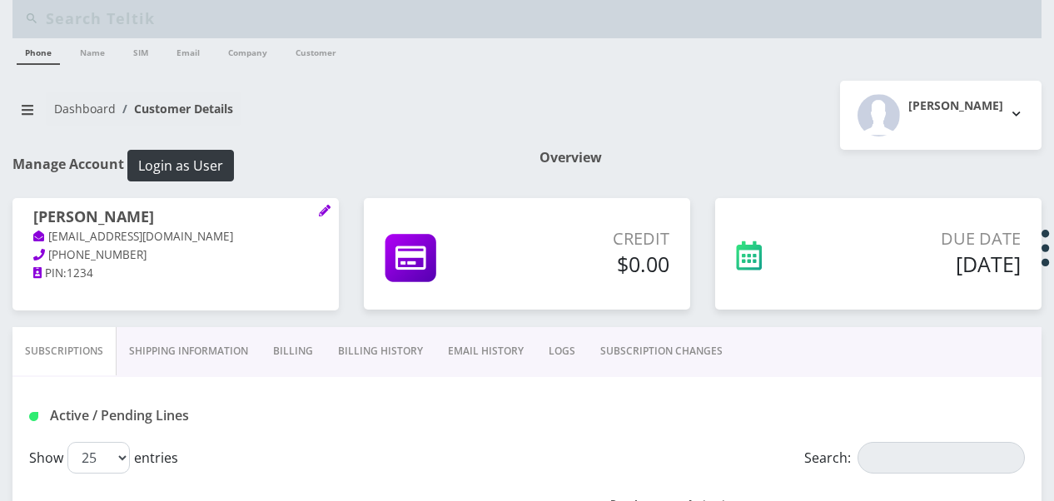
click at [688, 349] on link "SUBSCRIPTION CHANGES" at bounding box center [661, 351] width 147 height 48
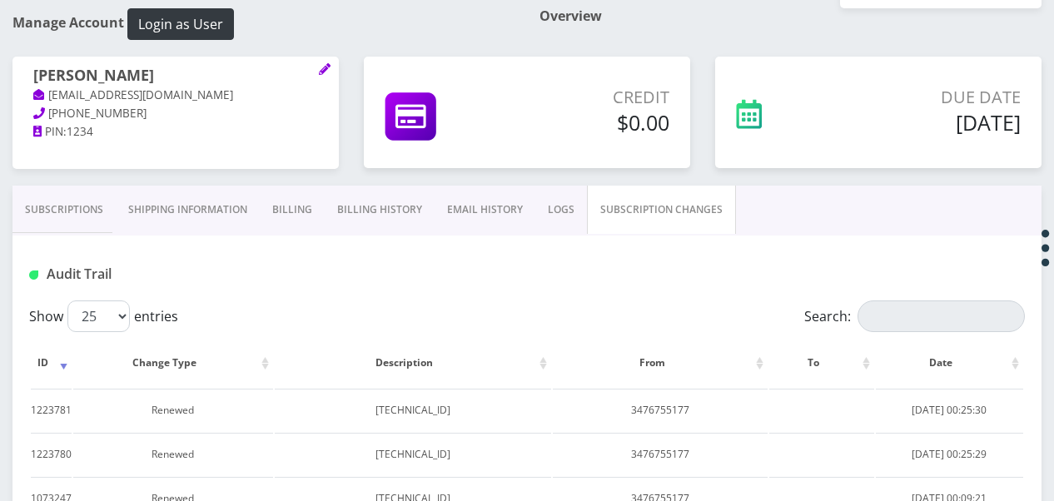
scroll to position [351, 0]
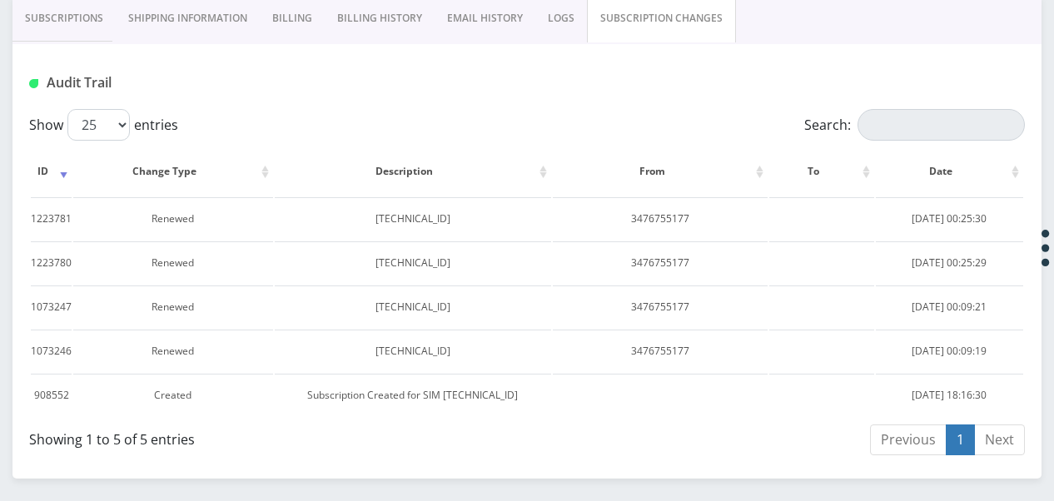
click at [82, 10] on link "Subscriptions" at bounding box center [63, 18] width 103 height 48
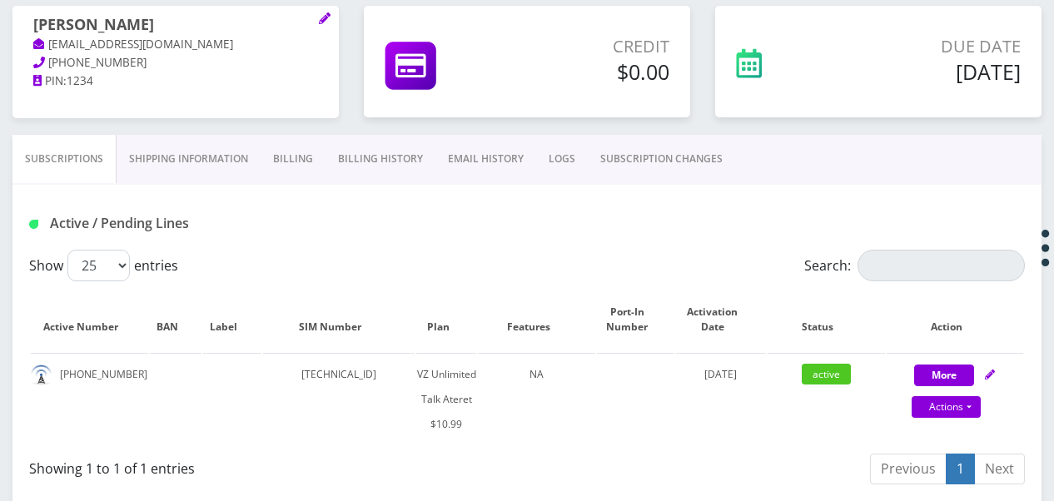
scroll to position [102, 0]
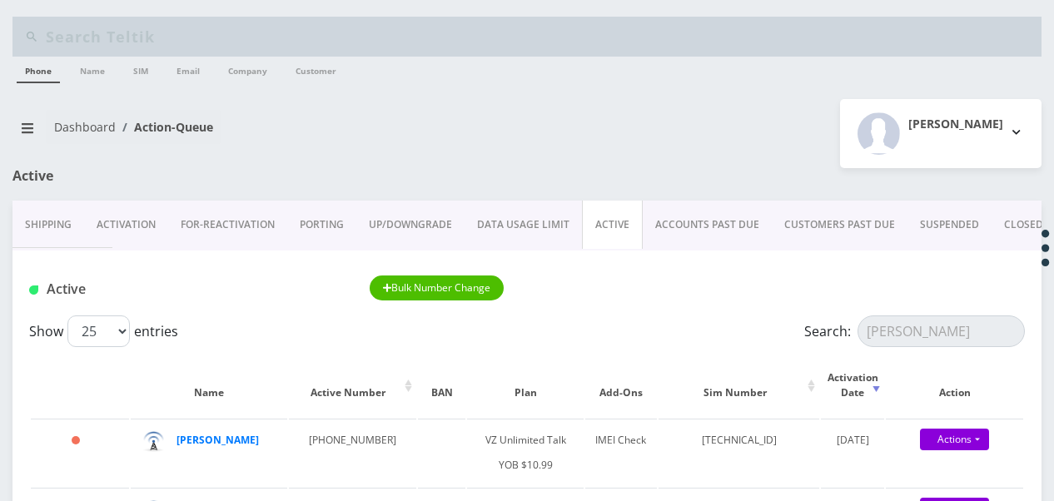
click at [331, 201] on link "PORTING" at bounding box center [321, 225] width 69 height 48
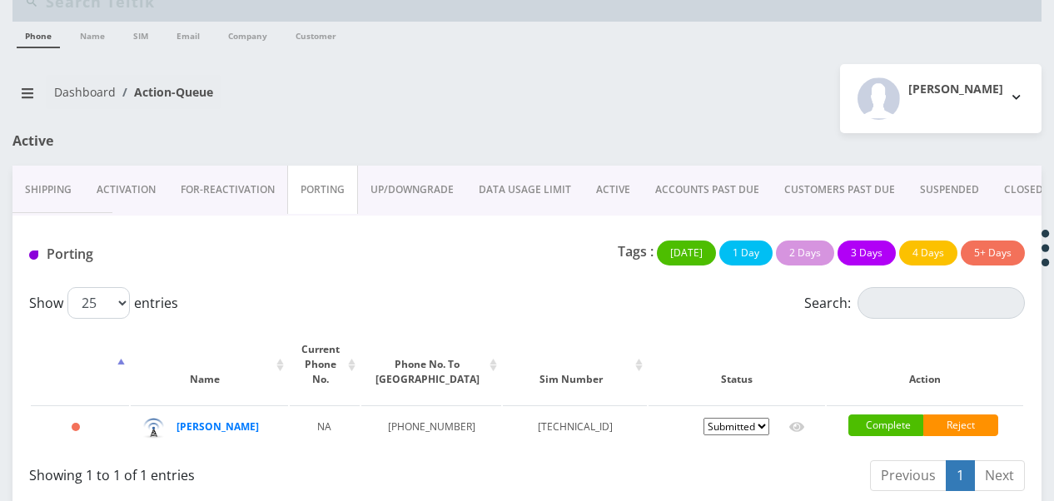
scroll to position [52, 0]
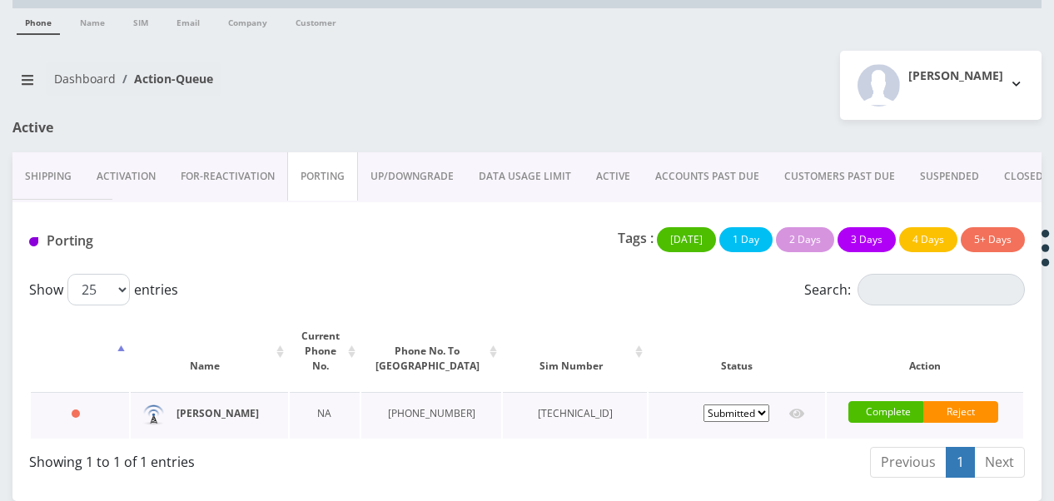
drag, startPoint x: 175, startPoint y: 391, endPoint x: 192, endPoint y: 396, distance: 18.2
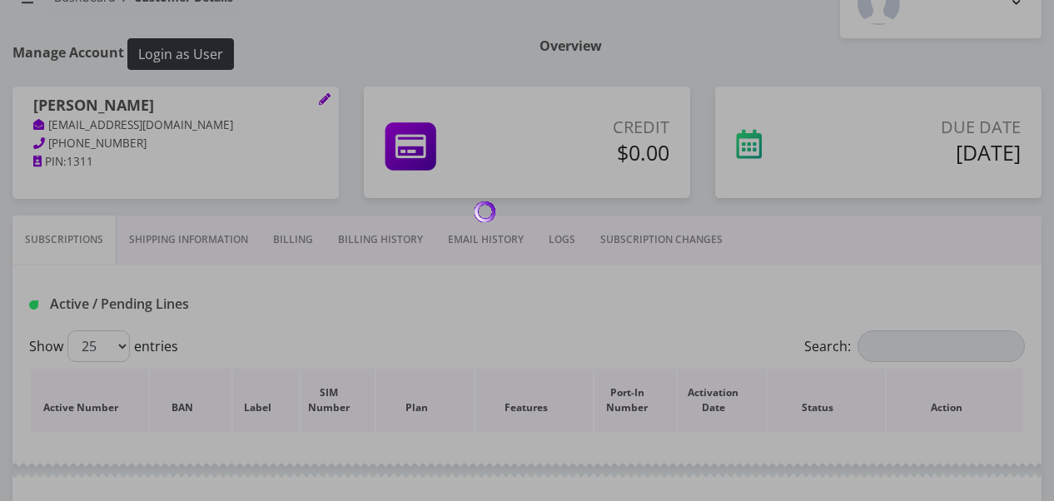
scroll to position [250, 0]
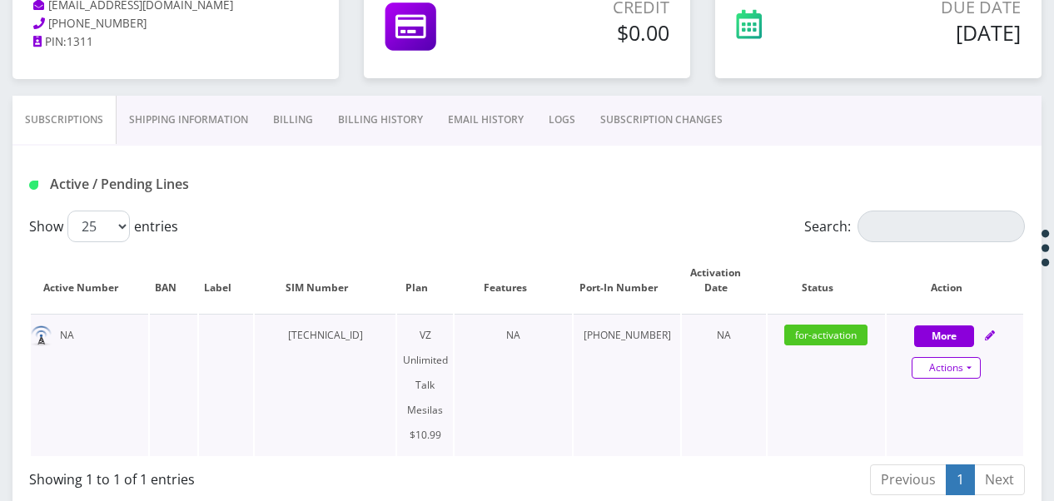
click at [977, 373] on link "Actions" at bounding box center [946, 368] width 69 height 22
select select "468"
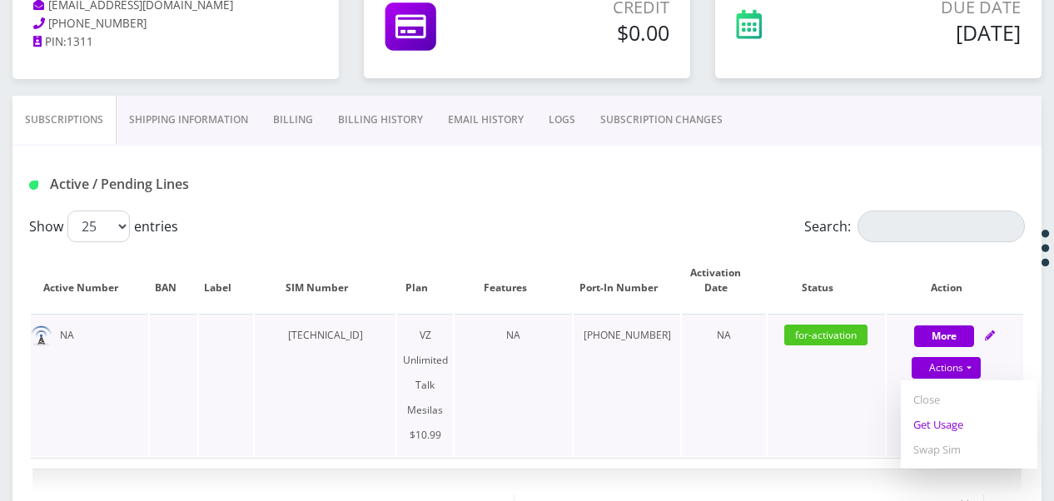
click at [952, 425] on link "Get Usage" at bounding box center [969, 424] width 137 height 25
select select "468"
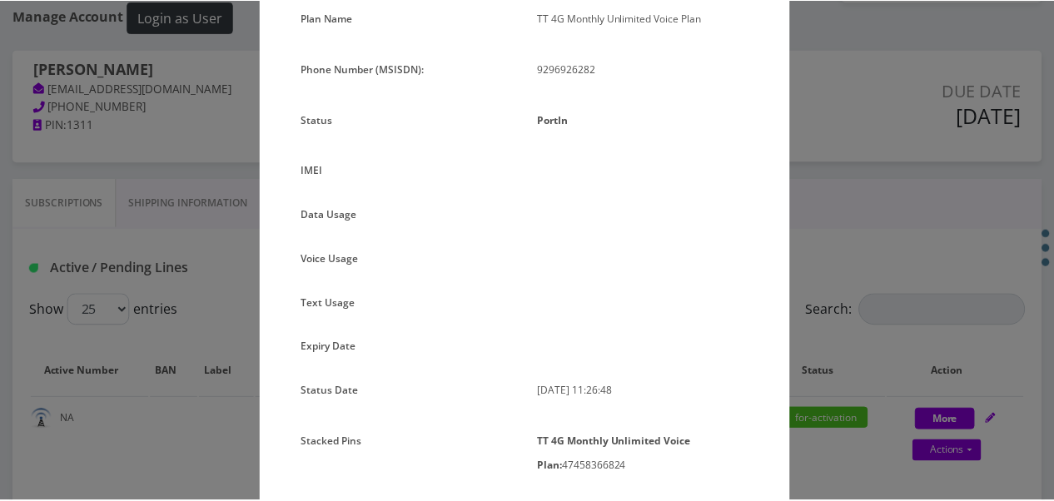
scroll to position [167, 0]
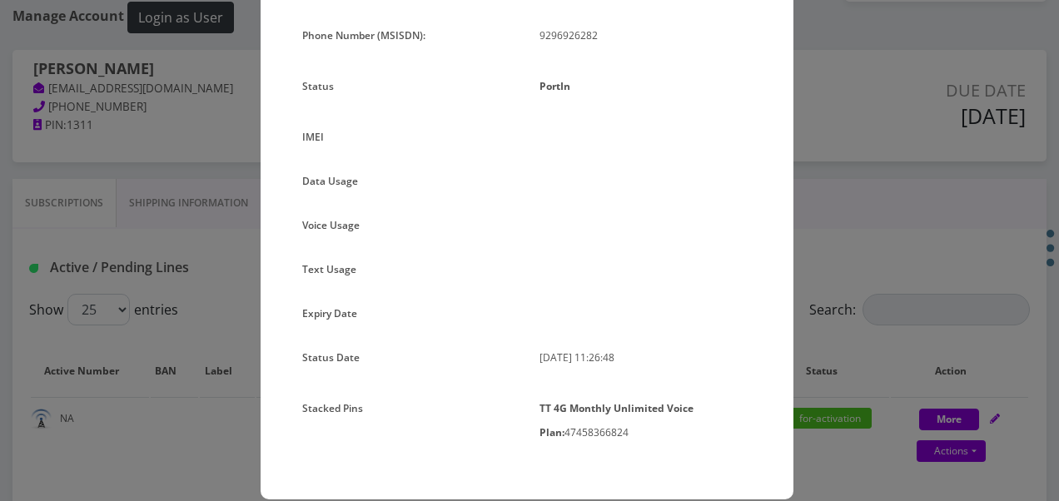
click at [887, 444] on div "× Subscription Info Plan Name TT 4G Monthly Unlimited Voice Plan Phone Number (…" at bounding box center [529, 250] width 1059 height 501
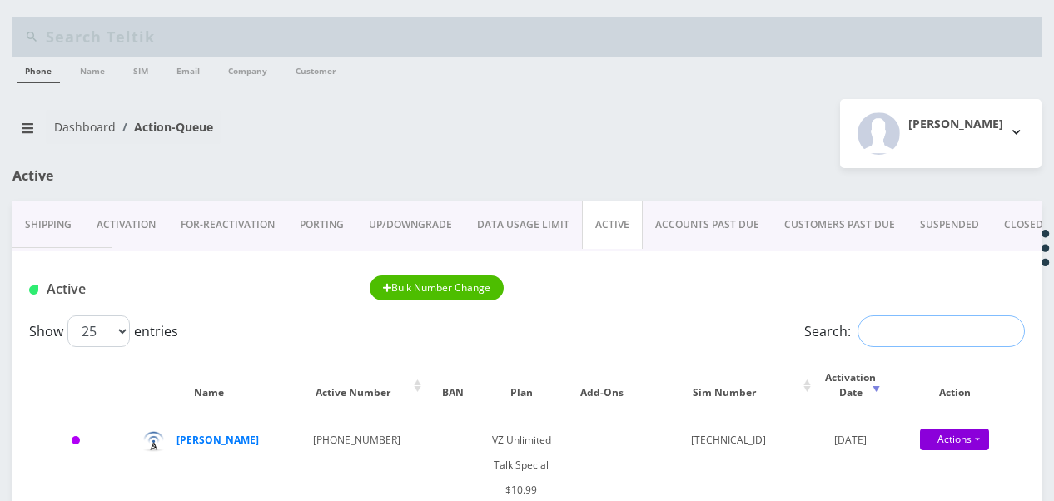
click at [904, 335] on input "Search:" at bounding box center [940, 332] width 167 height 32
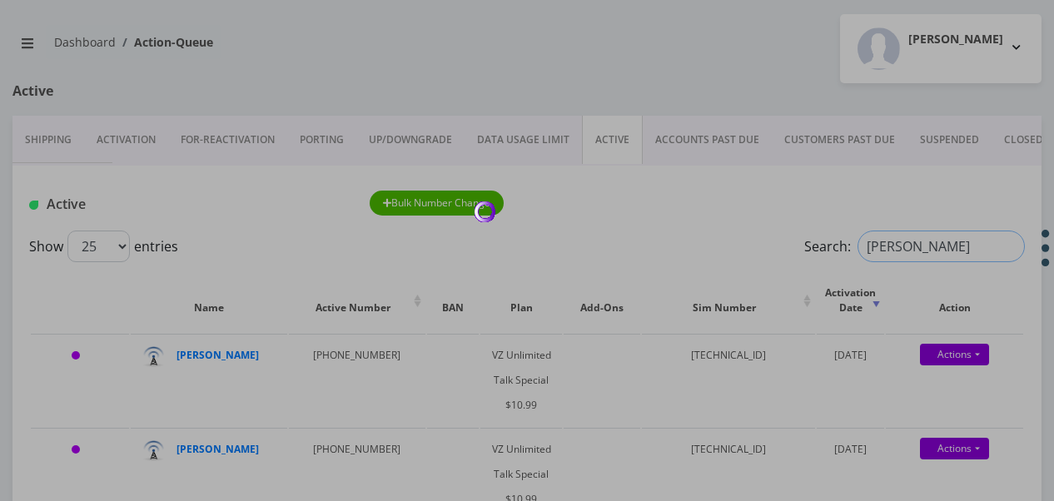
scroll to position [83, 0]
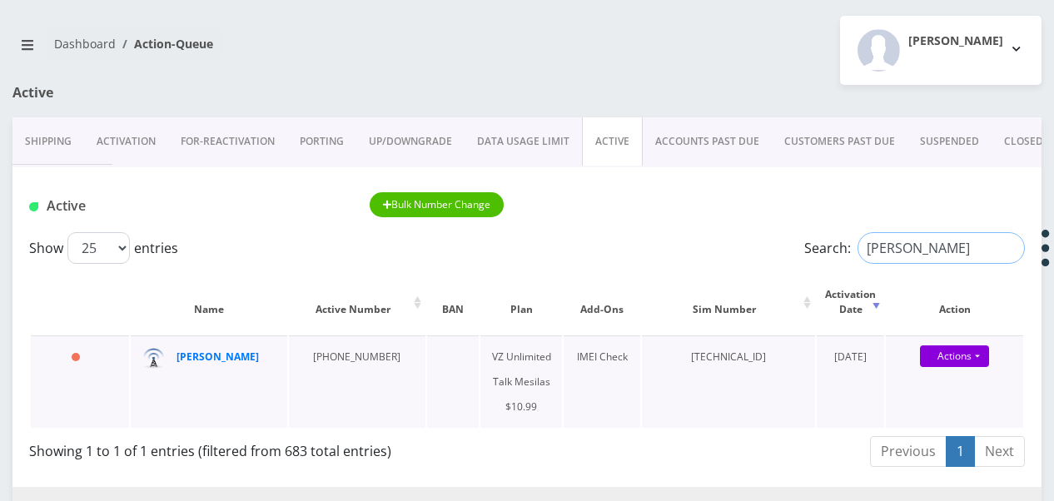
type input "leifer"
drag, startPoint x: 231, startPoint y: 360, endPoint x: 198, endPoint y: 348, distance: 34.5
drag, startPoint x: 198, startPoint y: 348, endPoint x: 209, endPoint y: 351, distance: 11.3
drag, startPoint x: 190, startPoint y: 350, endPoint x: 422, endPoint y: 102, distance: 339.9
click at [446, 97] on div at bounding box center [702, 101] width 703 height 32
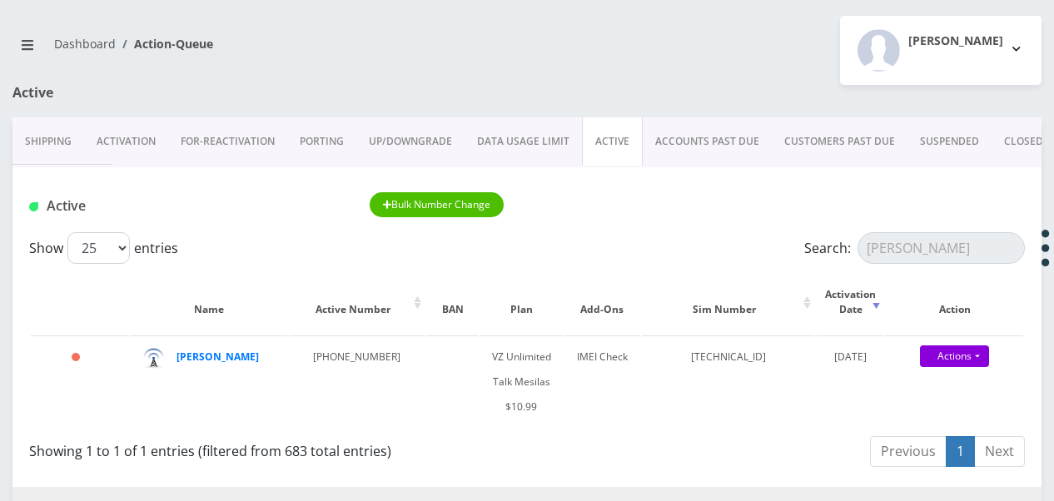
click at [396, 138] on link "UP/DOWNGRADE" at bounding box center [410, 141] width 108 height 48
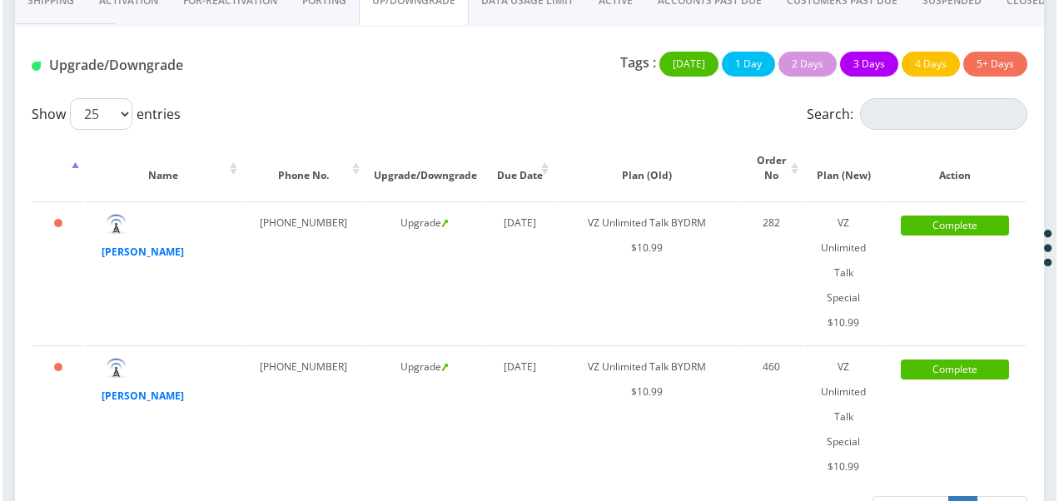
scroll to position [250, 0]
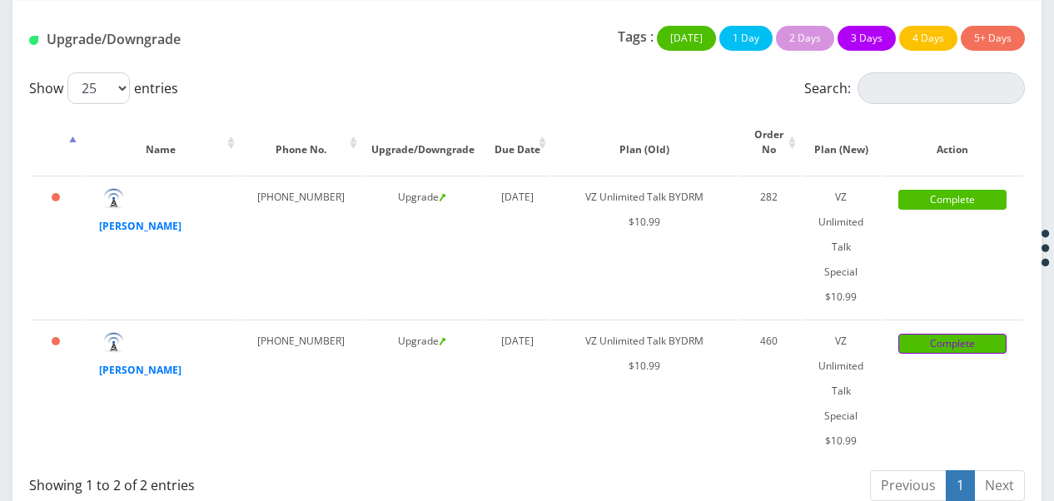
click at [954, 342] on link "Complete" at bounding box center [952, 344] width 108 height 20
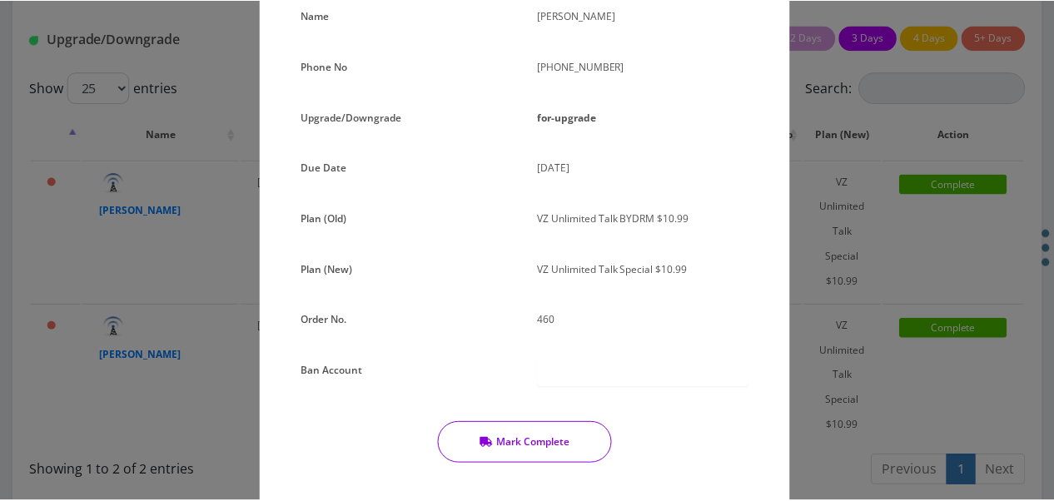
scroll to position [176, 0]
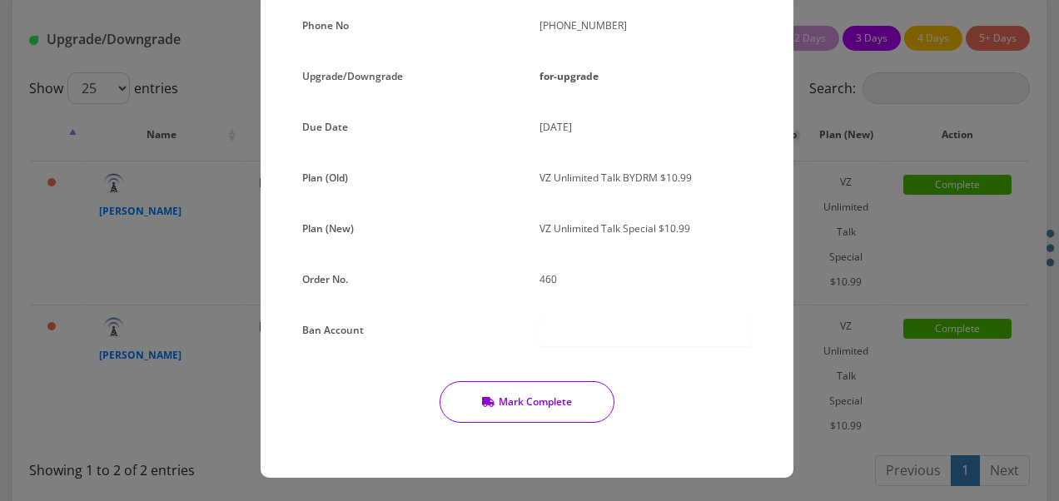
click at [578, 400] on button "Mark Complete" at bounding box center [527, 402] width 175 height 42
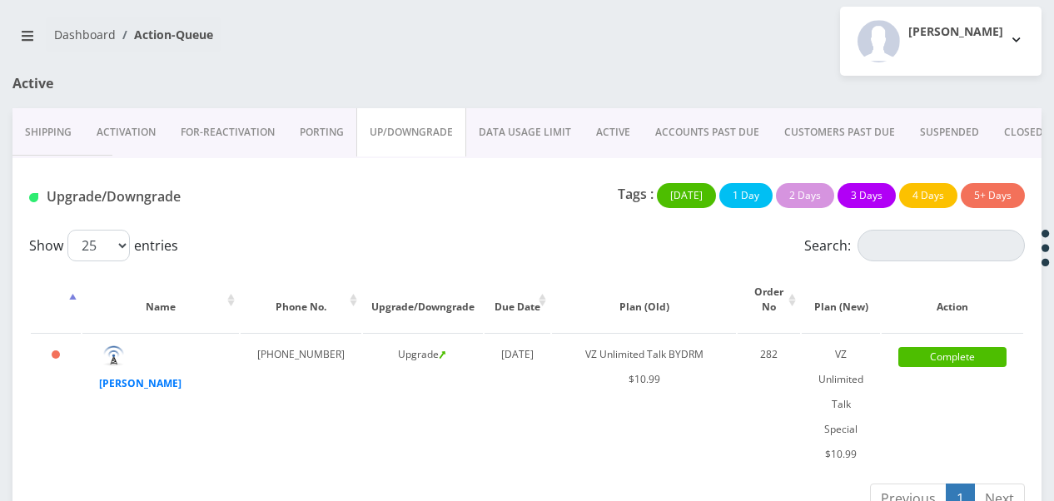
scroll to position [0, 0]
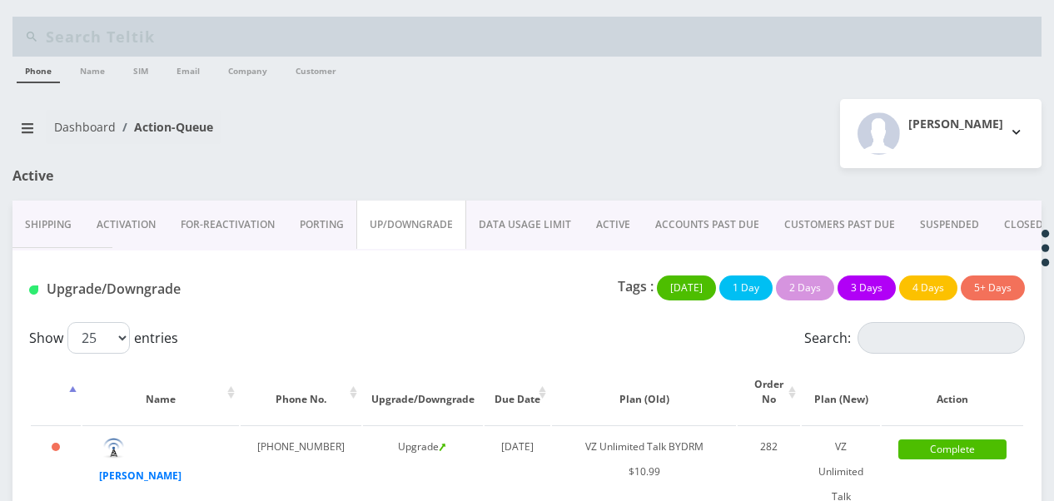
click at [609, 210] on link "ACTIVE" at bounding box center [613, 225] width 59 height 48
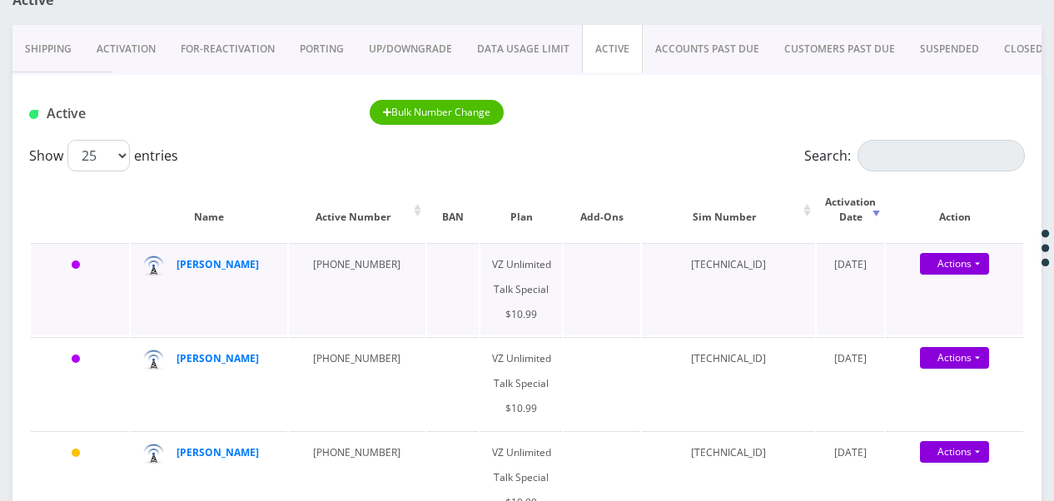
scroll to position [250, 0]
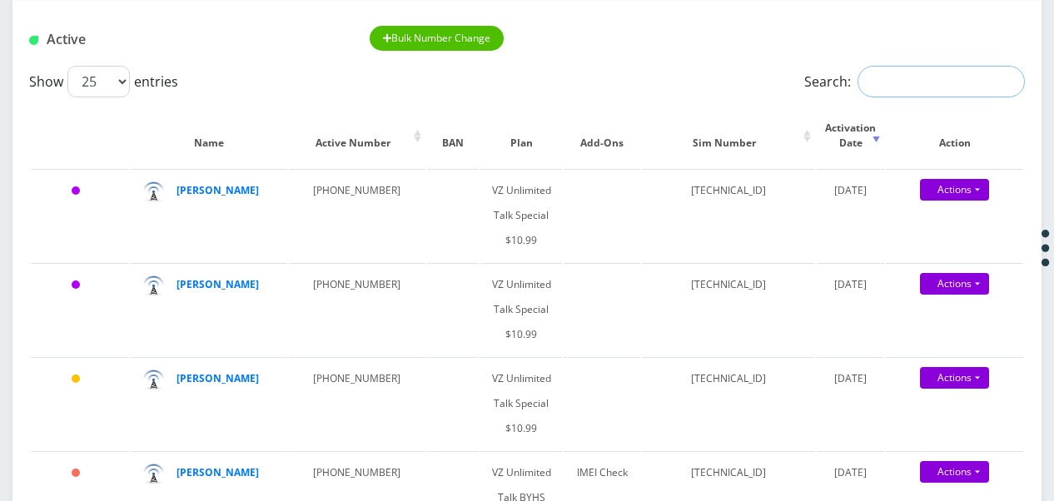
click at [874, 87] on input "Search:" at bounding box center [940, 82] width 167 height 32
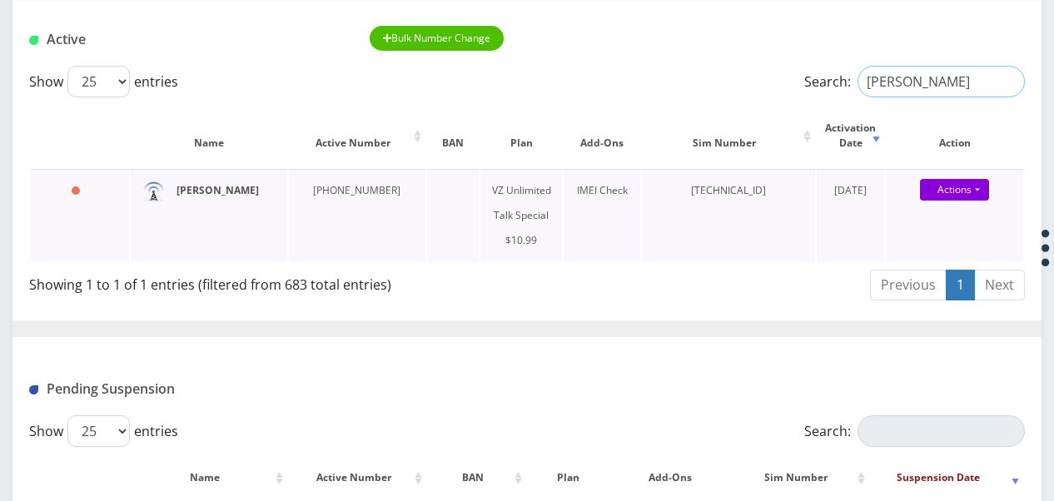
type input "LEIFER"
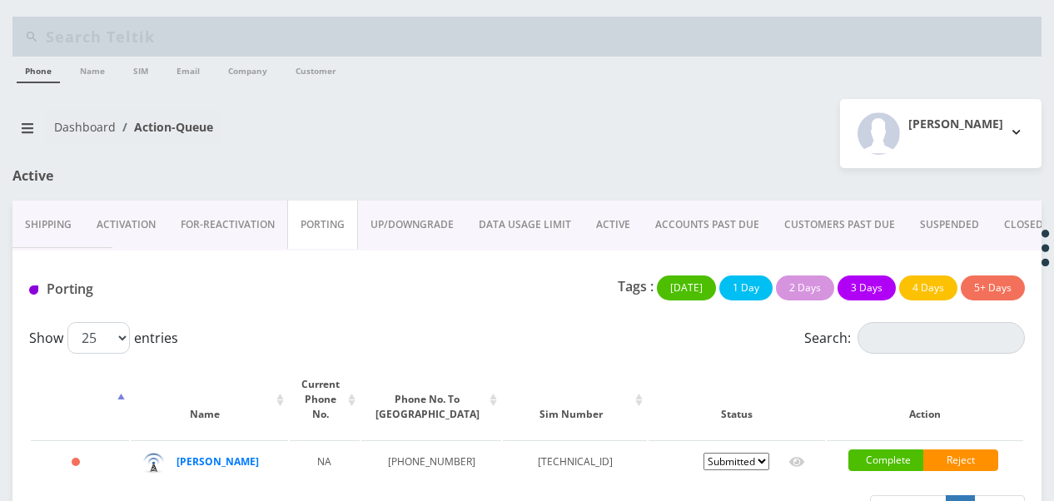
scroll to position [52, 0]
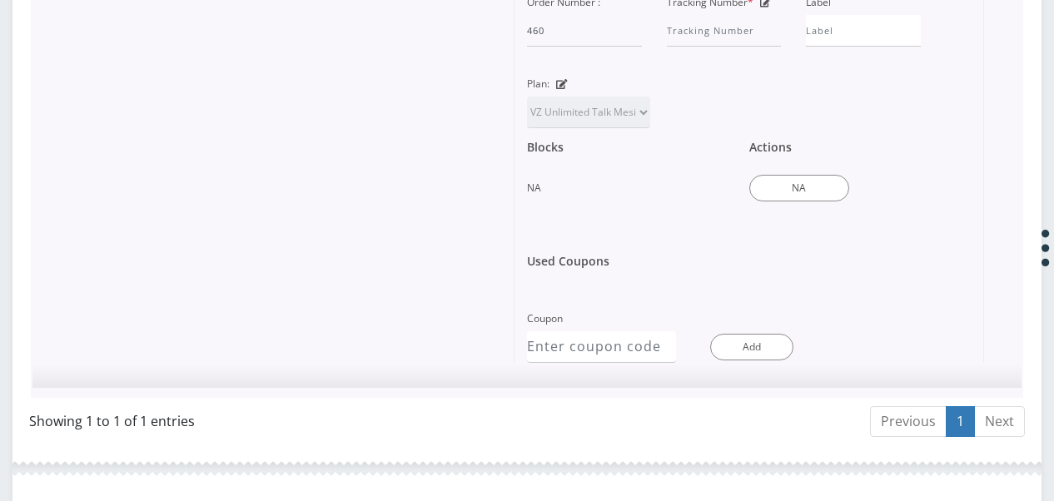
scroll to position [833, 0]
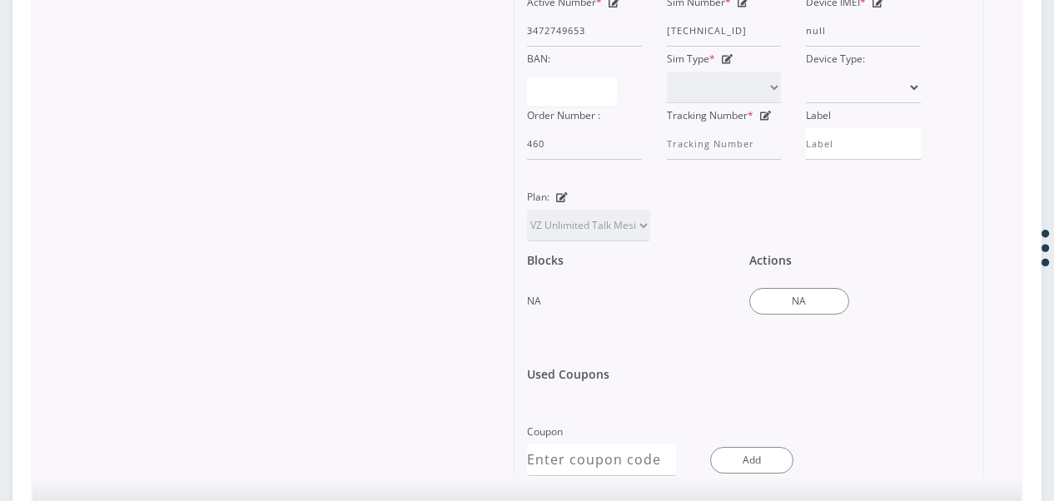
click at [558, 192] on icon at bounding box center [562, 197] width 12 height 10
click at [587, 210] on select "TMO Unlimited Talk + Text + No Data Tzvi TMO Unlimited Talk & Text + 25MB TMO U…" at bounding box center [588, 226] width 123 height 32
select select "472"
click at [527, 210] on select "TMO Unlimited Talk + Text + No Data Tzvi TMO Unlimited Talk & Text + 25MB TMO U…" at bounding box center [588, 226] width 123 height 32
click at [613, 210] on select "TMO Unlimited Talk + Text + No Data Tzvi TMO Unlimited Talk & Text + 25MB TMO U…" at bounding box center [588, 226] width 123 height 32
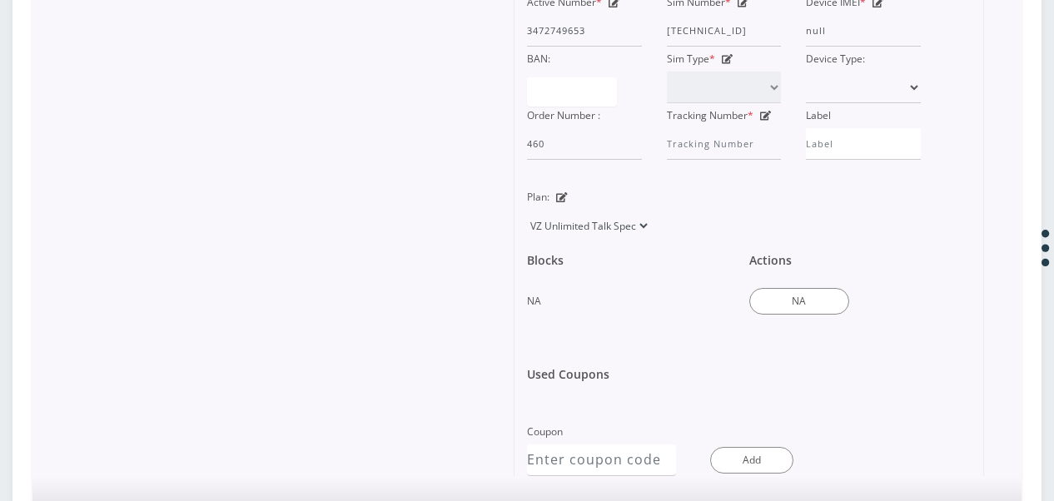
click at [527, 210] on select "TMO Unlimited Talk + Text + No Data Tzvi TMO Unlimited Talk & Text + 25MB TMO U…" at bounding box center [588, 226] width 123 height 32
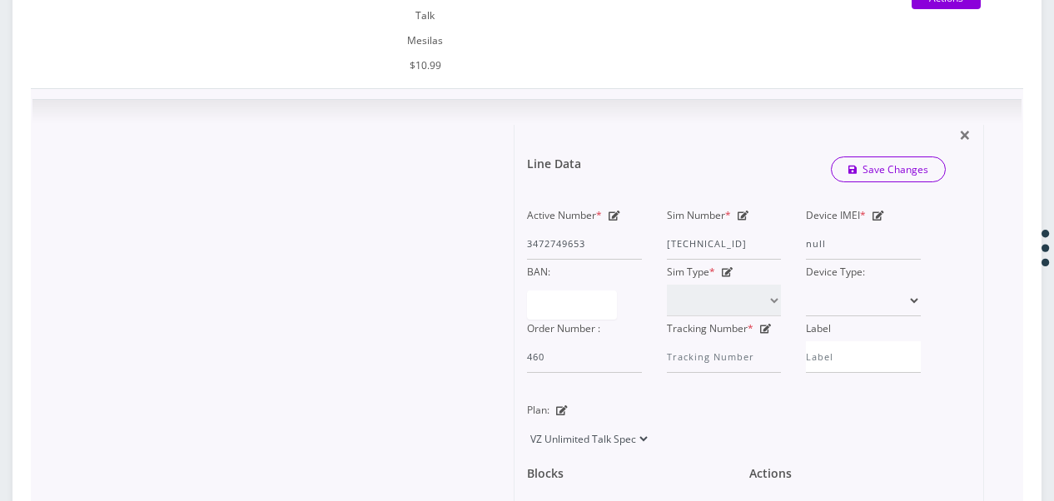
scroll to position [500, 0]
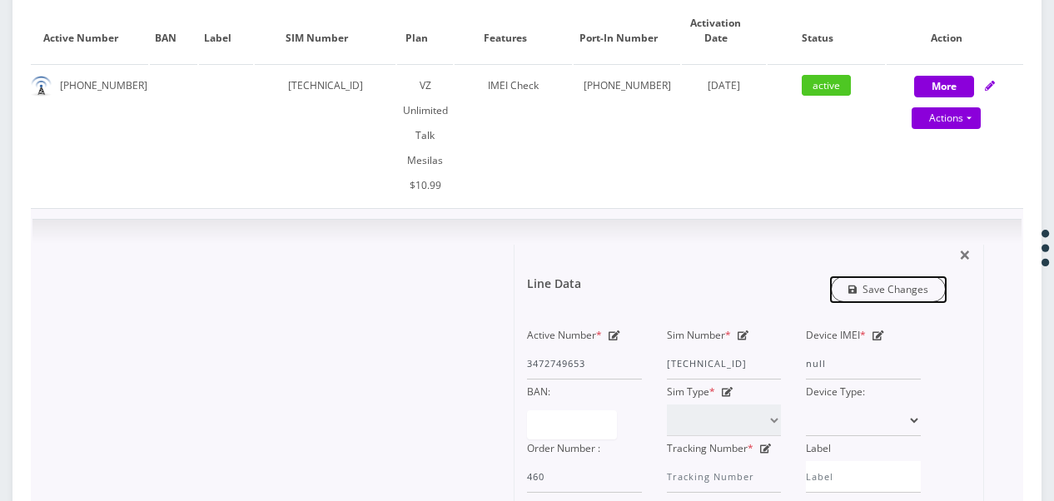
click at [909, 276] on link "Save Changes" at bounding box center [889, 289] width 116 height 26
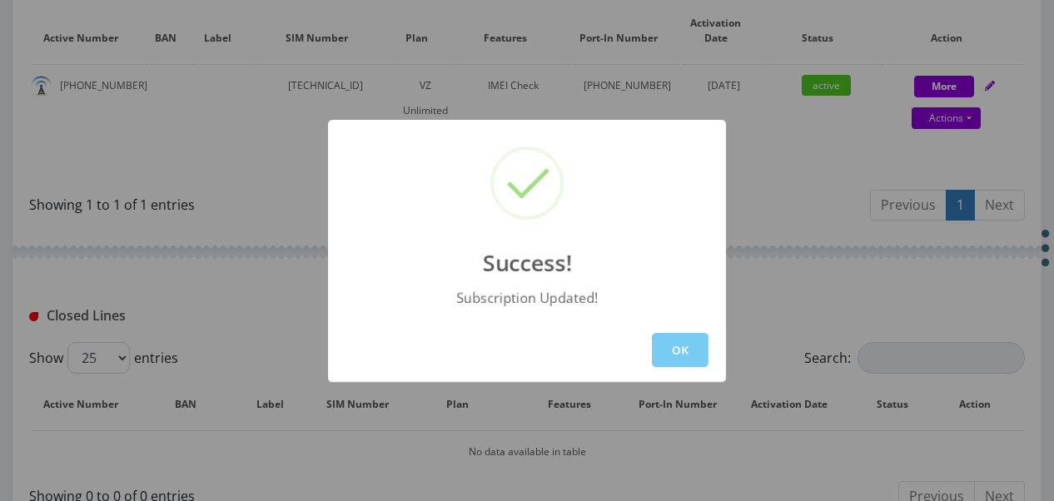
click at [674, 338] on button "OK" at bounding box center [680, 350] width 57 height 34
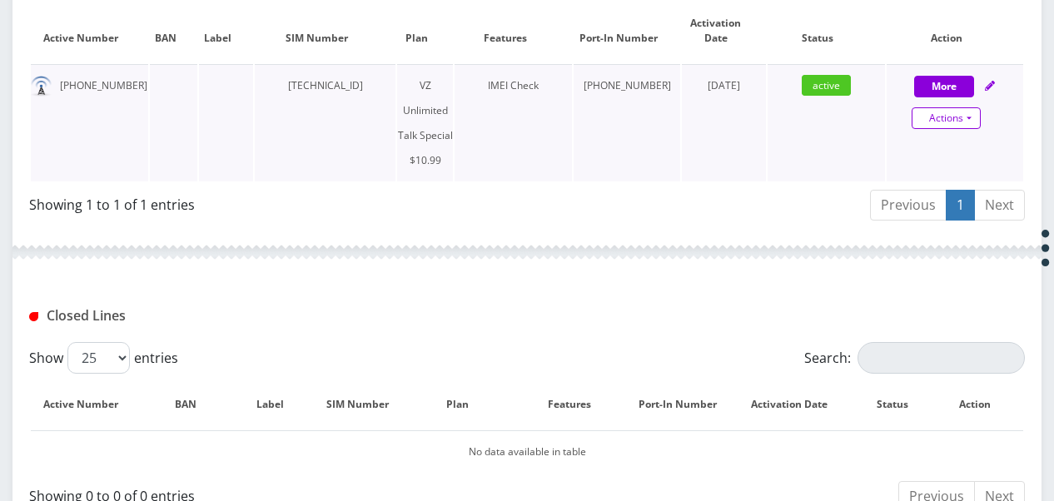
click at [963, 117] on link "Actions" at bounding box center [946, 118] width 69 height 22
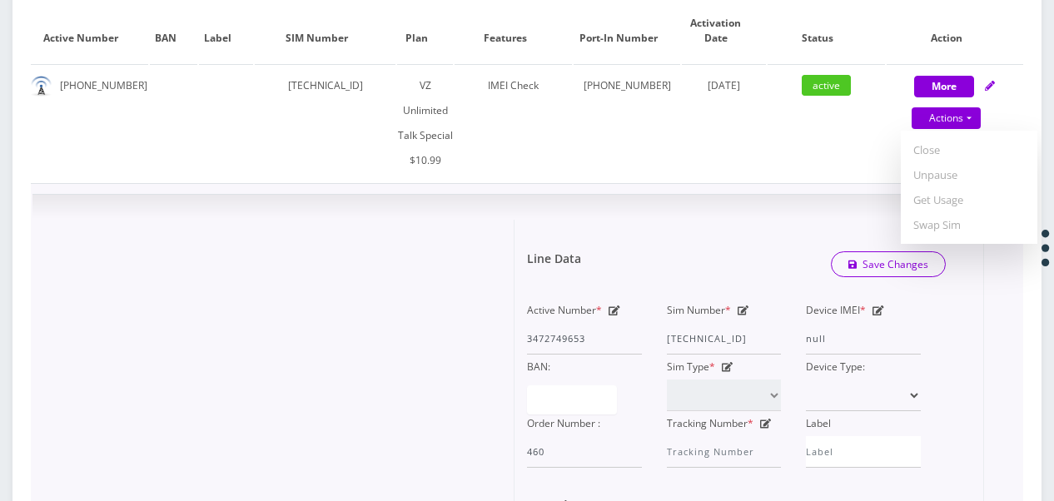
click at [619, 240] on div "Line Data Save Changes" at bounding box center [736, 265] width 444 height 50
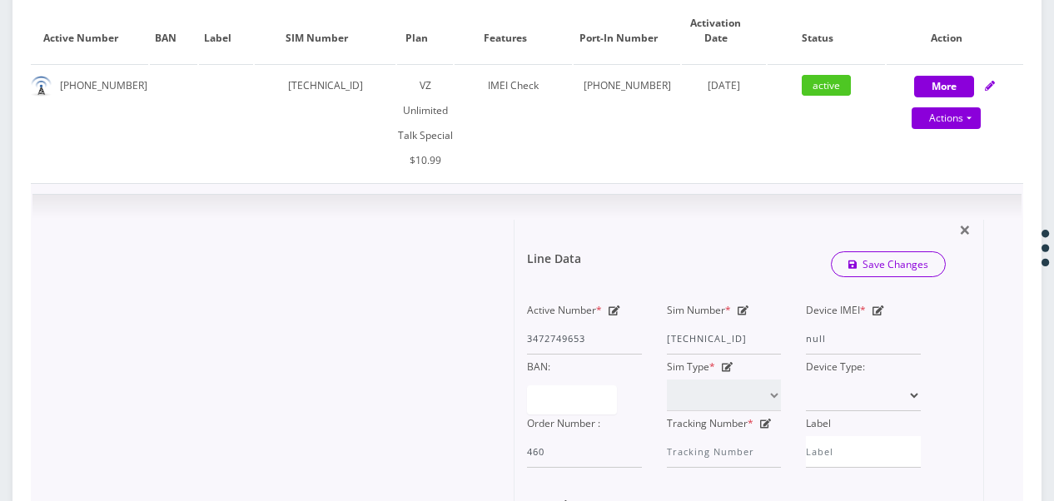
scroll to position [749, 0]
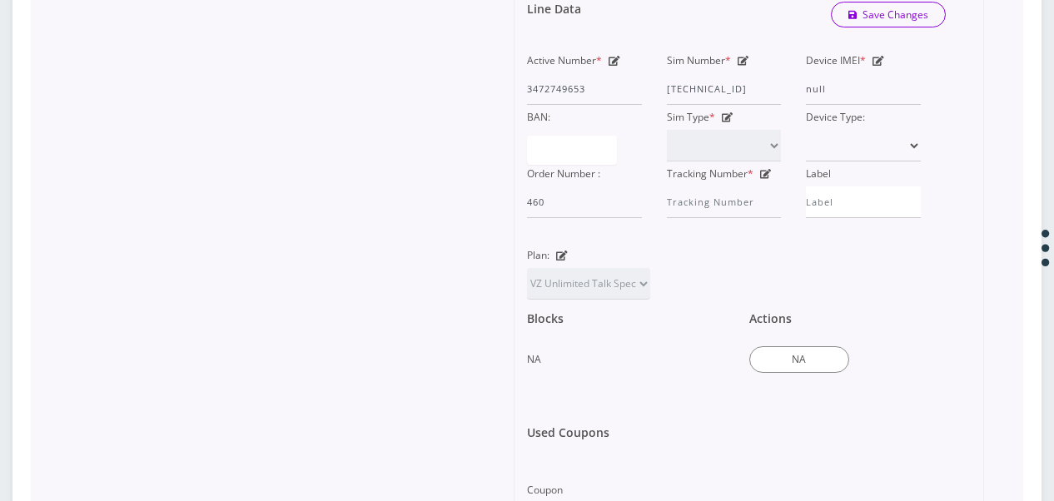
click at [563, 251] on icon at bounding box center [562, 256] width 12 height 10
click at [594, 268] on select "TMO Unlimited Talk + Text + No Data Tzvi TMO Unlimited Talk & Text + 25MB TMO U…" at bounding box center [588, 284] width 123 height 32
click at [997, 231] on div "× Line Data Save Changes Active Number * 3472749653 Sim Number * 89148000010413…" at bounding box center [526, 252] width 989 height 614
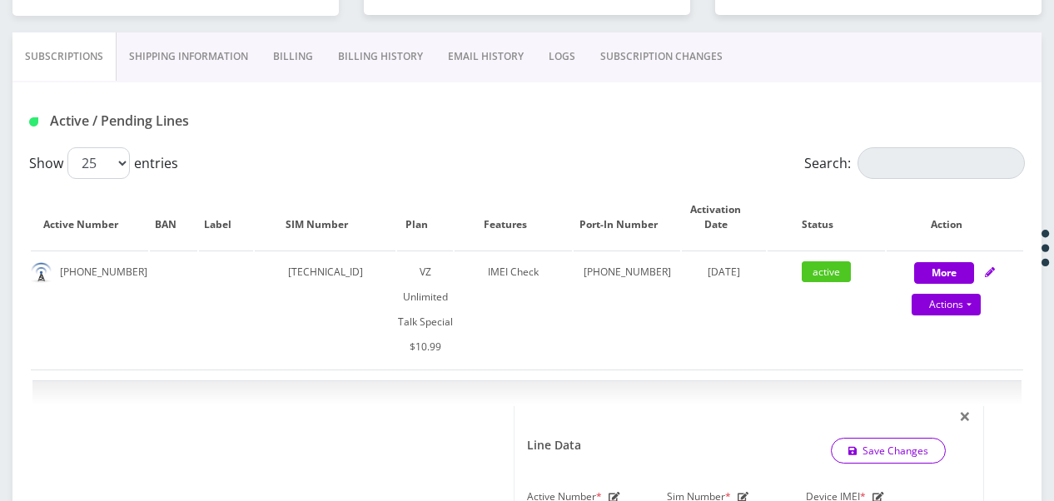
scroll to position [167, 0]
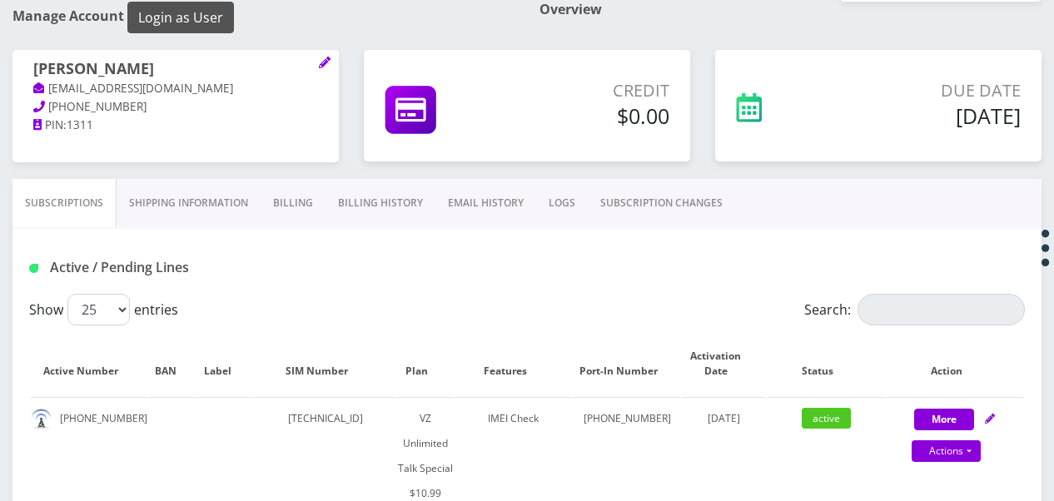
click at [192, 25] on button "Login as User" at bounding box center [180, 18] width 107 height 32
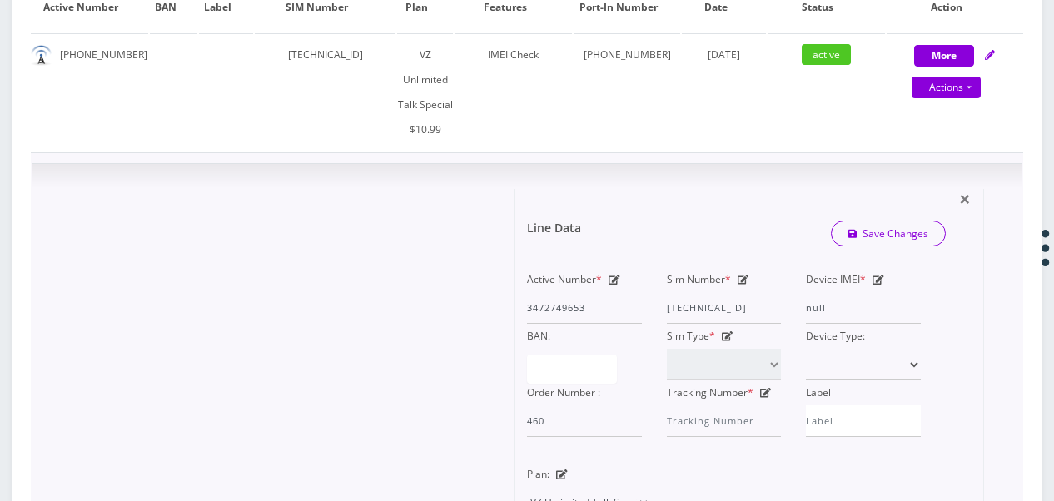
scroll to position [666, 0]
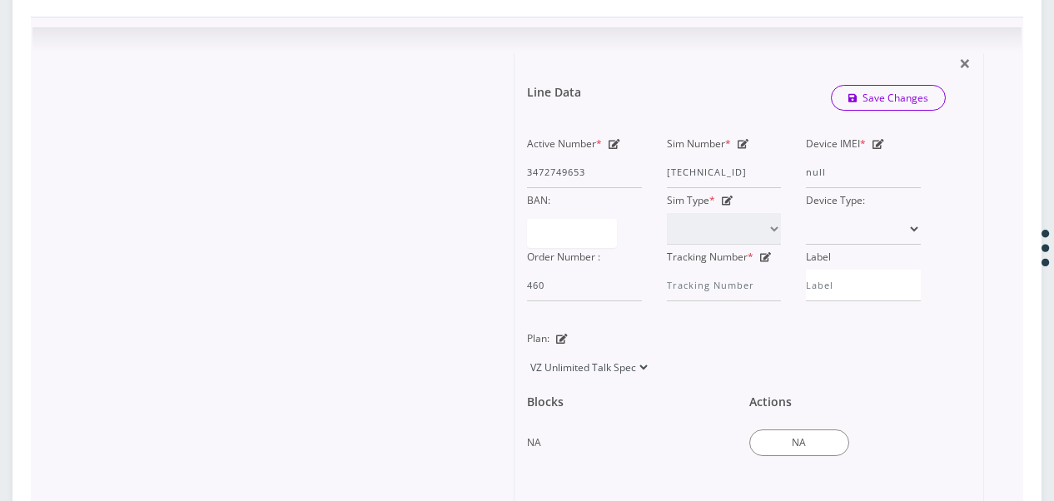
click at [642, 351] on select "TMO Unlimited Talk + Text + No Data Tzvi TMO Unlimited Talk & Text + 25MB TMO U…" at bounding box center [588, 367] width 123 height 32
select select "469"
click at [527, 351] on select "TMO Unlimited Talk + Text + No Data Tzvi TMO Unlimited Talk & Text + 25MB TMO U…" at bounding box center [588, 367] width 123 height 32
click at [919, 85] on link "Save Changes" at bounding box center [889, 98] width 116 height 26
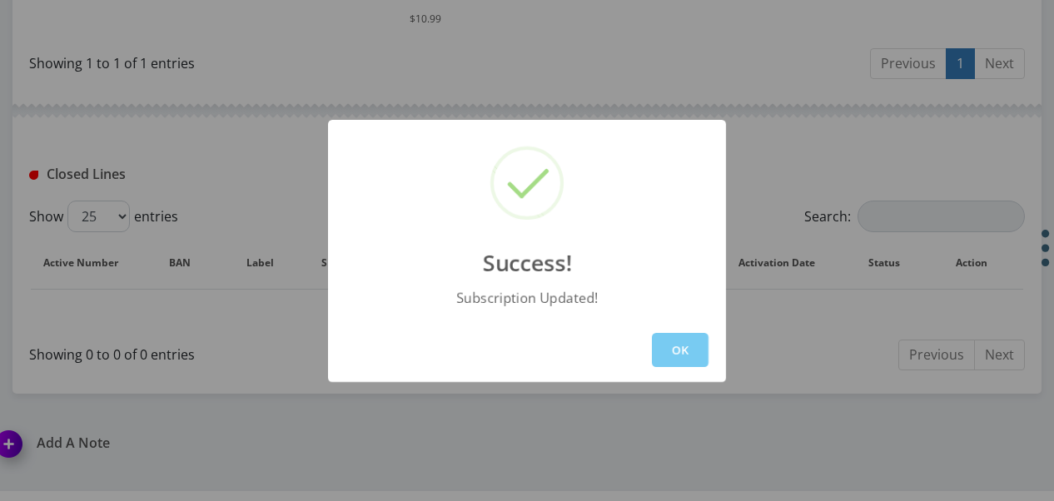
click at [680, 350] on button "OK" at bounding box center [680, 350] width 57 height 34
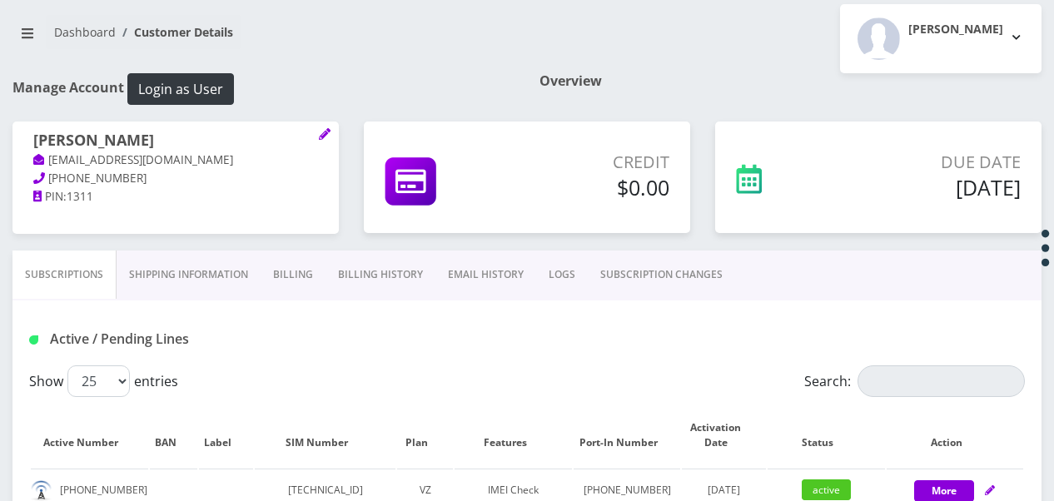
scroll to position [0, 0]
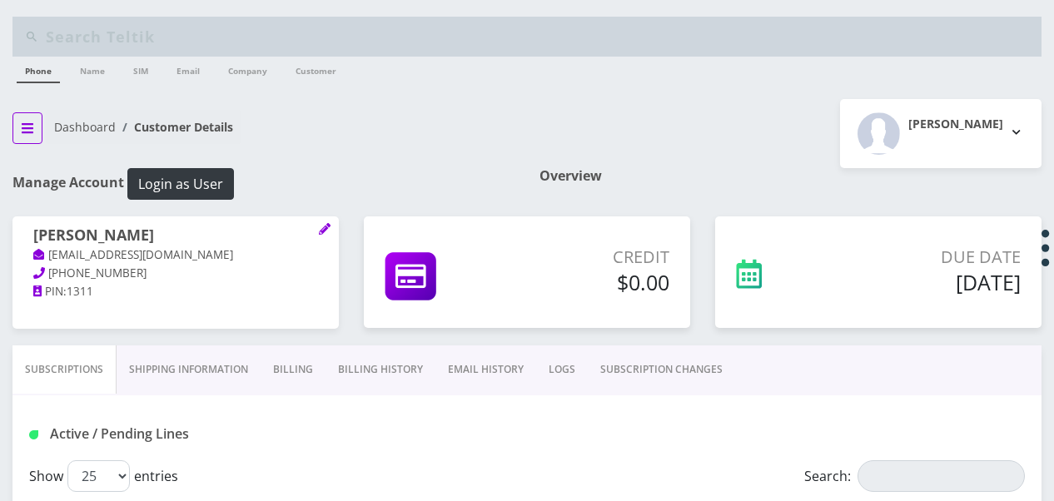
click at [25, 117] on button "breadcrumb" at bounding box center [27, 128] width 30 height 32
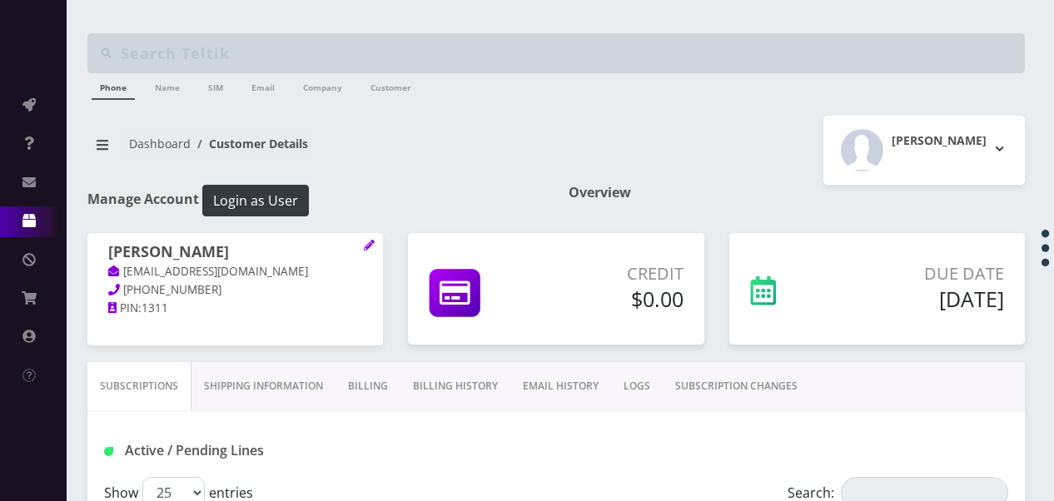
click at [45, 219] on link "Products" at bounding box center [33, 221] width 67 height 30
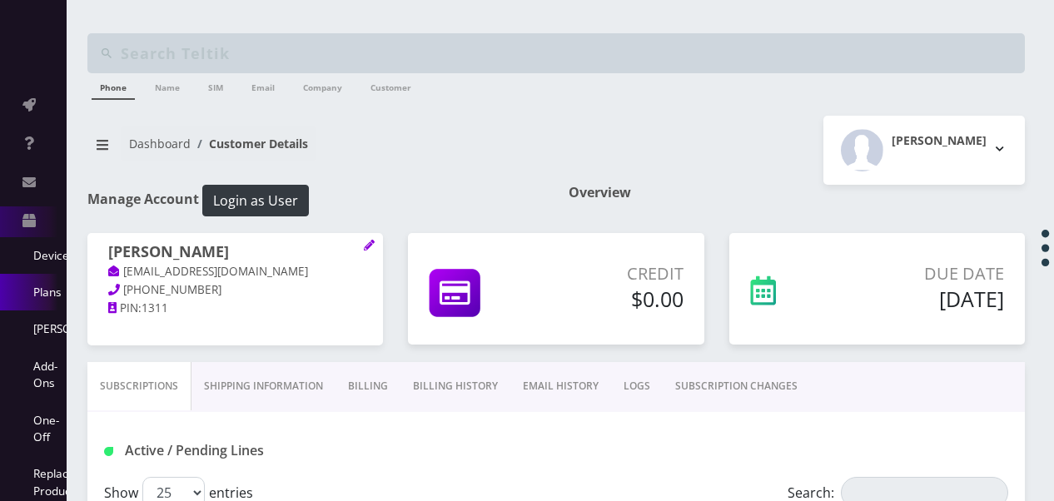
click at [58, 298] on link "Plans" at bounding box center [33, 292] width 67 height 37
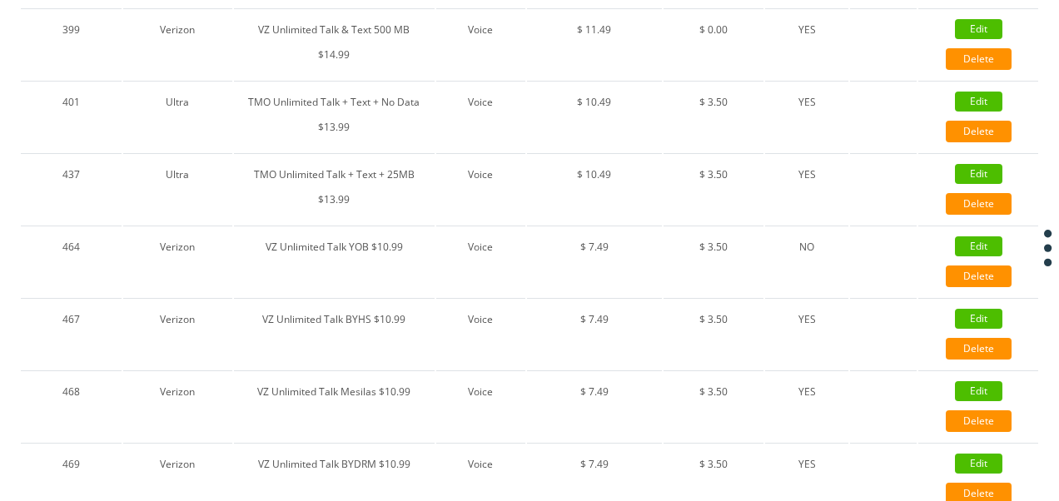
scroll to position [1166, 0]
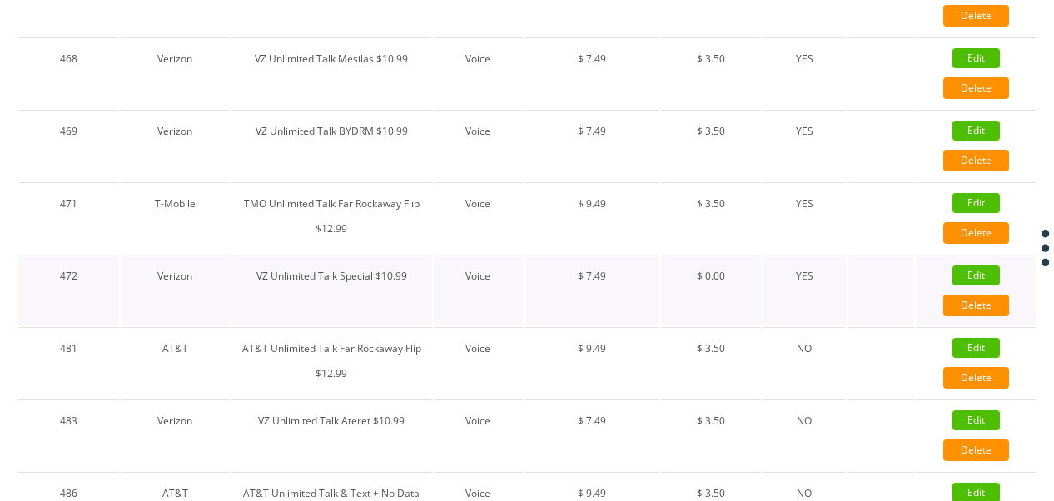
click at [985, 268] on link "Edit" at bounding box center [975, 276] width 47 height 20
type input "VZ Unlimited Talk Special $10.99"
select select "1"
select select "6"
select select "0"
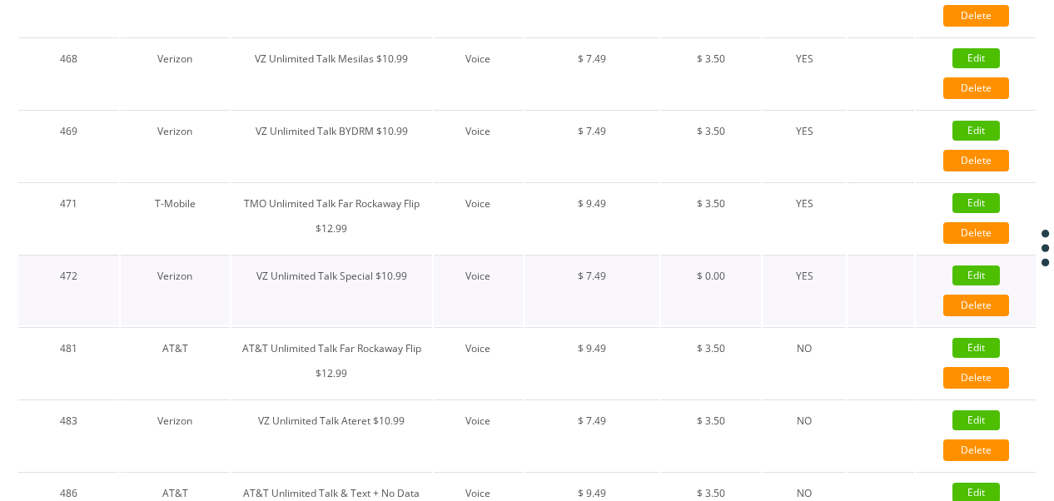
type input "test"
checkbox input "false"
checkbox input "true"
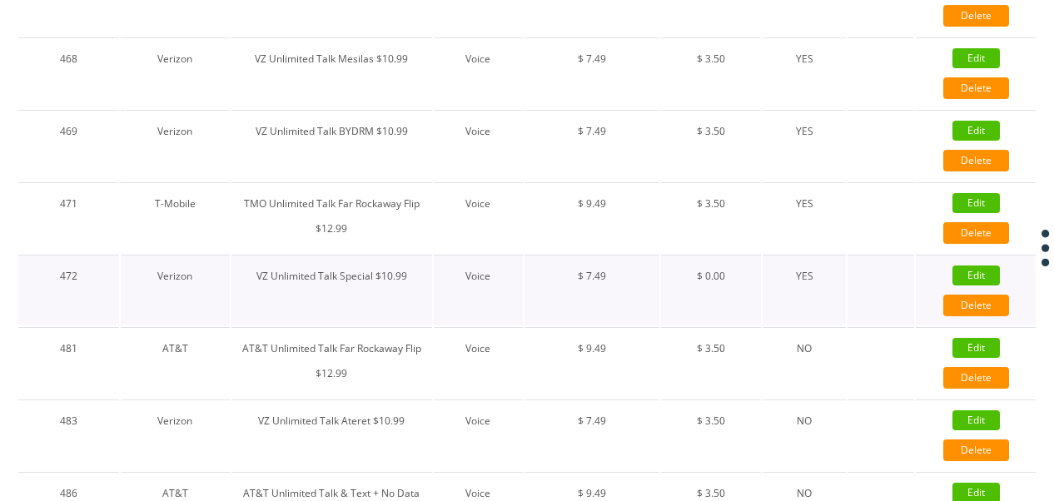
checkbox input "true"
checkbox input "false"
checkbox input "true"
type input "9905"
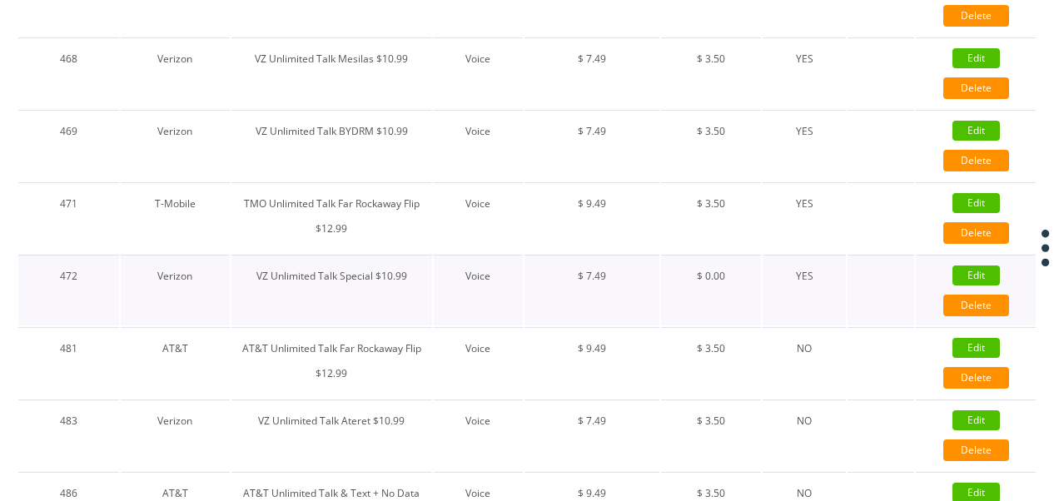
type input "3.5"
checkbox input "true"
checkbox input "false"
type input "7.49"
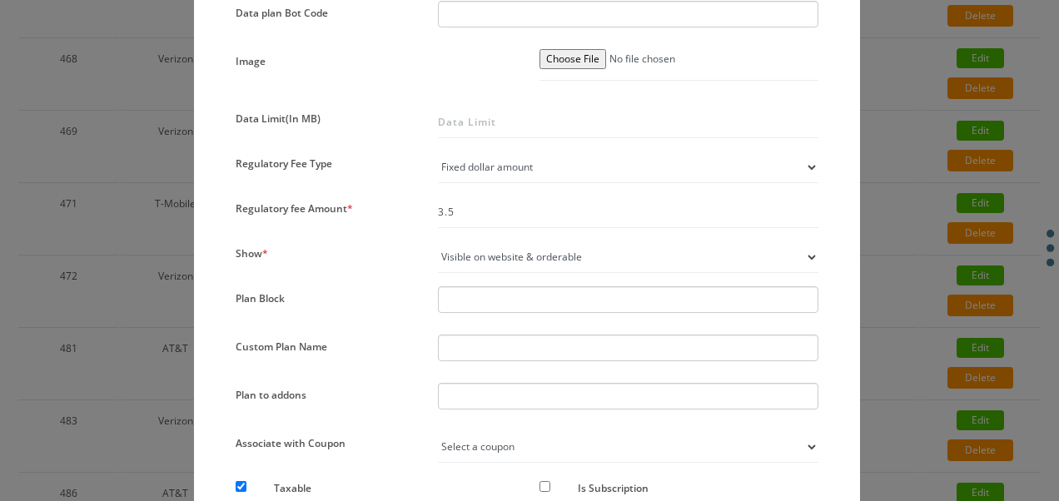
scroll to position [1249, 0]
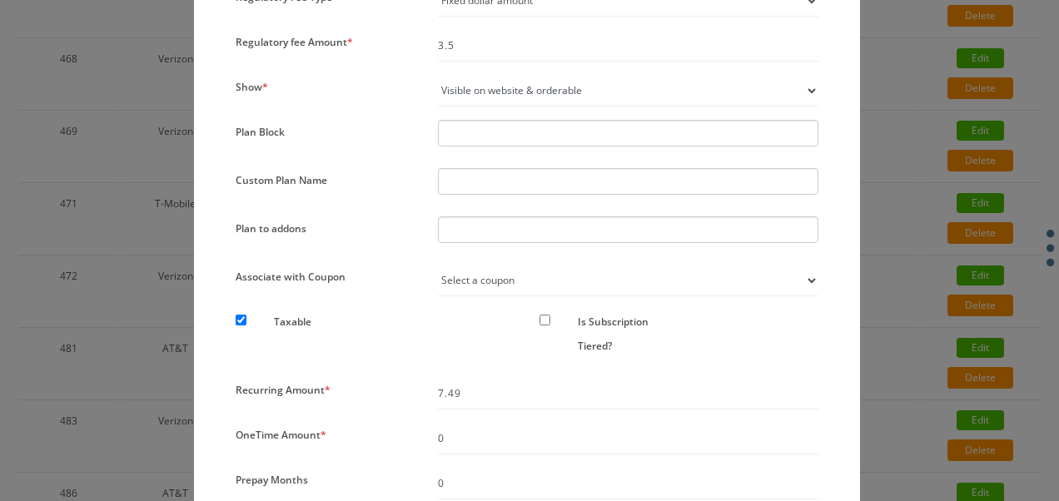
click at [462, 228] on input "text" at bounding box center [459, 230] width 30 height 18
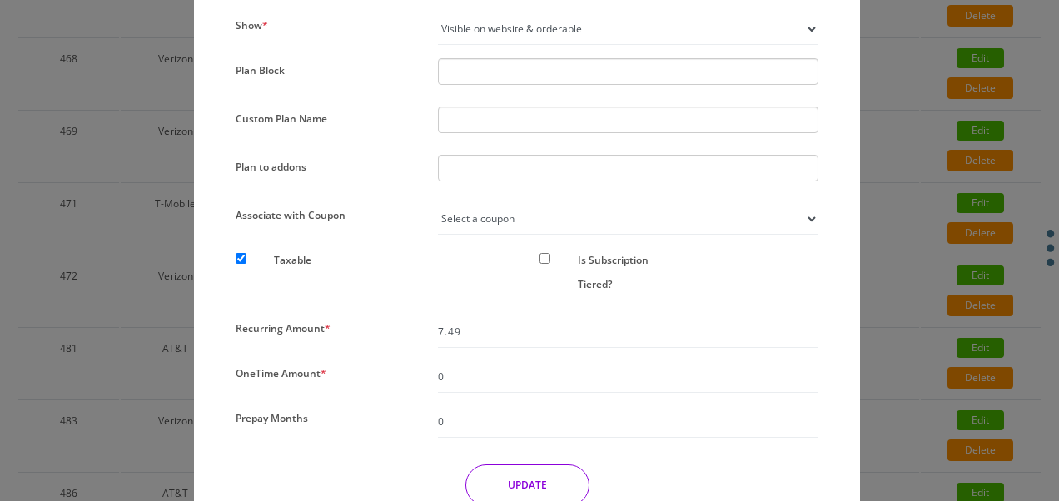
scroll to position [1222, 0]
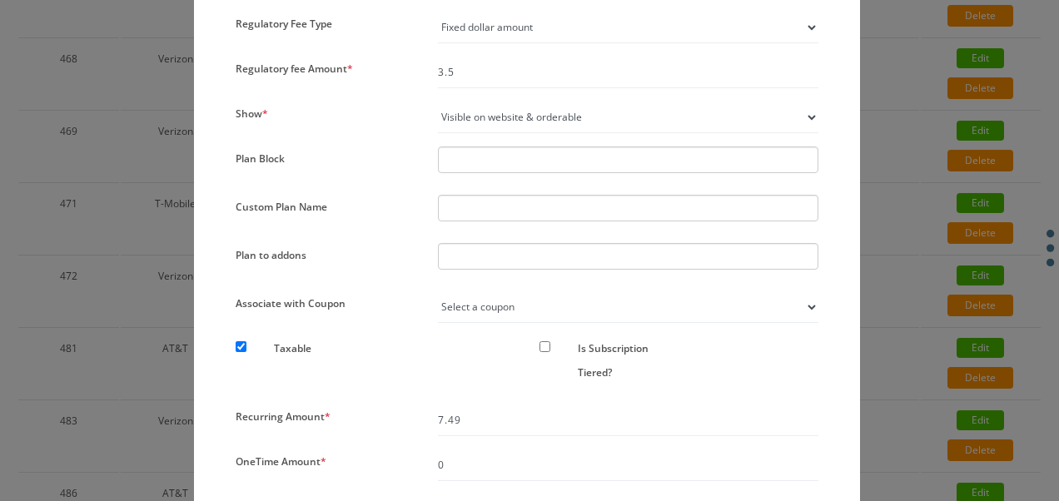
type input "I"
type input "IMEI Check"
type input "IM"
type input "IMR"
type input "IMEI Check"
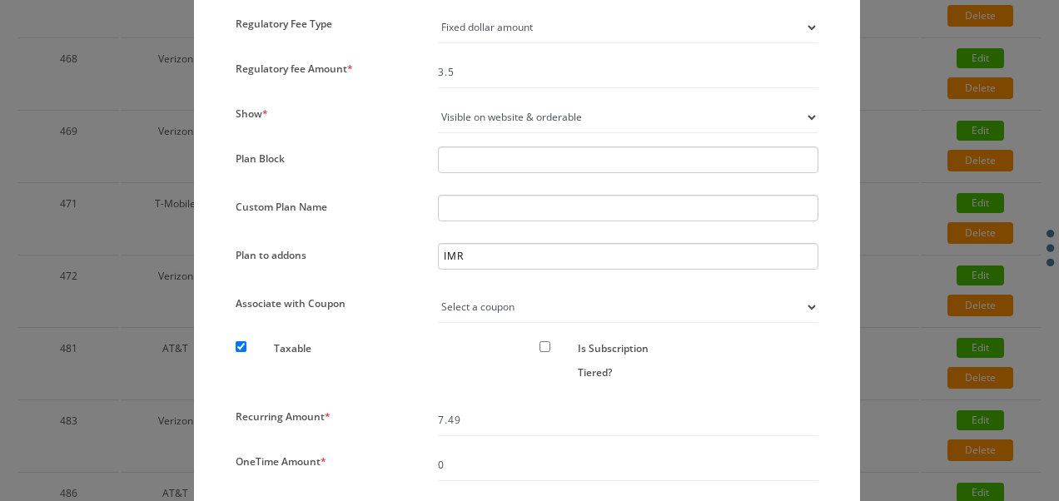
type input "IM"
click at [480, 281] on div "IMEI Check" at bounding box center [475, 289] width 63 height 47
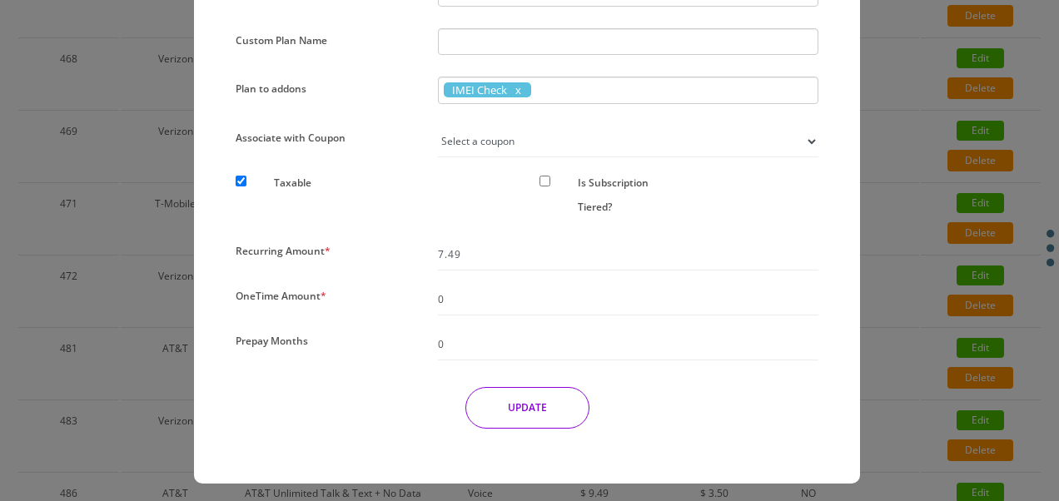
click at [545, 420] on button "UPDATE" at bounding box center [527, 408] width 124 height 42
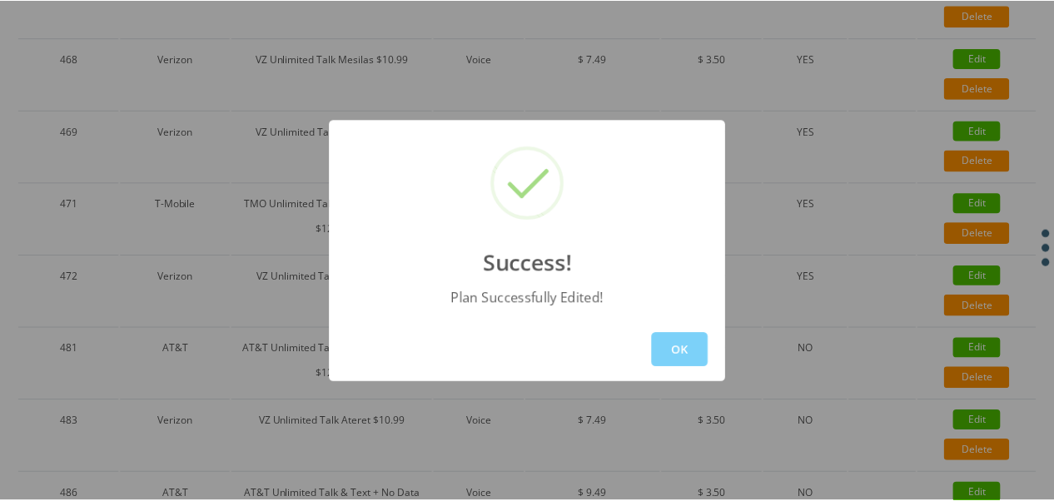
scroll to position [83, 0]
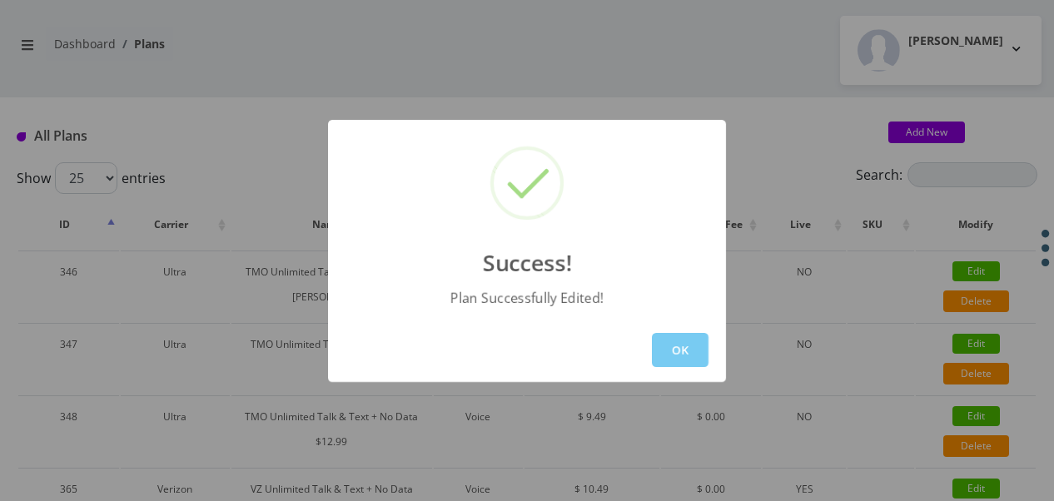
click at [673, 346] on button "OK" at bounding box center [680, 350] width 57 height 34
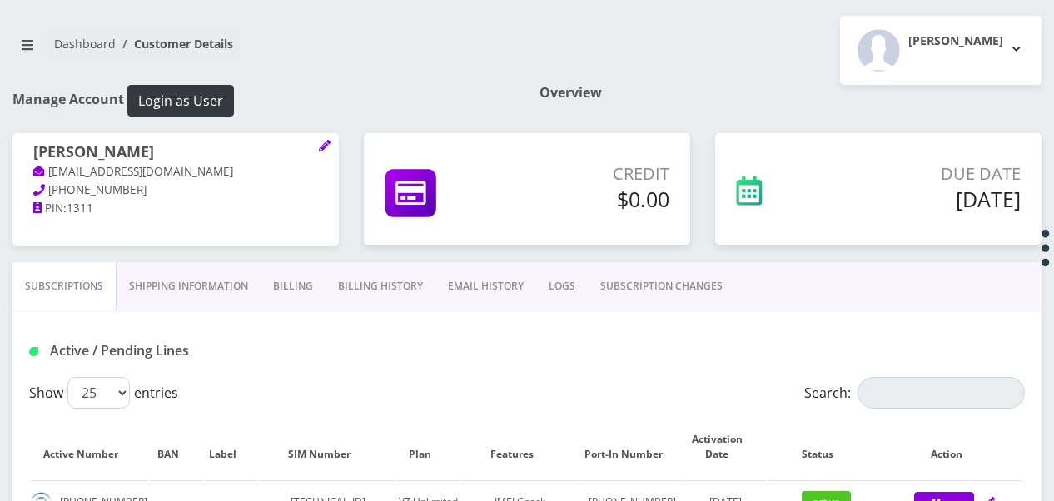
scroll to position [83, 0]
click at [170, 102] on button "Login as User" at bounding box center [180, 101] width 107 height 32
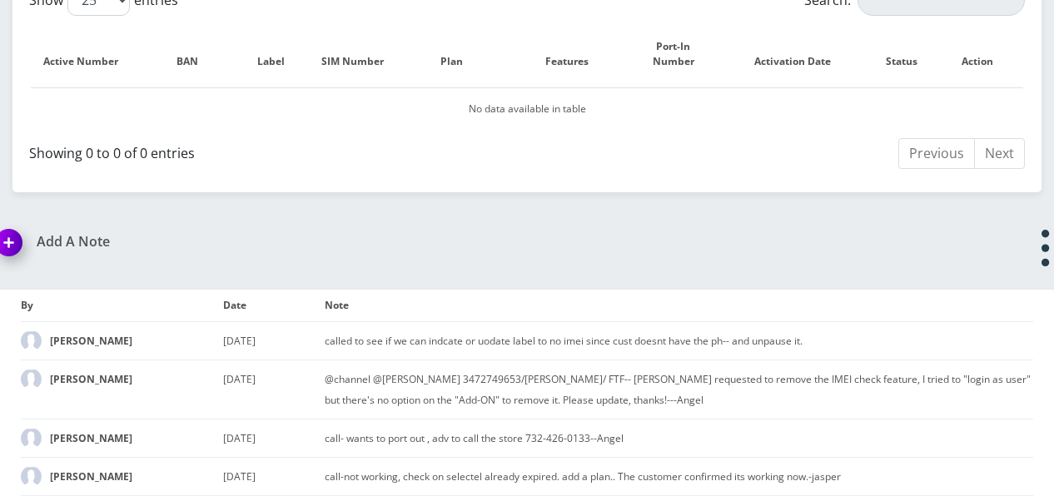
scroll to position [932, 0]
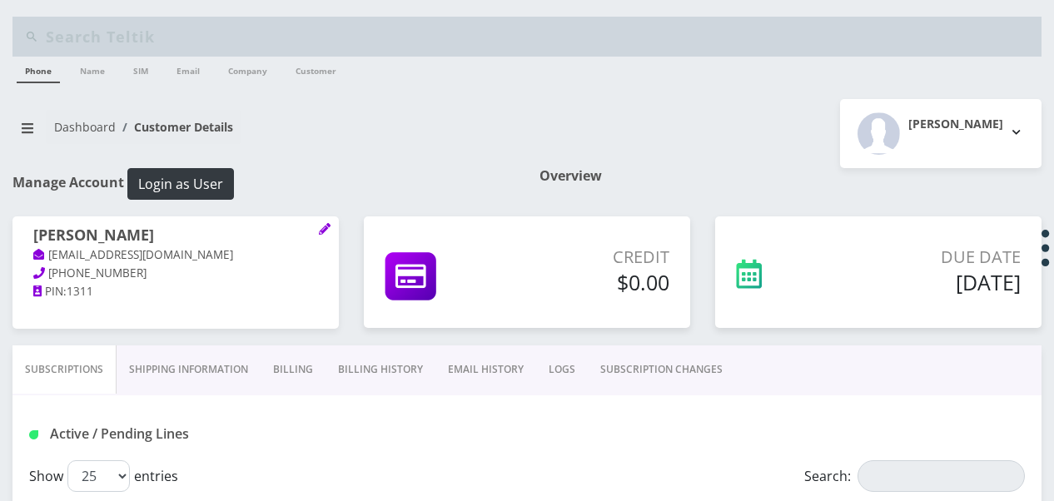
select select "468"
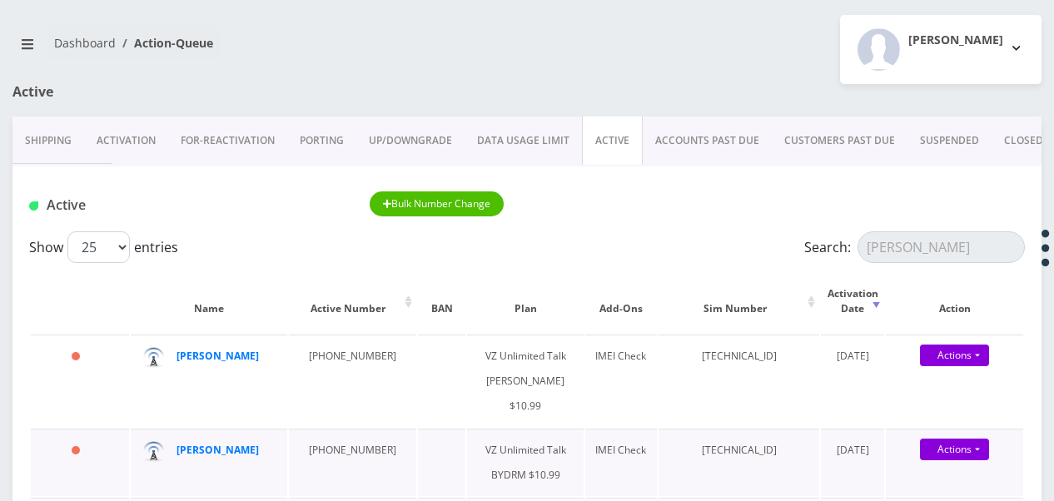
scroll to position [167, 0]
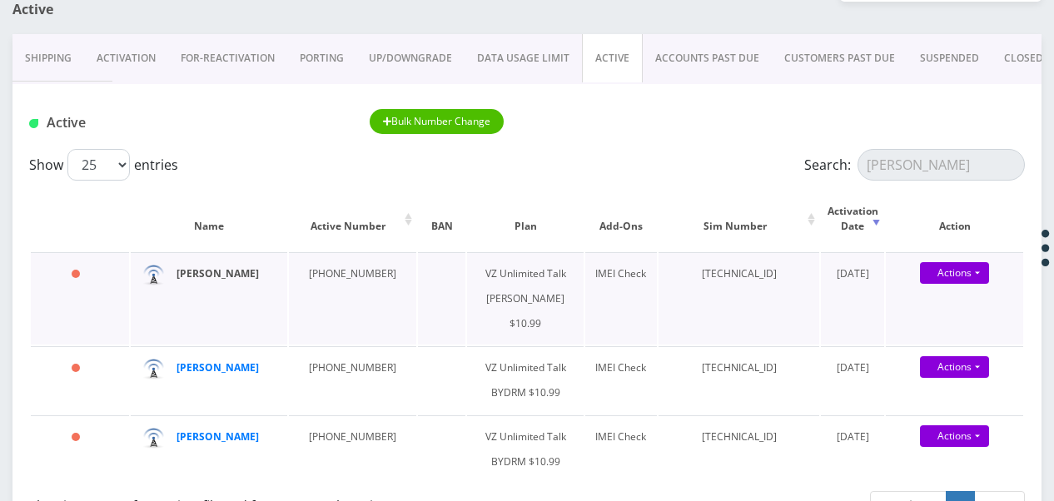
type input "[PERSON_NAME]"
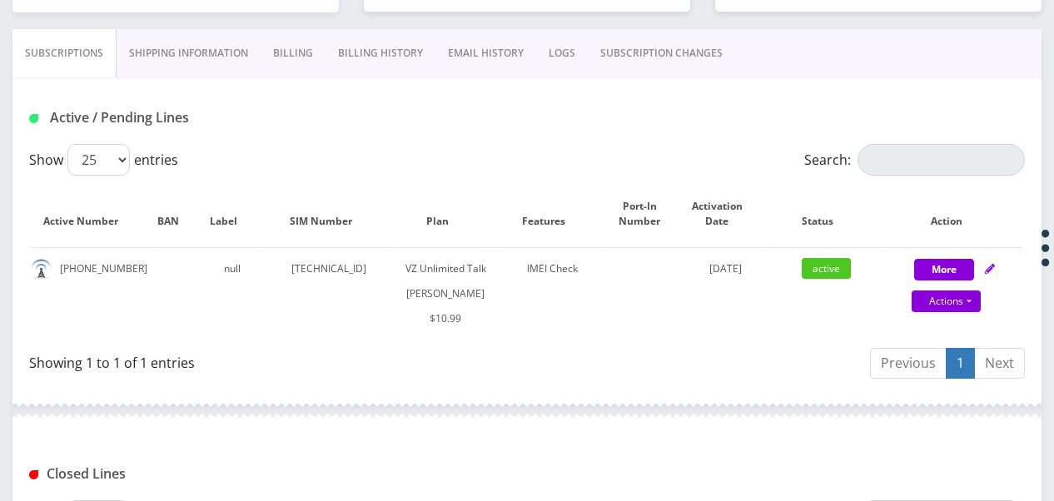
scroll to position [210, 0]
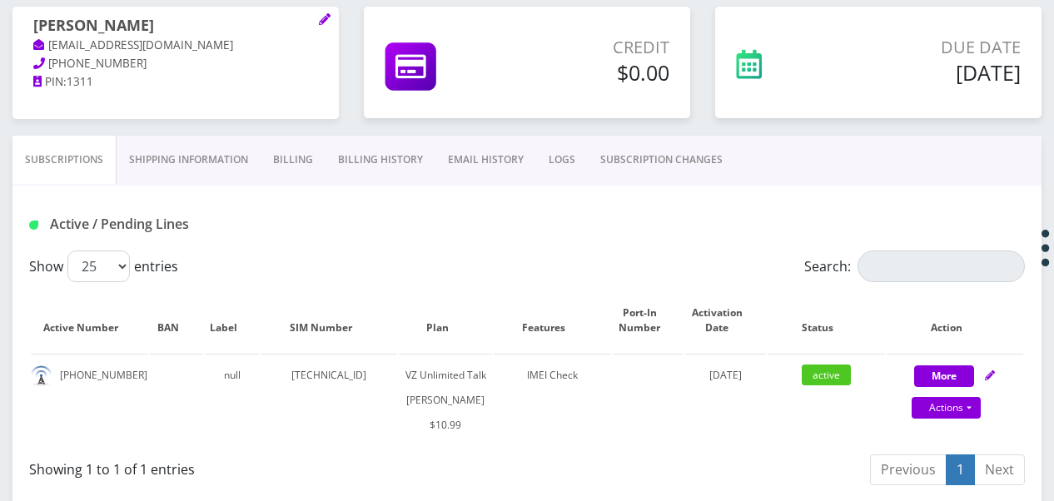
click at [310, 158] on link "Billing" at bounding box center [293, 160] width 65 height 48
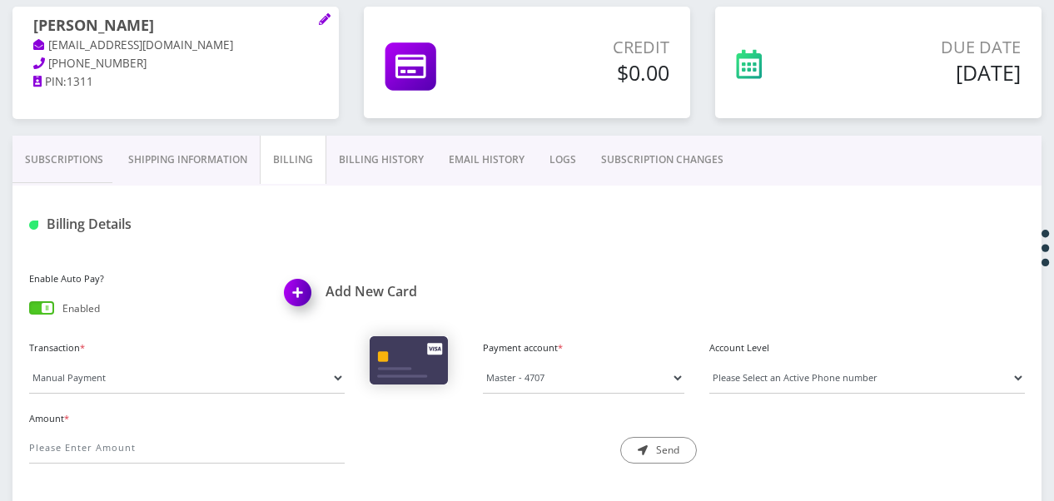
drag, startPoint x: 63, startPoint y: 147, endPoint x: 75, endPoint y: 145, distance: 11.8
click at [63, 147] on link "Subscriptions" at bounding box center [63, 160] width 103 height 48
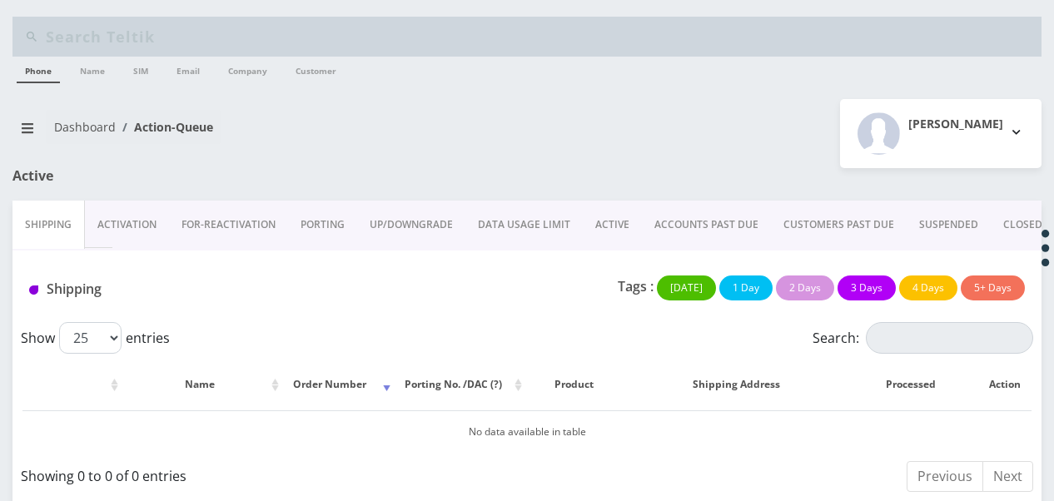
click at [603, 218] on link "ACTIVE" at bounding box center [612, 225] width 59 height 48
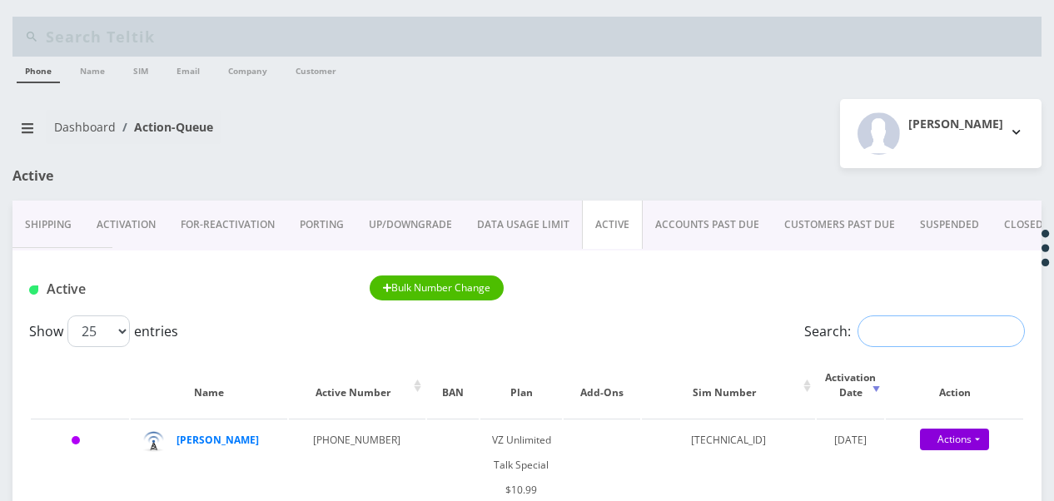
click at [875, 318] on input "Search:" at bounding box center [940, 332] width 167 height 32
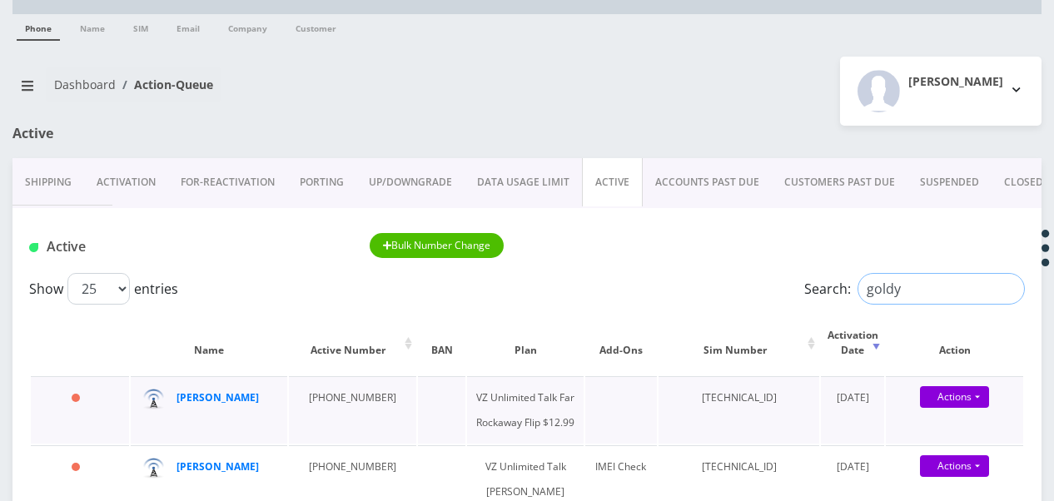
scroll to position [167, 0]
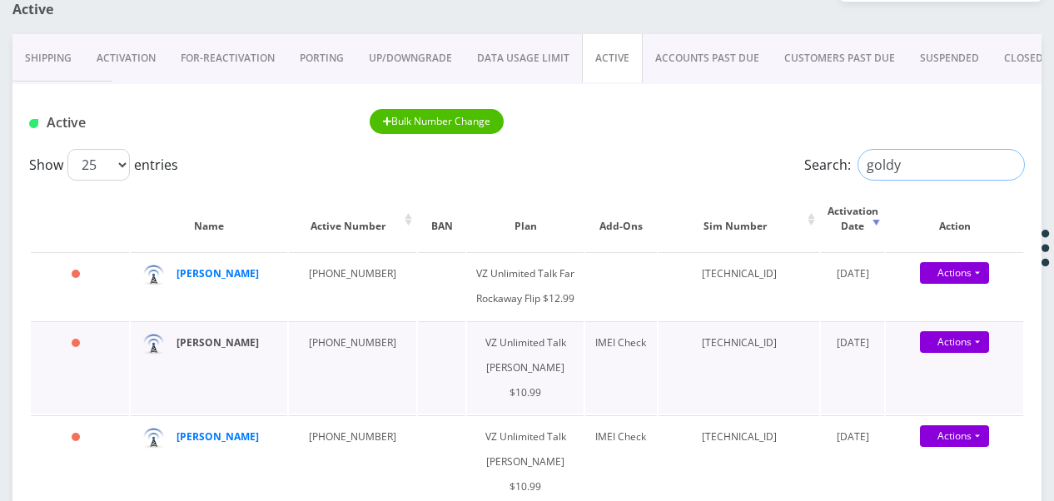
type input "goldy"
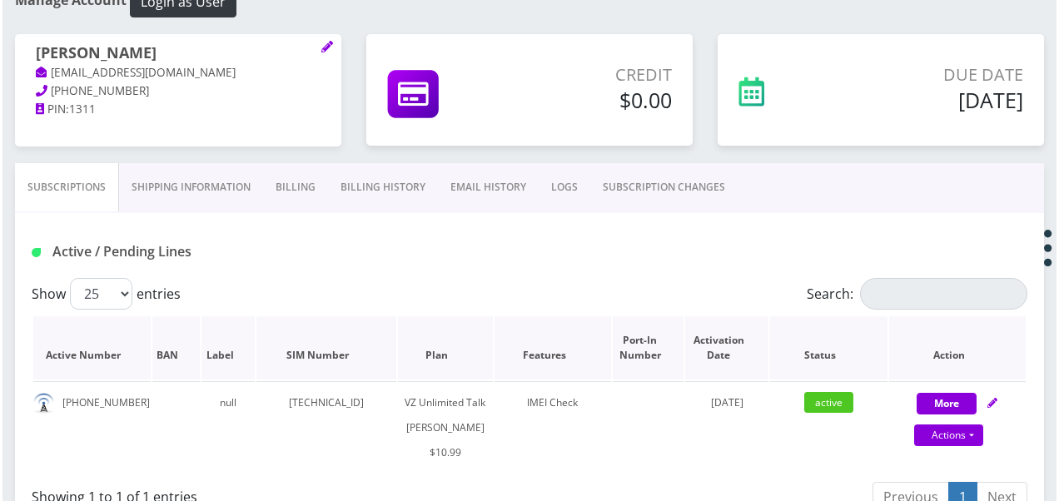
scroll to position [250, 0]
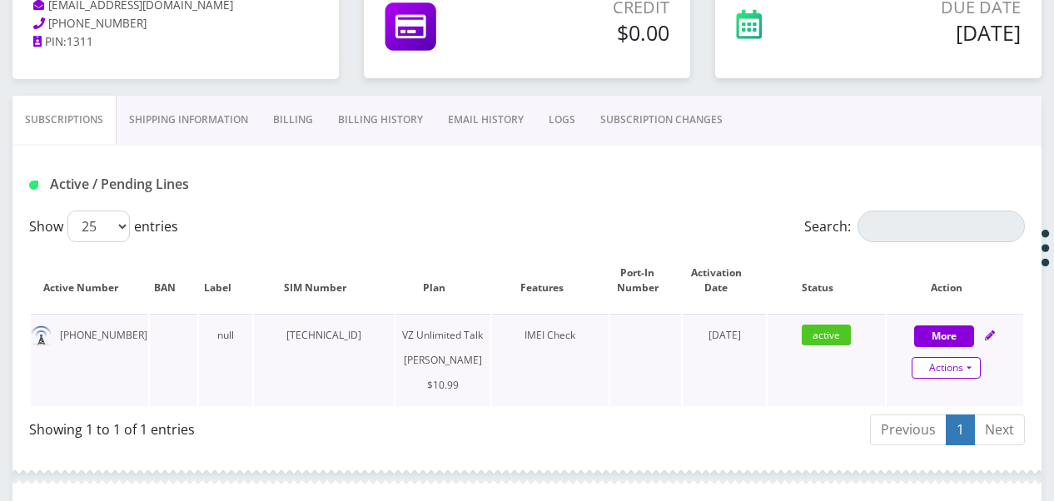
click at [975, 369] on link "Actions" at bounding box center [946, 368] width 69 height 22
select select "366"
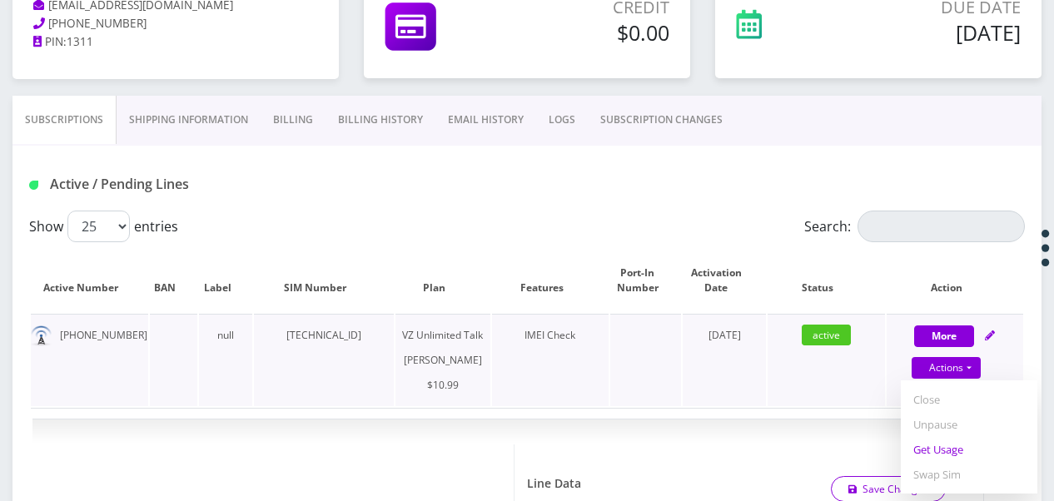
click at [949, 446] on link "Get Usage" at bounding box center [969, 449] width 137 height 25
select select "366"
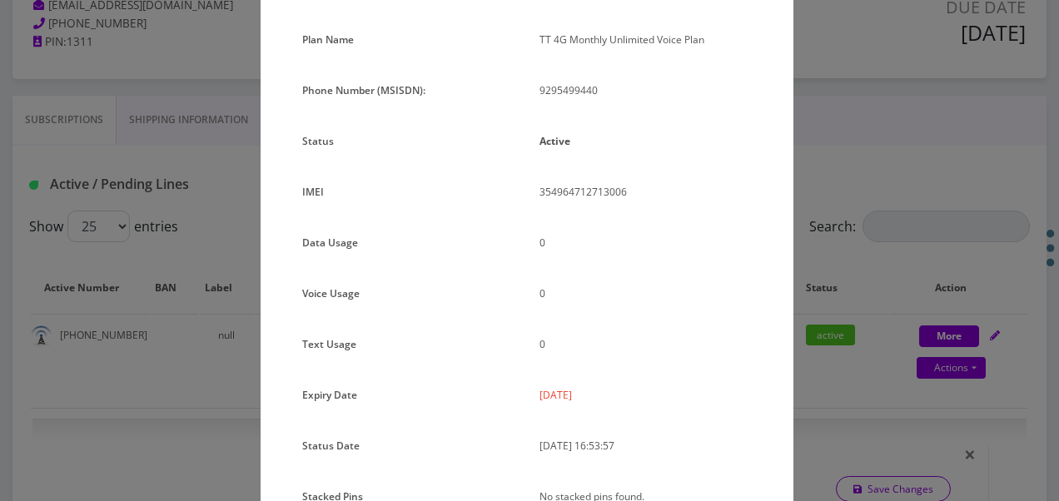
scroll to position [204, 0]
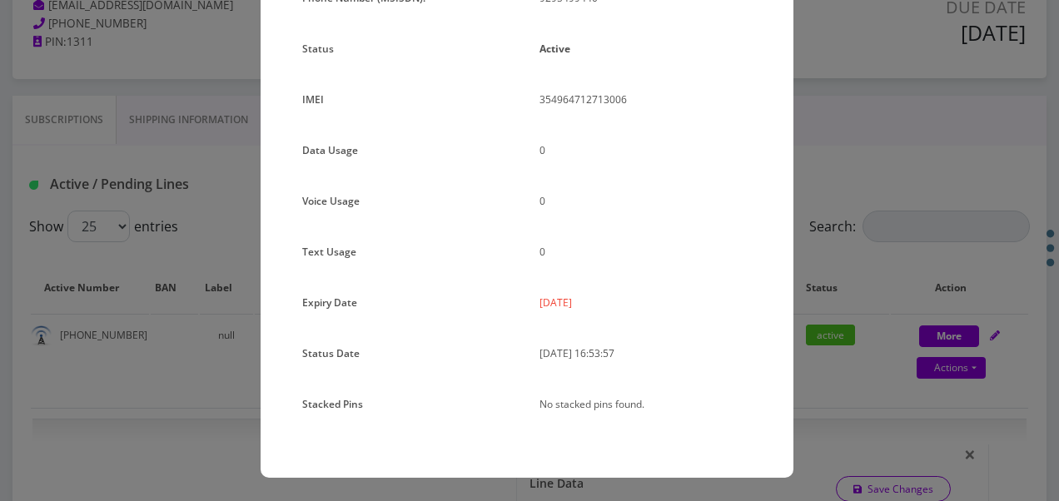
click at [897, 236] on div "× Subscription Info Plan Name TT 4G Monthly Unlimited Voice Plan Phone Number (…" at bounding box center [529, 250] width 1059 height 501
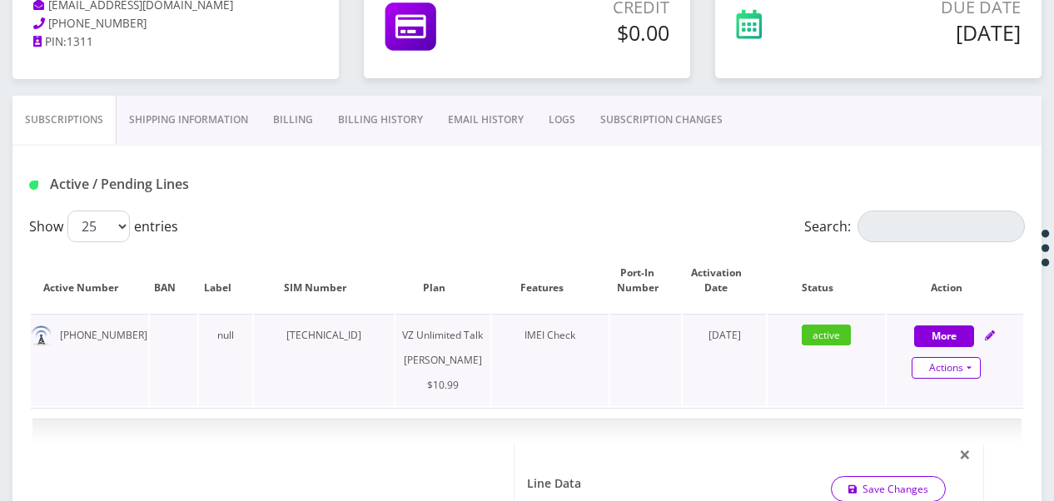
click at [970, 362] on link "Actions" at bounding box center [946, 368] width 69 height 22
click at [957, 452] on link "Get Usage" at bounding box center [969, 449] width 137 height 25
select select "366"
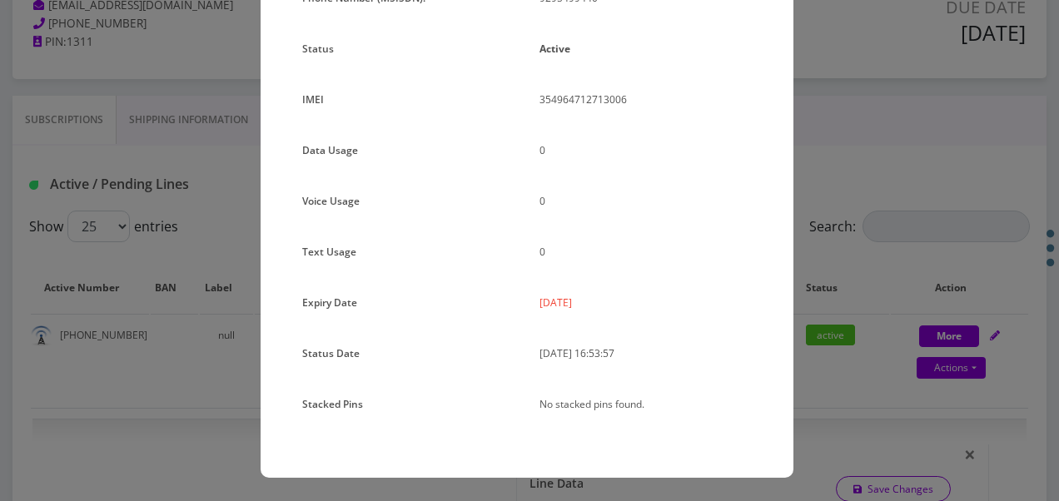
click at [846, 262] on div "× Subscription Info Plan Name TT 4G Monthly Unlimited Voice Plan Phone Number (…" at bounding box center [529, 250] width 1059 height 501
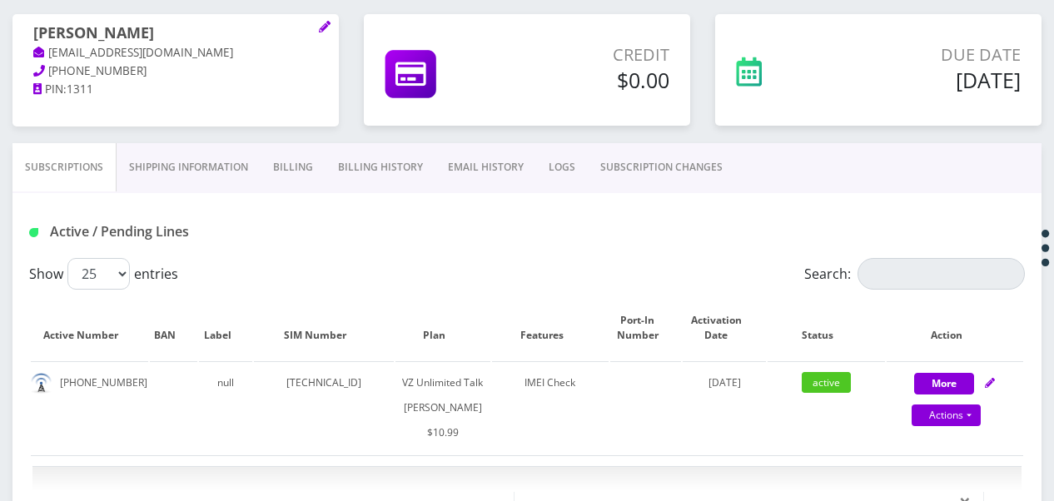
scroll to position [167, 0]
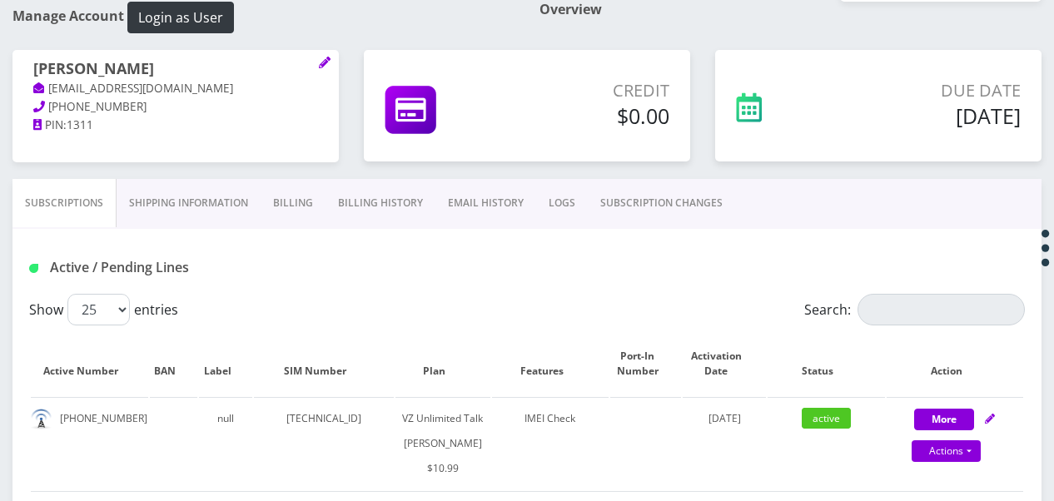
click at [223, 206] on link "Shipping Information" at bounding box center [189, 203] width 144 height 48
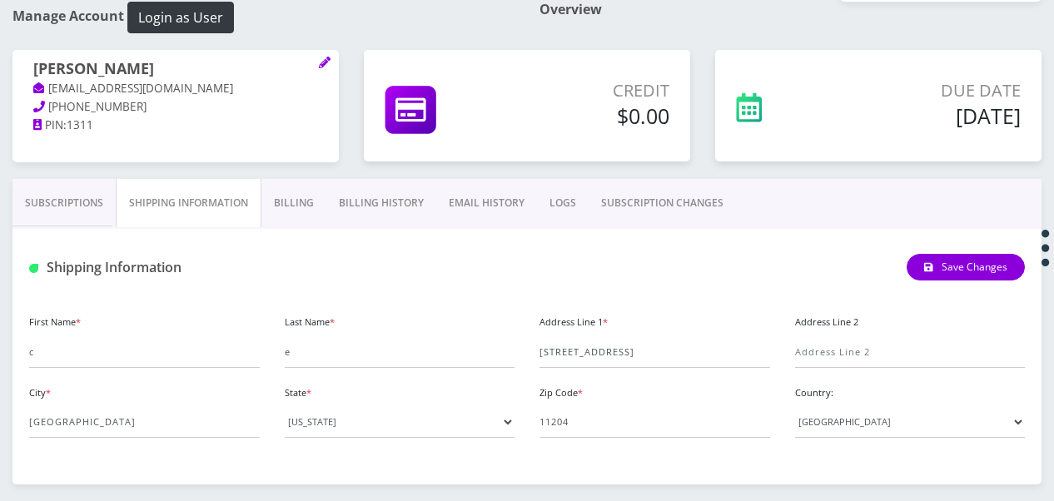
click at [273, 211] on link "Billing" at bounding box center [293, 203] width 65 height 48
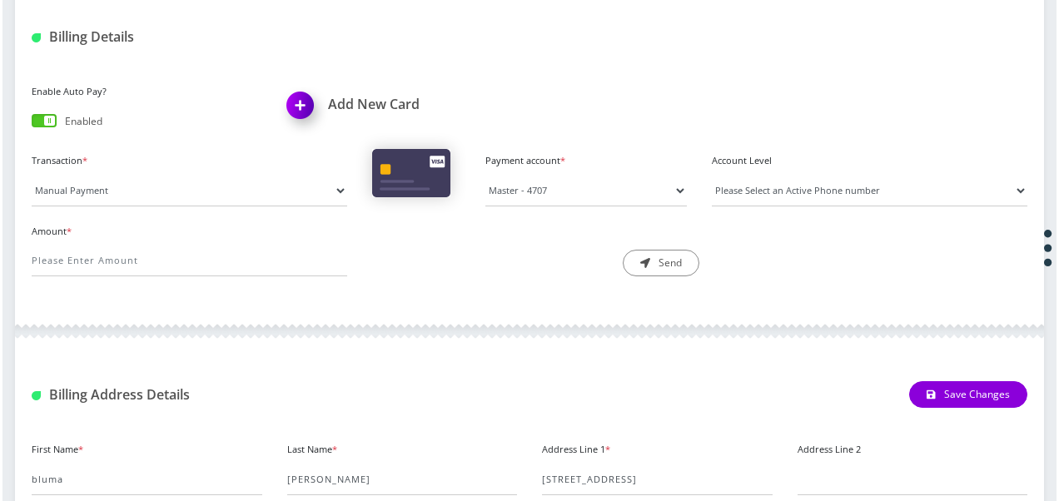
scroll to position [255, 0]
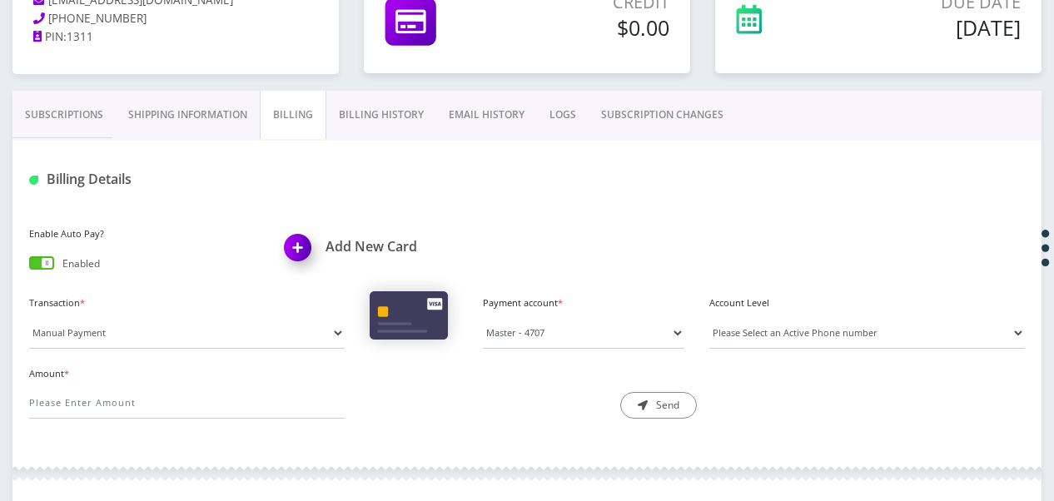
click at [107, 108] on link "Subscriptions" at bounding box center [63, 115] width 103 height 48
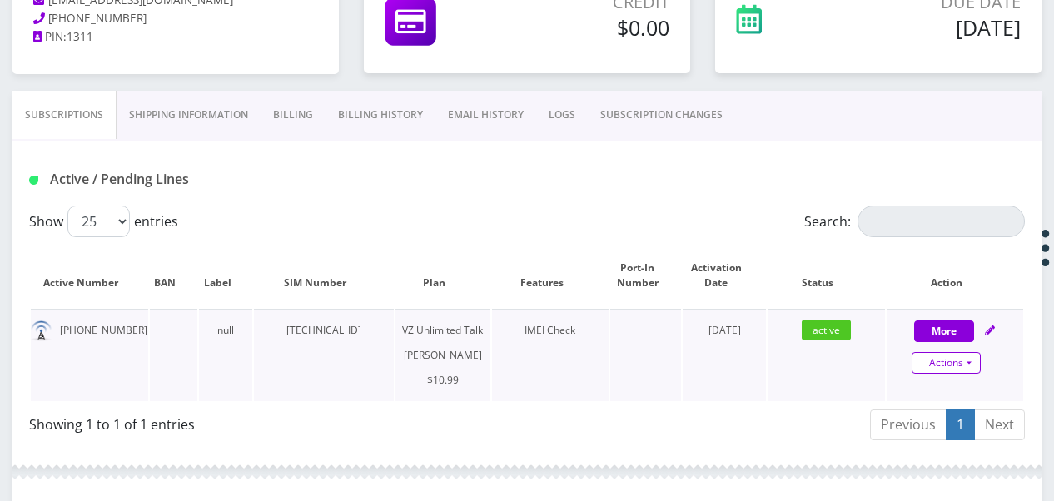
click at [977, 361] on link "Actions" at bounding box center [946, 363] width 69 height 22
select select "366"
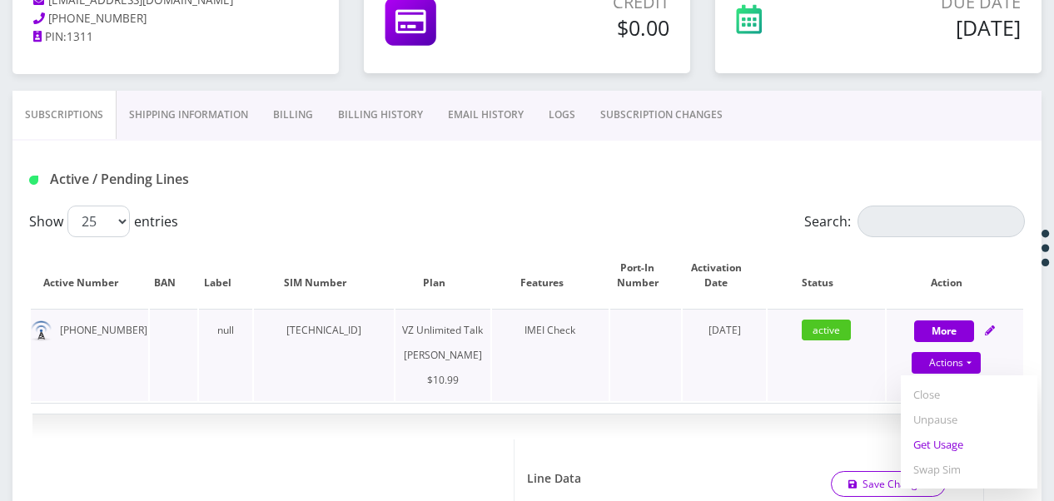
click at [940, 440] on link "Get Usage" at bounding box center [969, 444] width 137 height 25
select select "366"
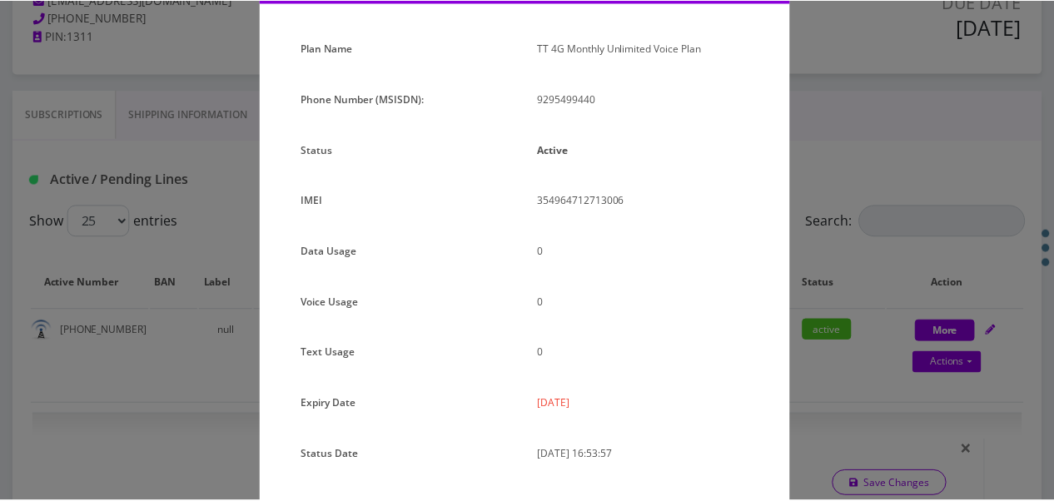
scroll to position [204, 0]
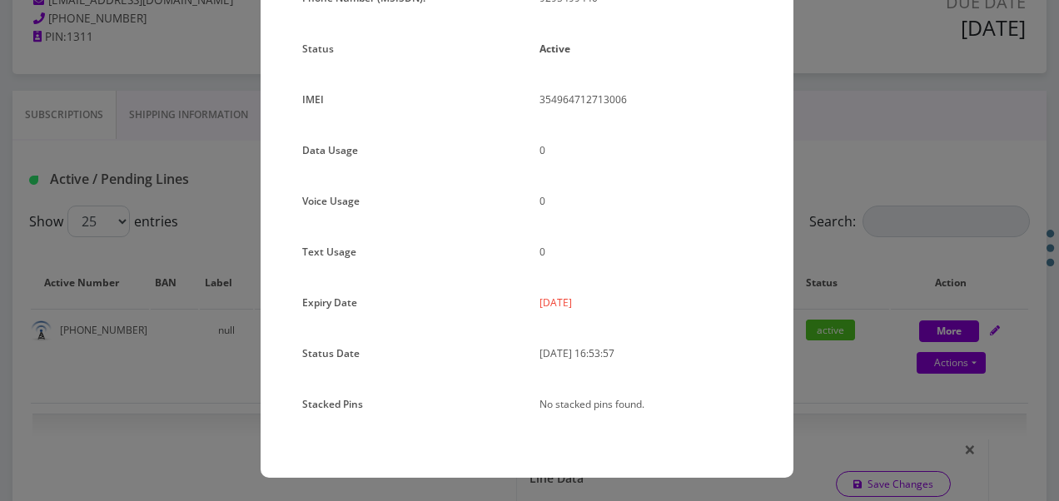
click at [868, 279] on div "× Subscription Info Plan Name TT 4G Monthly Unlimited Voice Plan Phone Number (…" at bounding box center [529, 250] width 1059 height 501
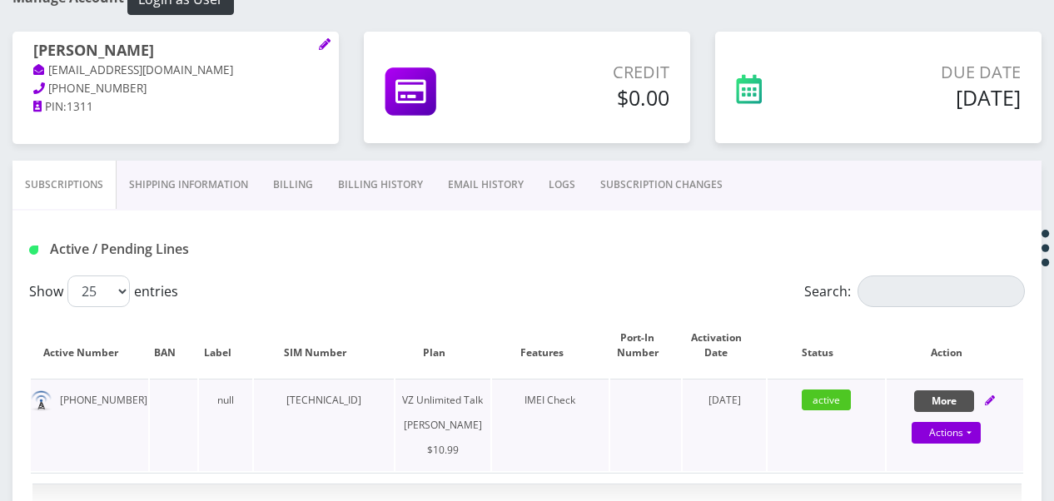
scroll to position [255, 0]
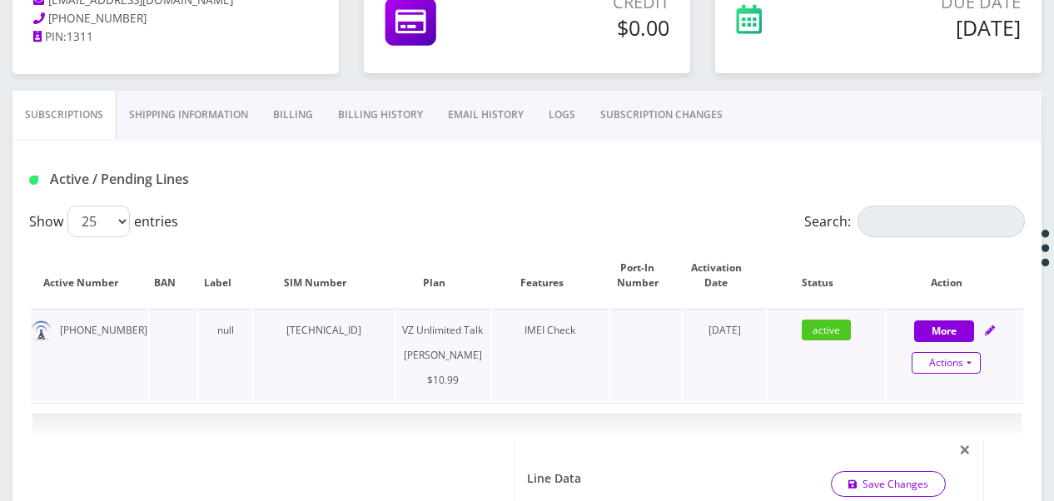
click at [969, 358] on link "Actions" at bounding box center [946, 363] width 69 height 22
click at [948, 395] on link "Close" at bounding box center [969, 394] width 137 height 25
type input "08/24/2025"
select select "366"
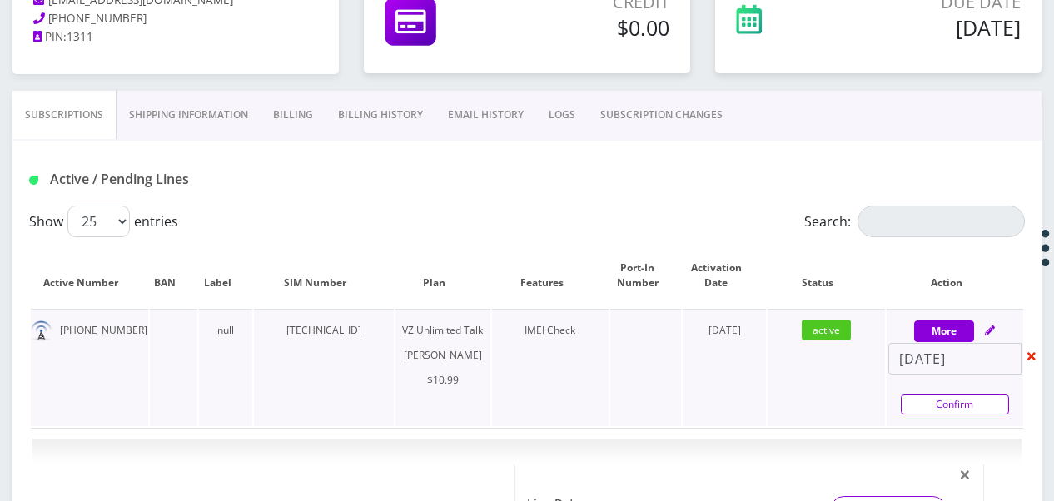
click at [950, 403] on link "Confirm" at bounding box center [955, 405] width 108 height 20
select select "366"
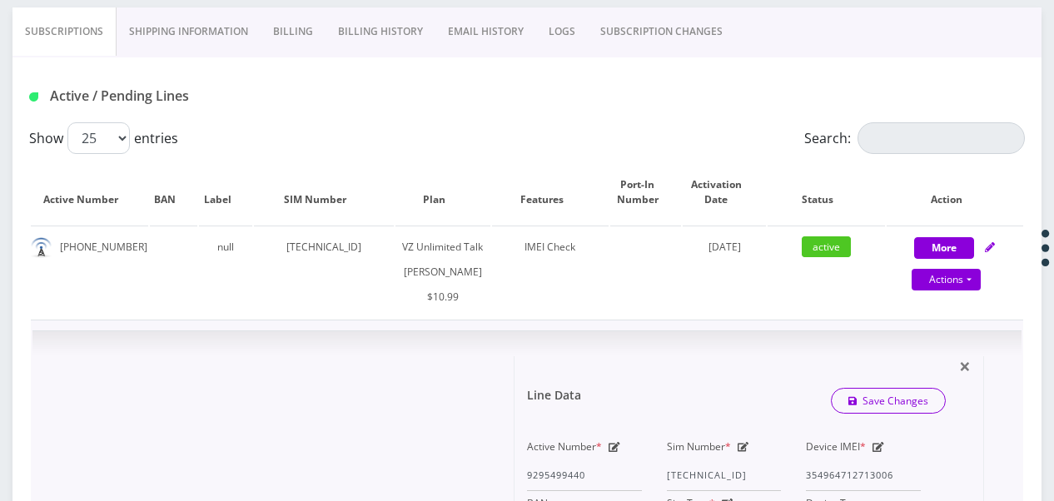
scroll to position [5, 0]
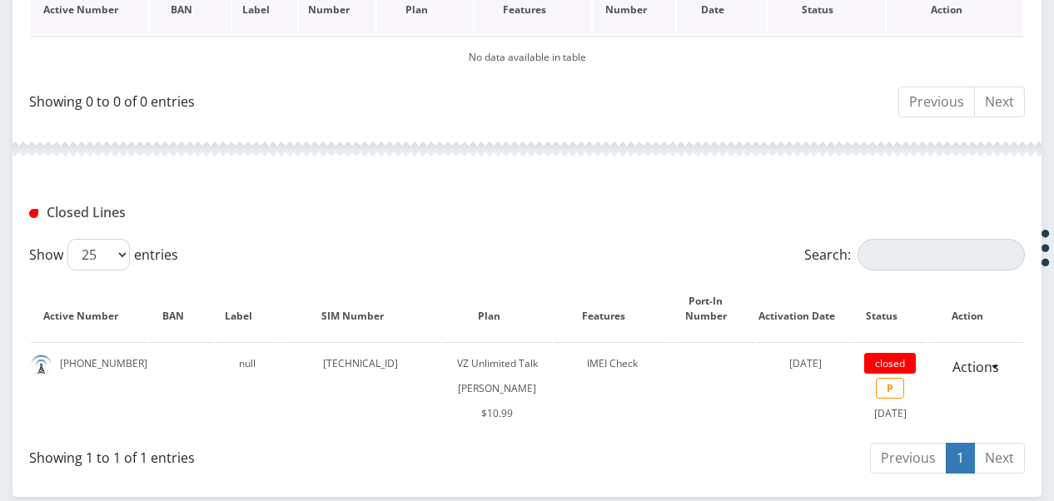
scroll to position [505, 0]
